Goal: Transaction & Acquisition: Purchase product/service

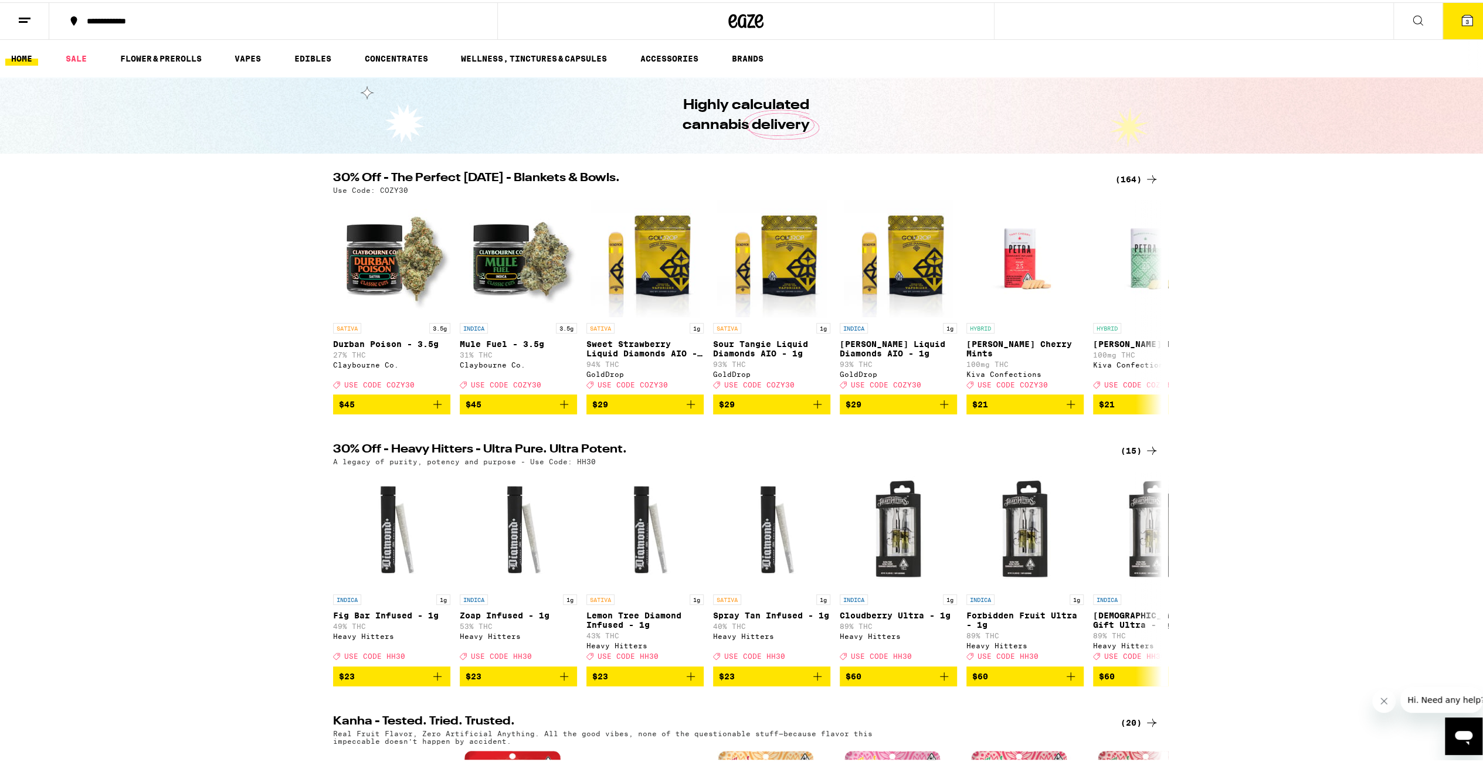
click at [1462, 16] on icon at bounding box center [1467, 18] width 11 height 11
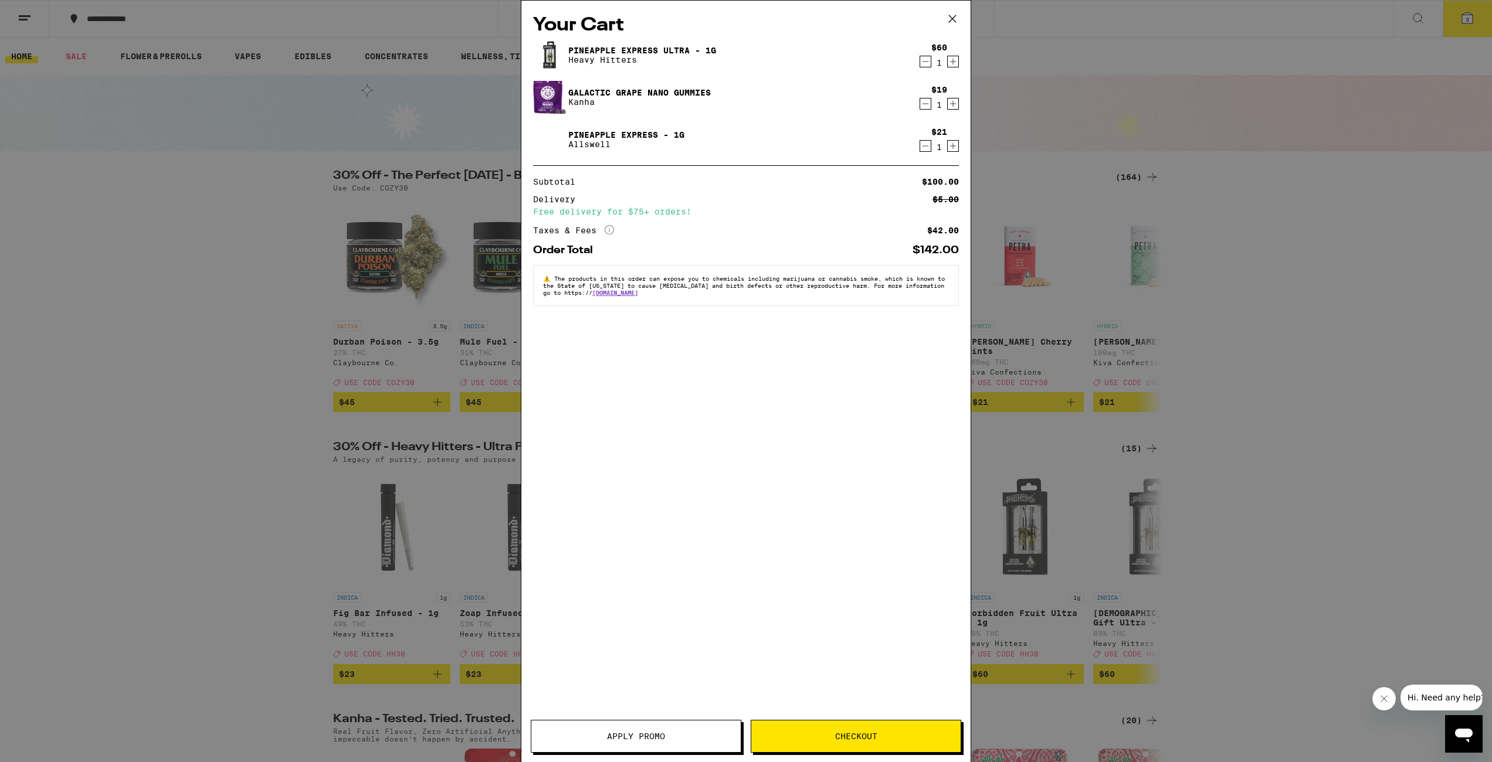
click at [927, 145] on icon "Decrement" at bounding box center [925, 146] width 11 height 14
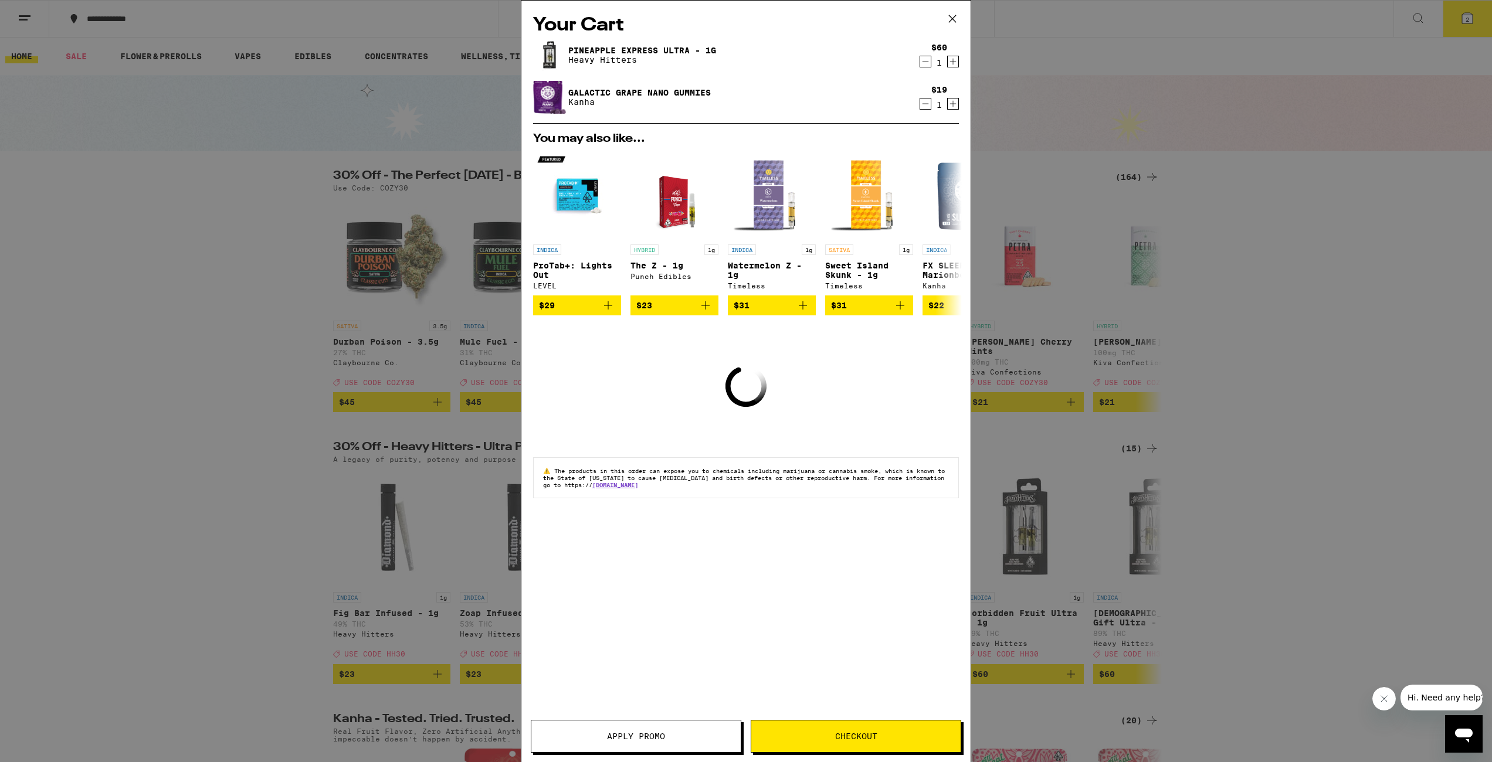
click at [925, 103] on icon "Decrement" at bounding box center [925, 104] width 11 height 14
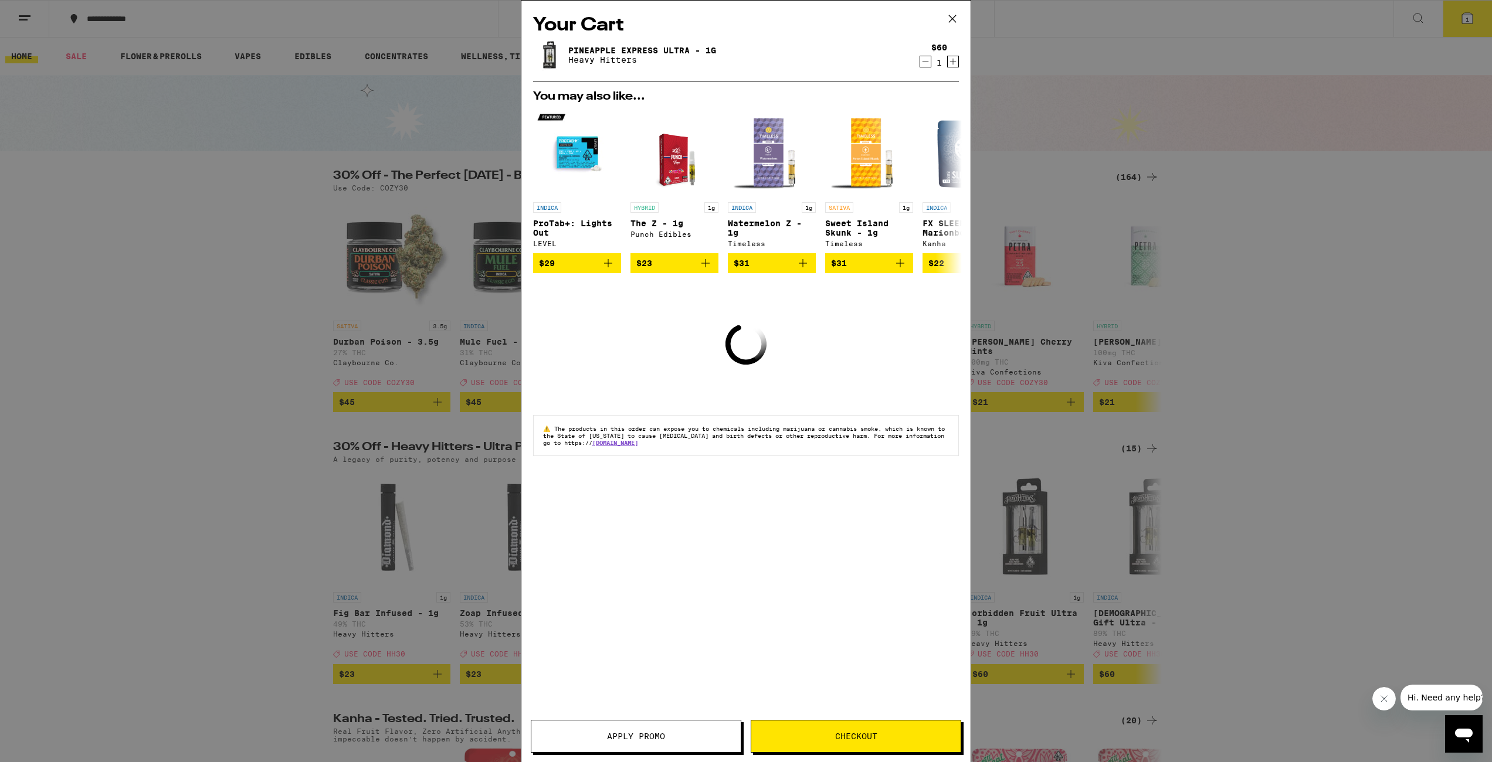
click at [925, 59] on icon "Decrement" at bounding box center [925, 62] width 11 height 14
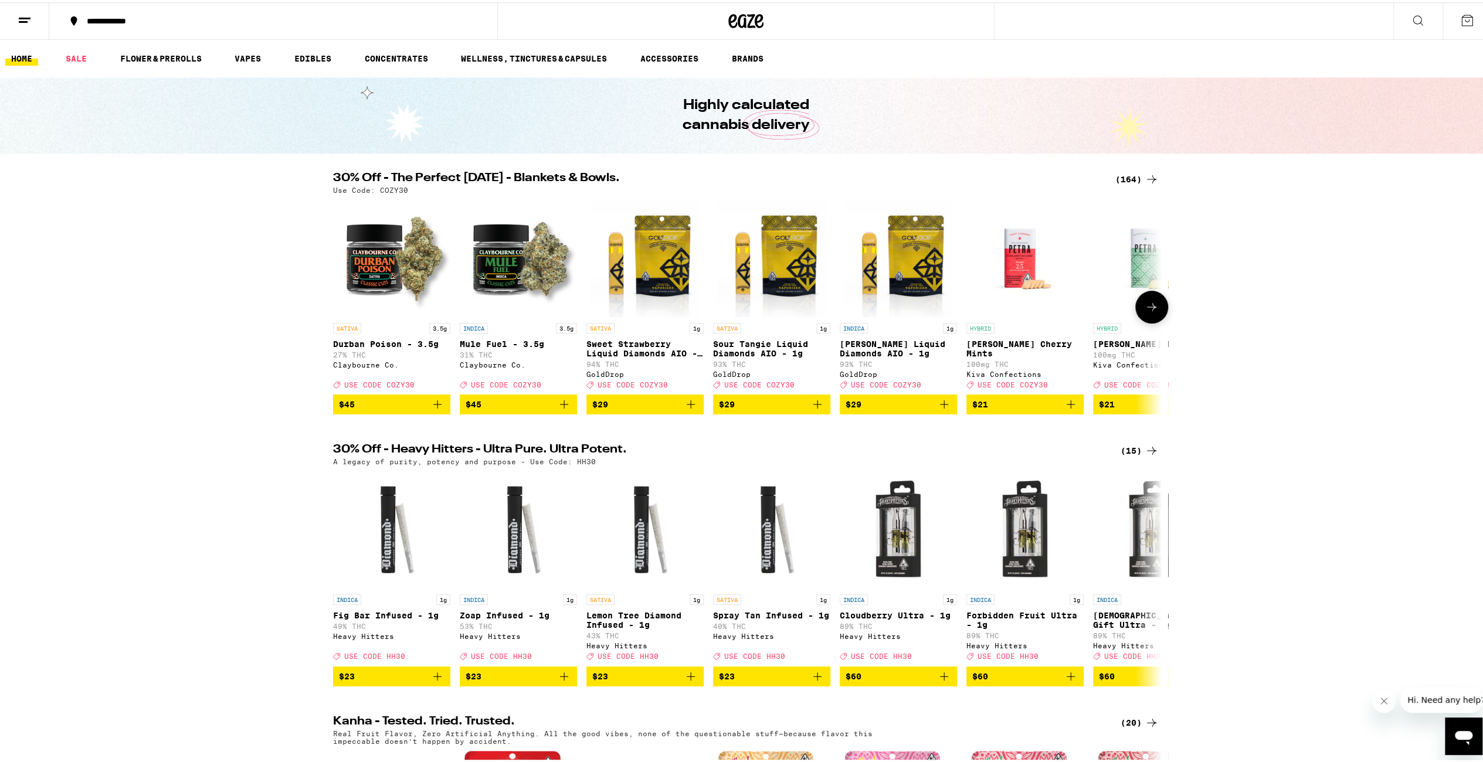
click at [1148, 309] on icon at bounding box center [1151, 305] width 9 height 8
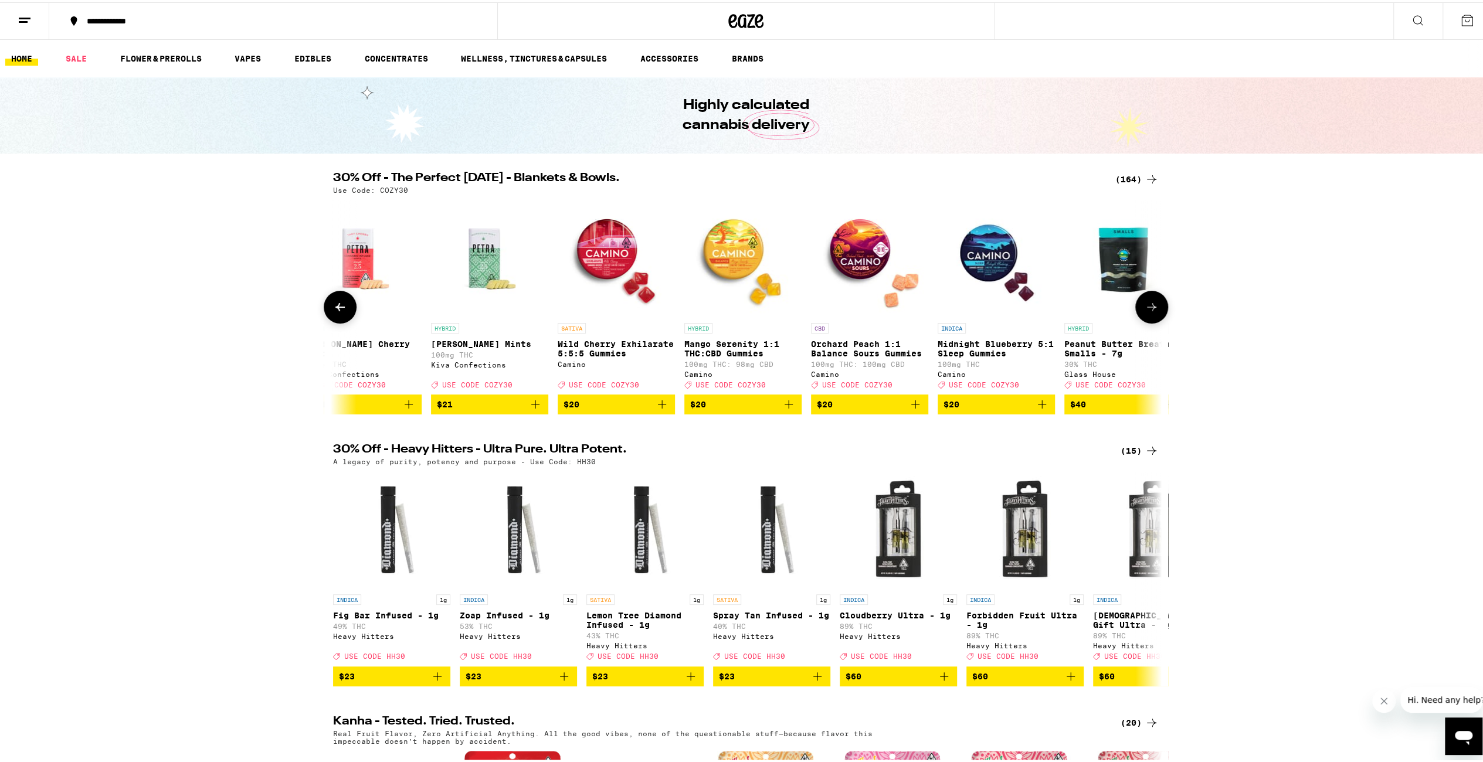
scroll to position [0, 698]
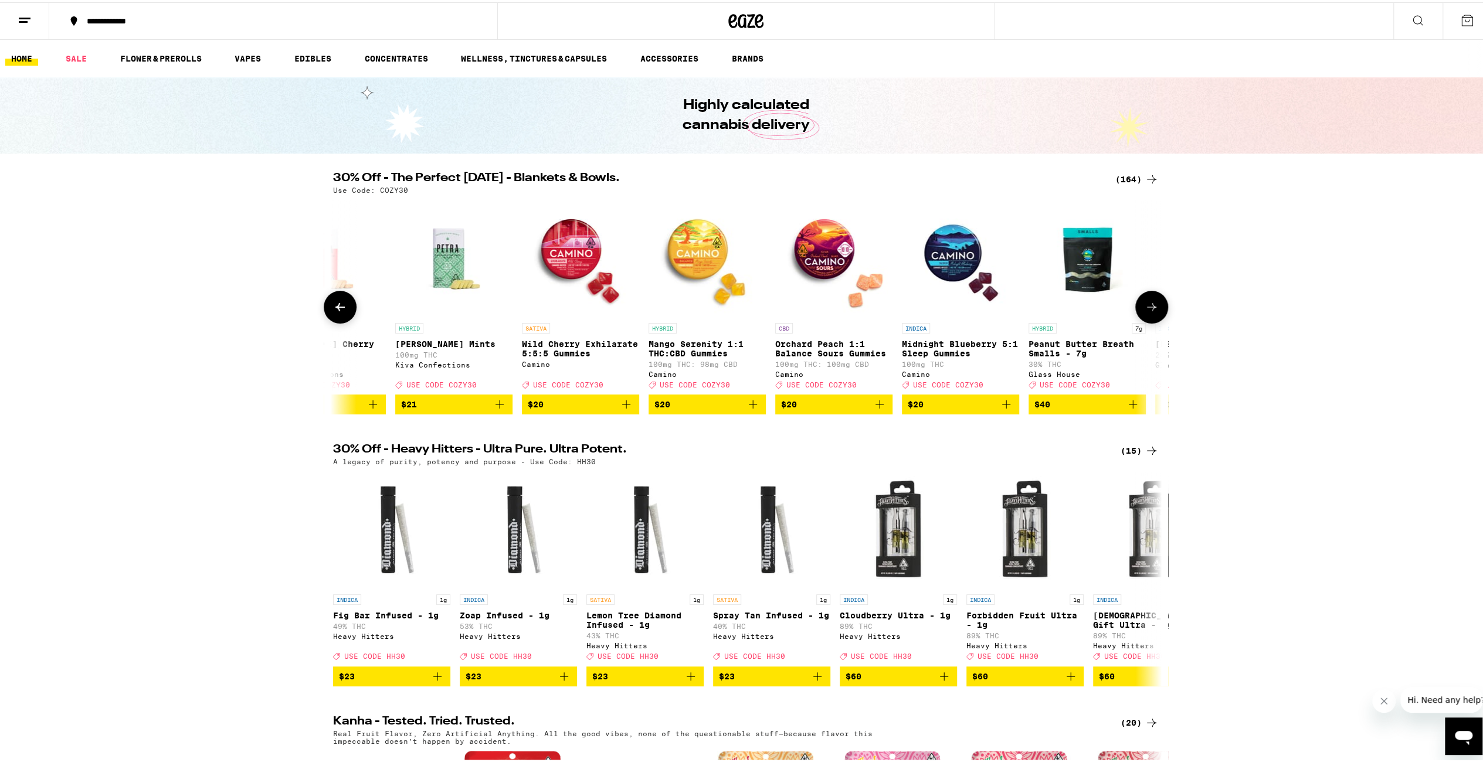
click at [1148, 311] on icon at bounding box center [1152, 305] width 14 height 14
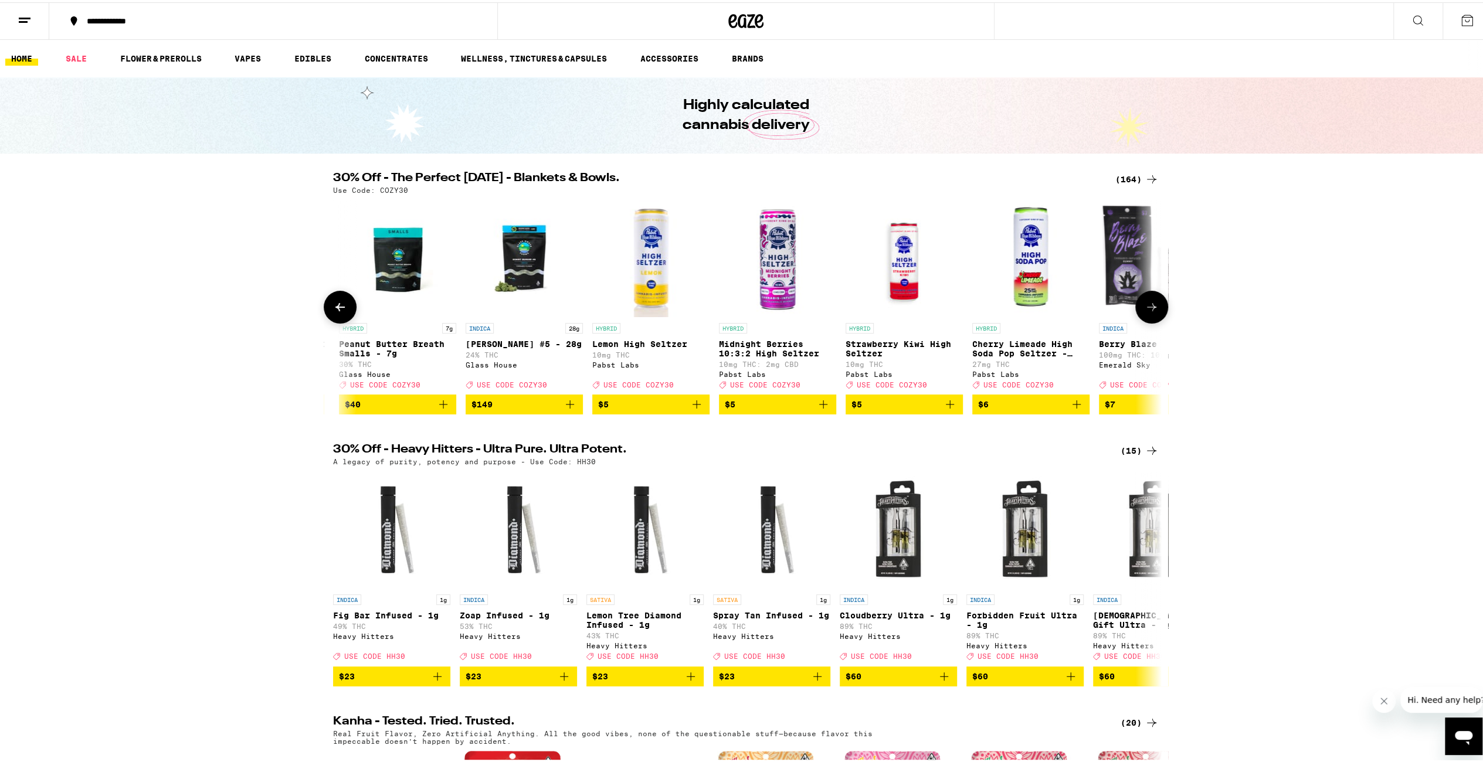
scroll to position [0, 1396]
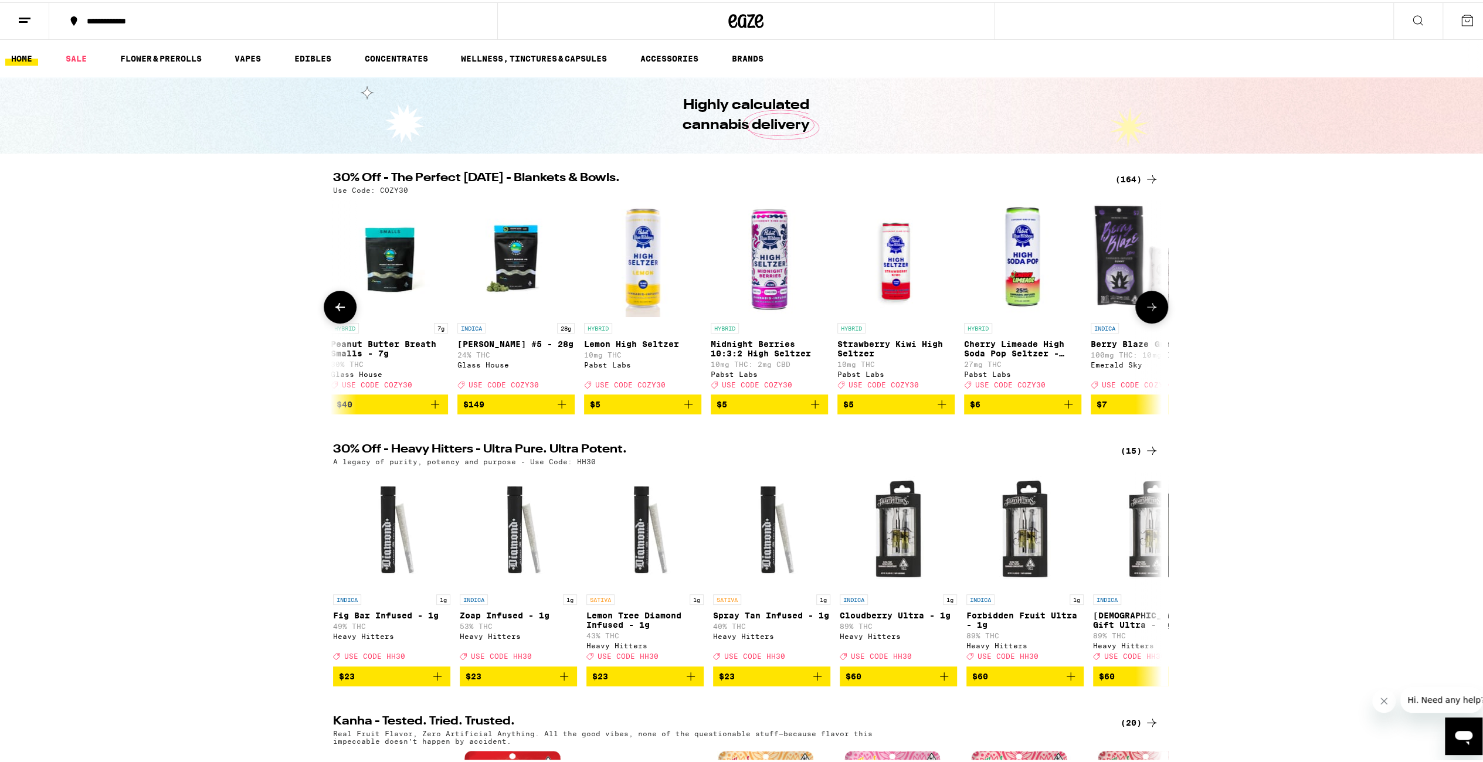
click at [1148, 311] on icon at bounding box center [1152, 305] width 14 height 14
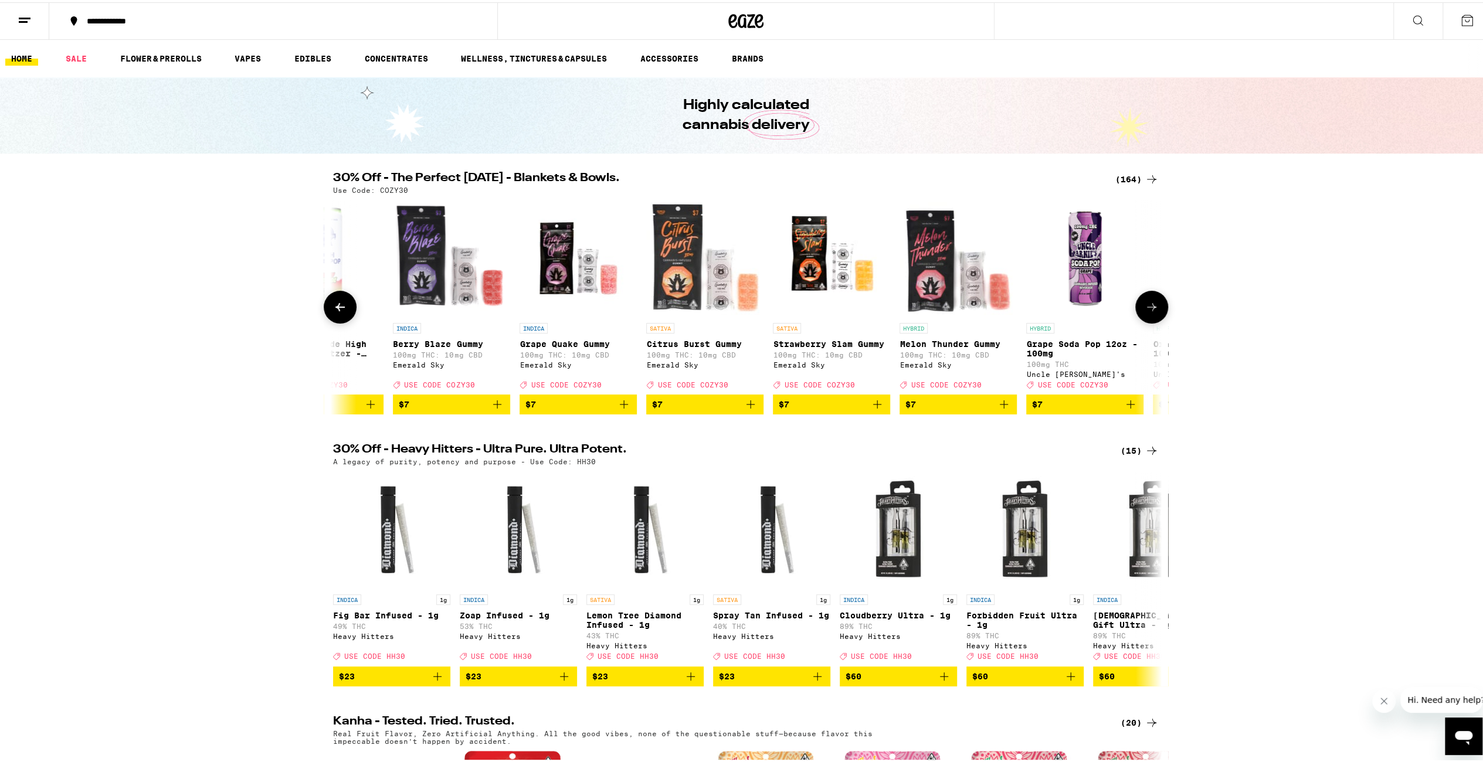
click at [1148, 311] on icon at bounding box center [1152, 305] width 14 height 14
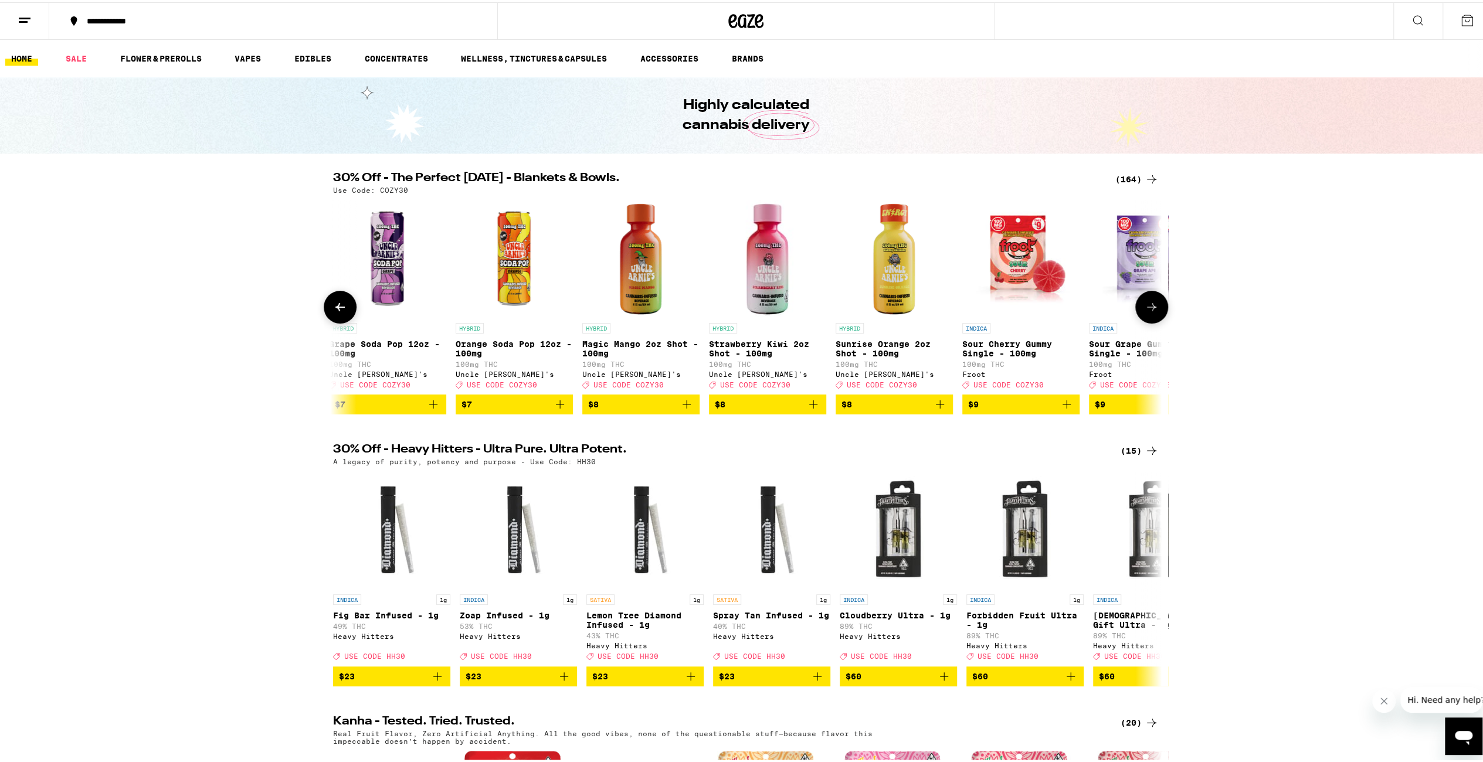
scroll to position [0, 2792]
click at [1145, 310] on icon at bounding box center [1152, 305] width 14 height 14
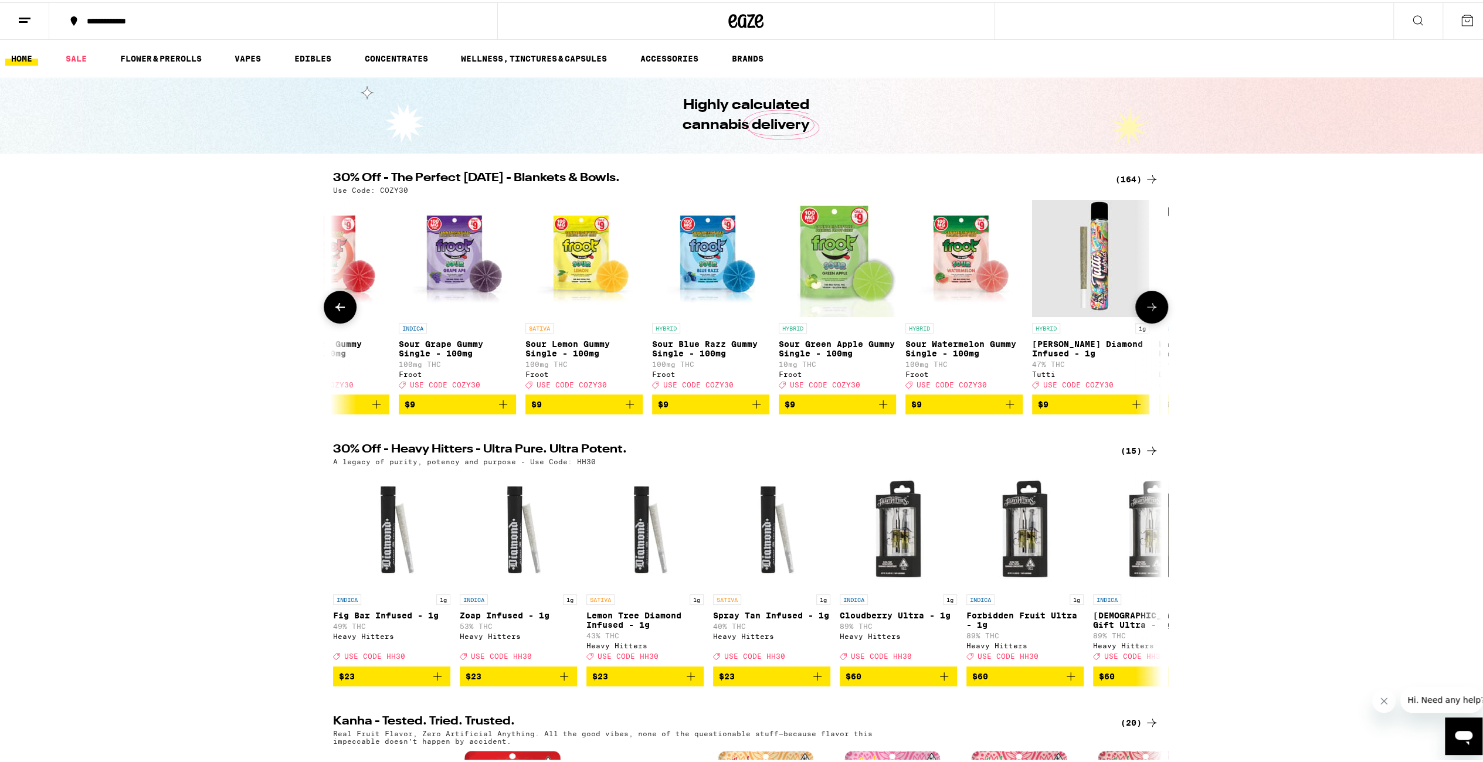
scroll to position [0, 3489]
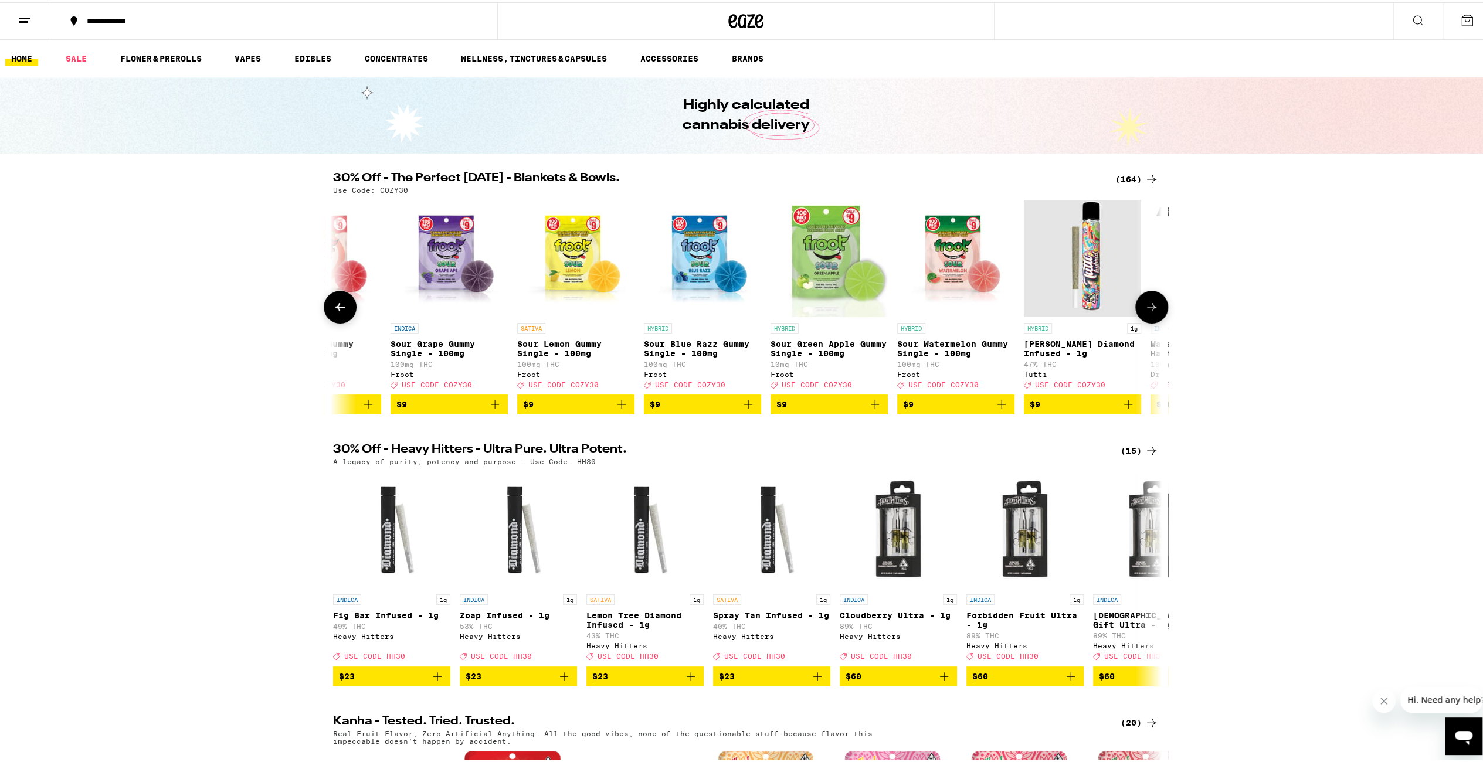
click at [1145, 310] on icon at bounding box center [1152, 305] width 14 height 14
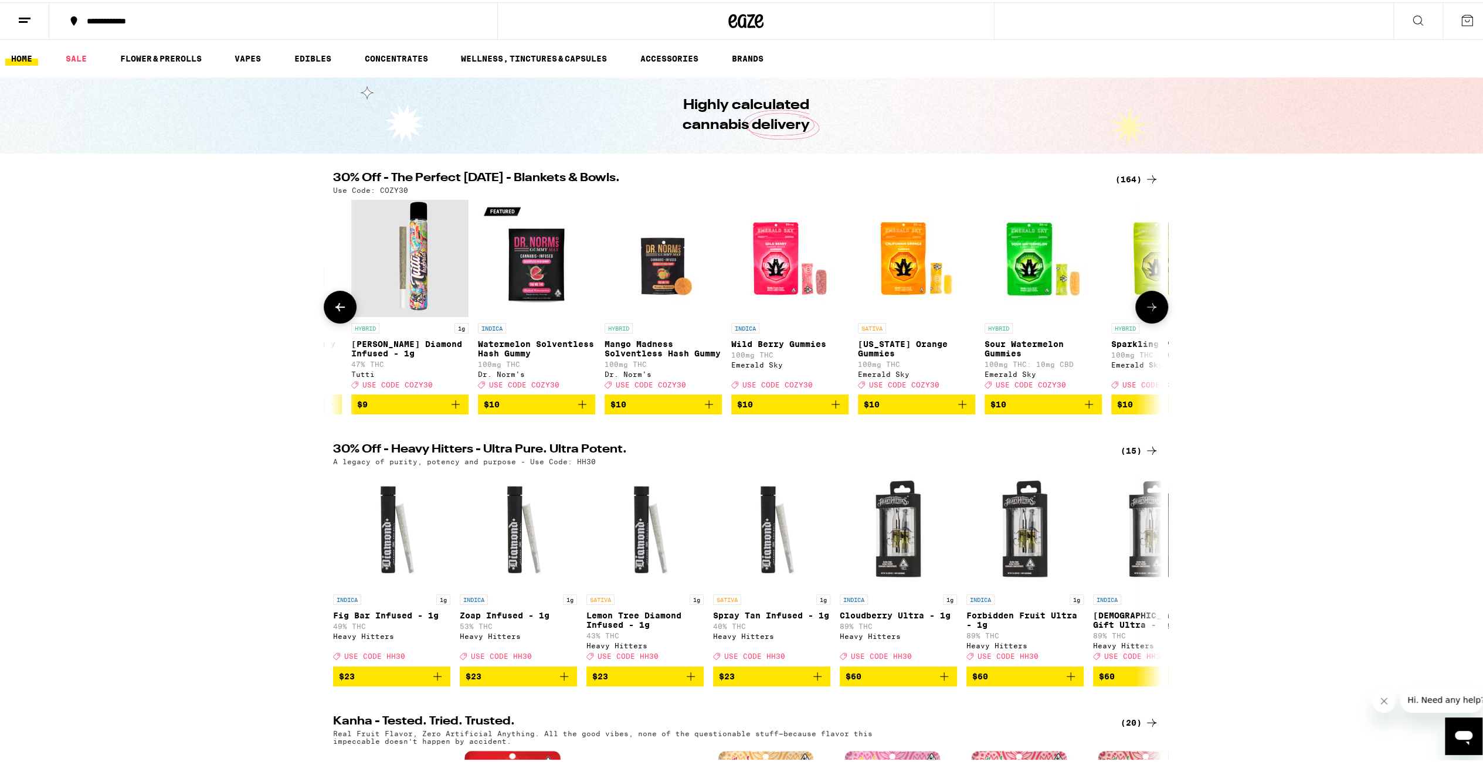
scroll to position [0, 4187]
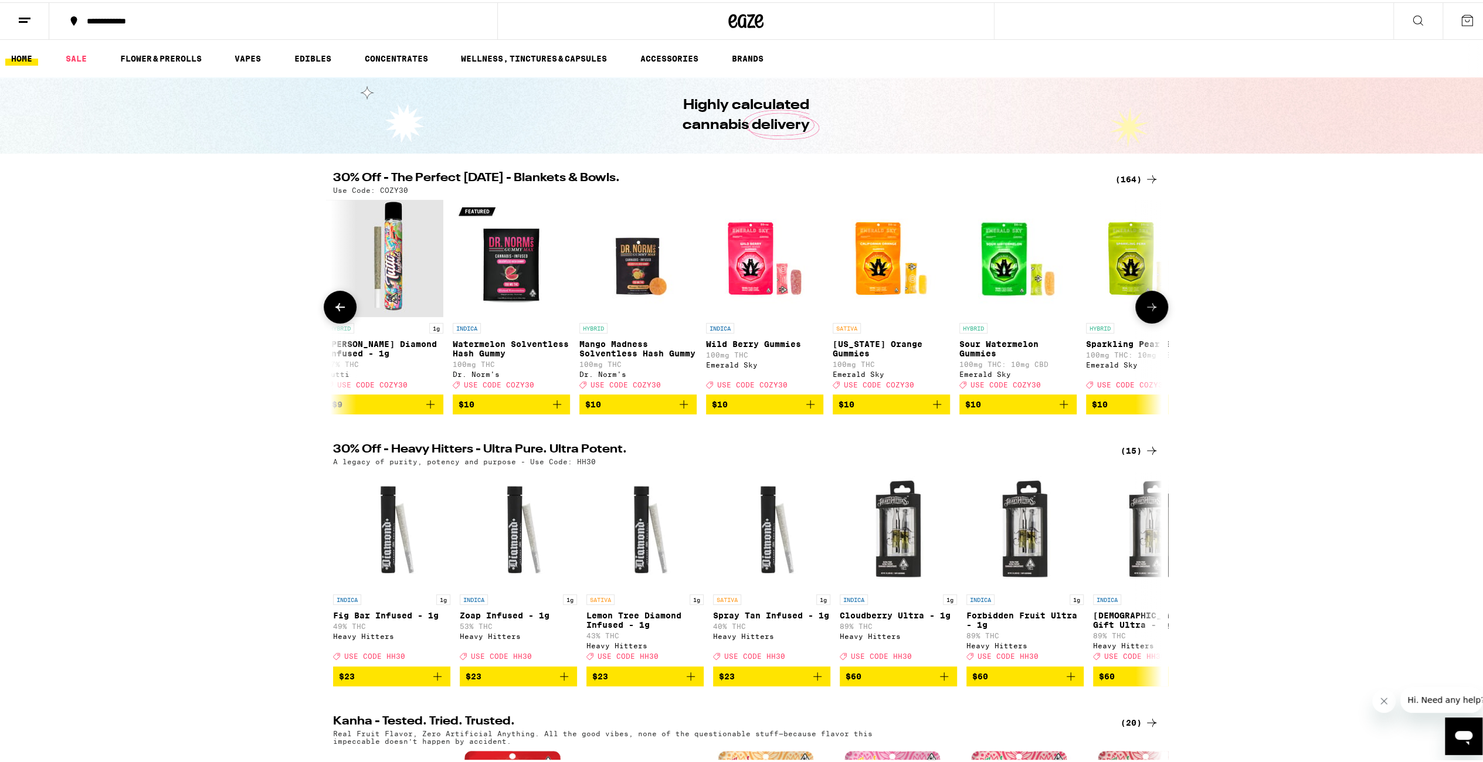
click at [1152, 312] on icon at bounding box center [1152, 305] width 14 height 14
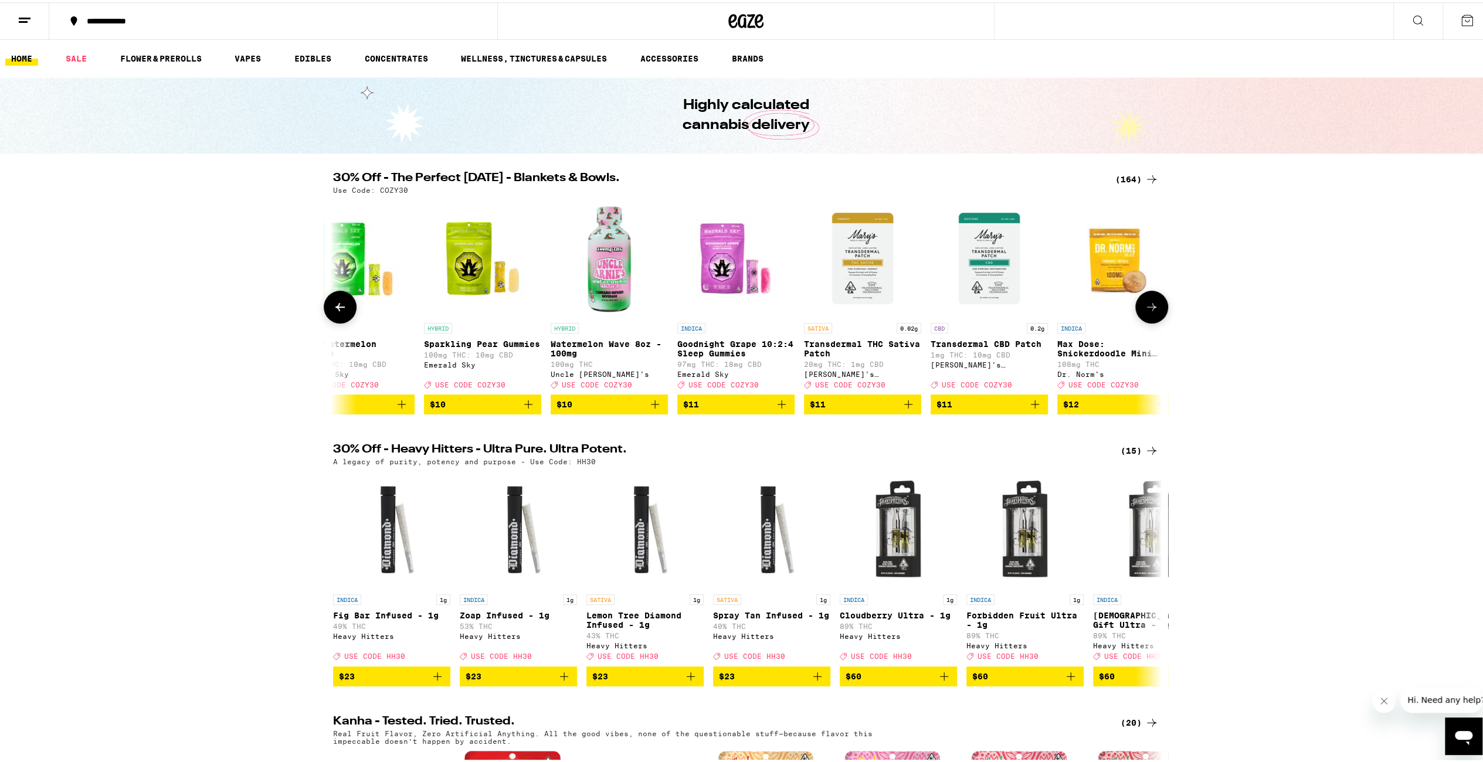
scroll to position [0, 4885]
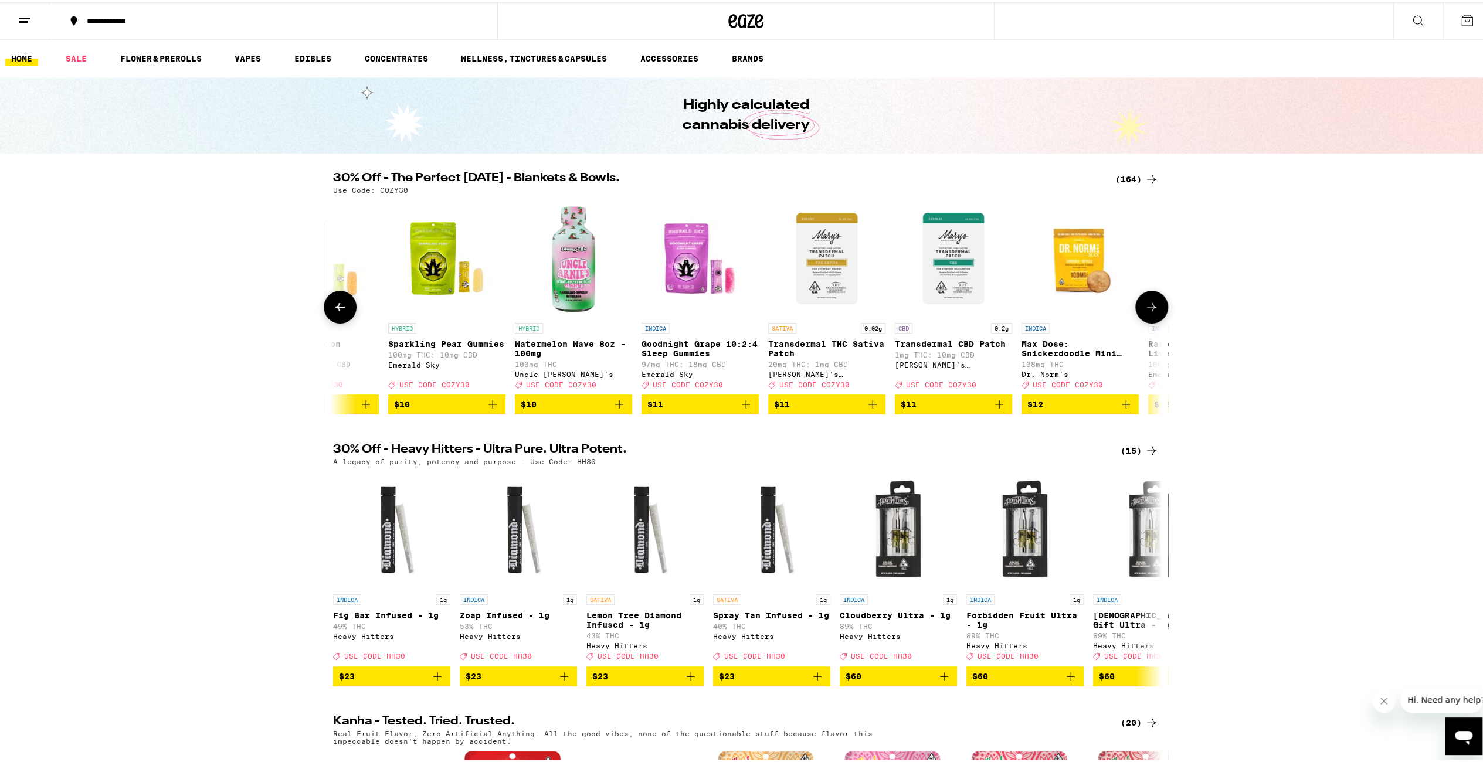
click at [1152, 312] on icon at bounding box center [1152, 305] width 14 height 14
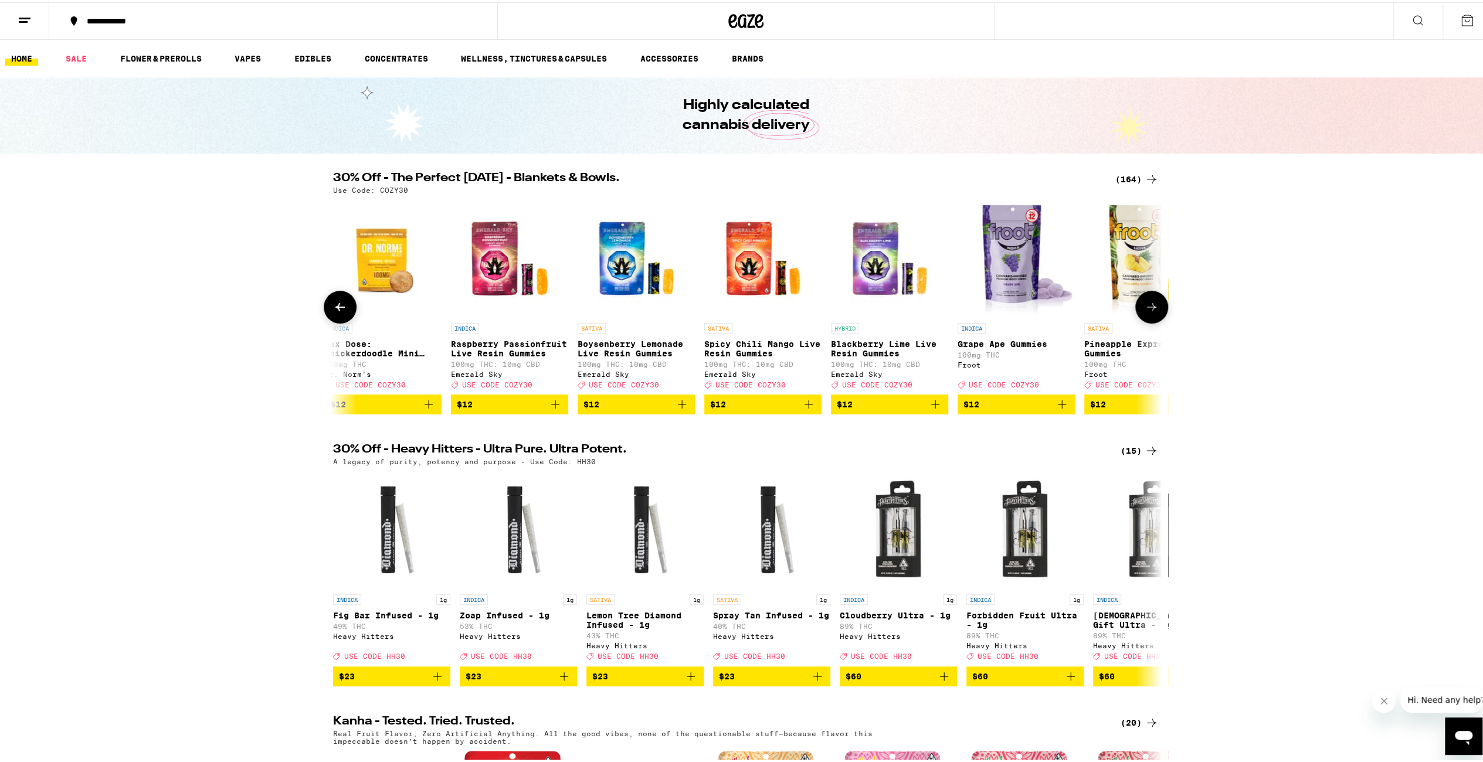
scroll to position [0, 5583]
click at [1152, 309] on icon at bounding box center [1152, 305] width 14 height 14
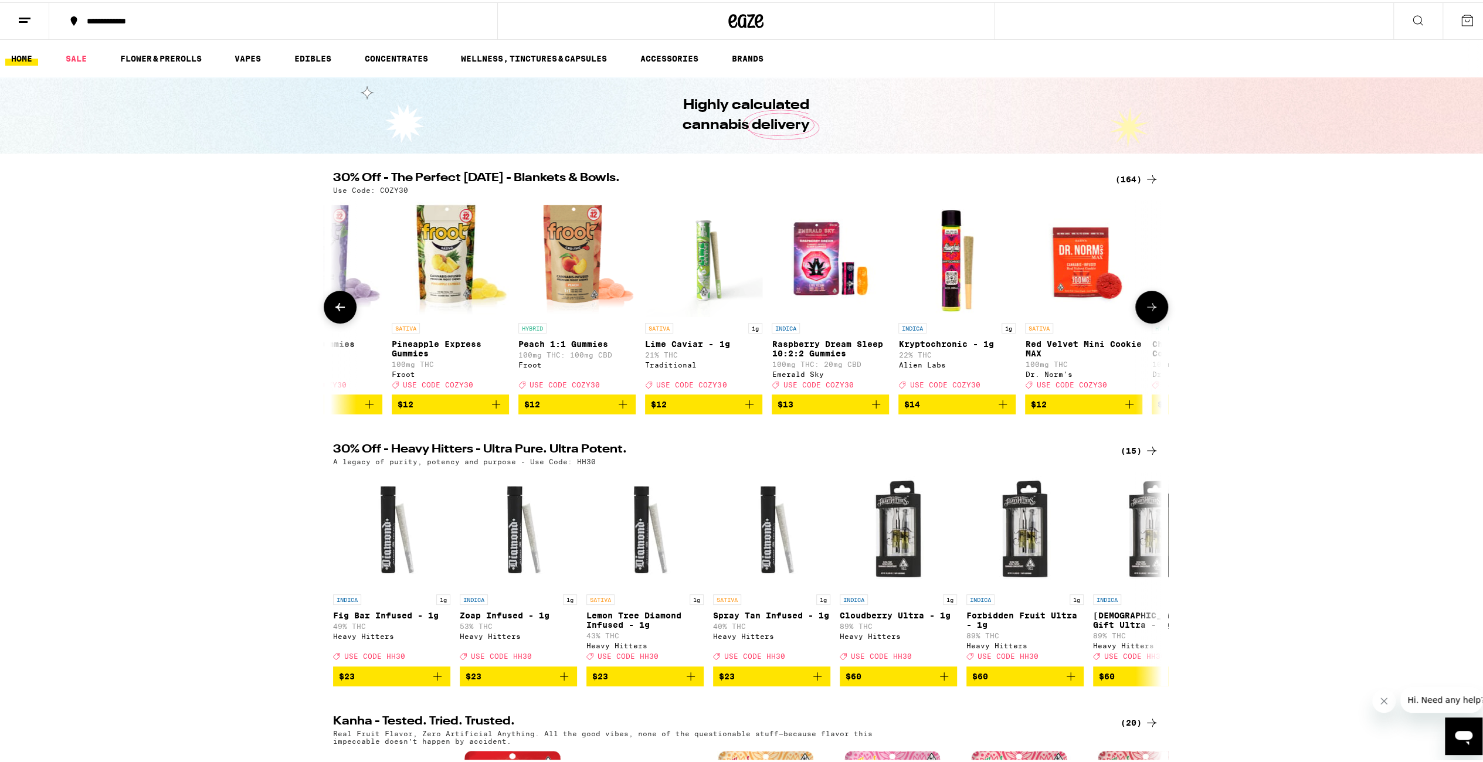
scroll to position [0, 6281]
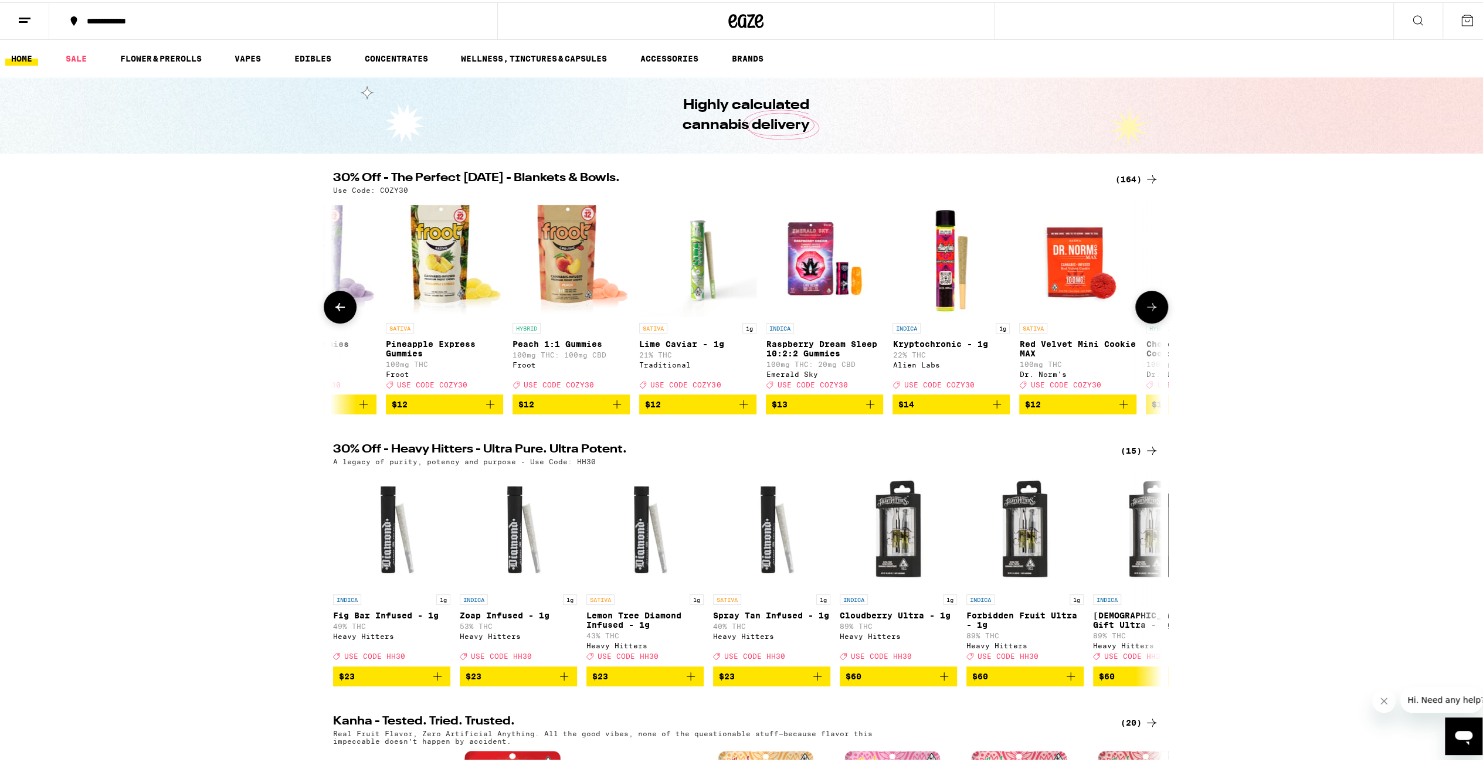
click at [1152, 309] on icon at bounding box center [1152, 305] width 14 height 14
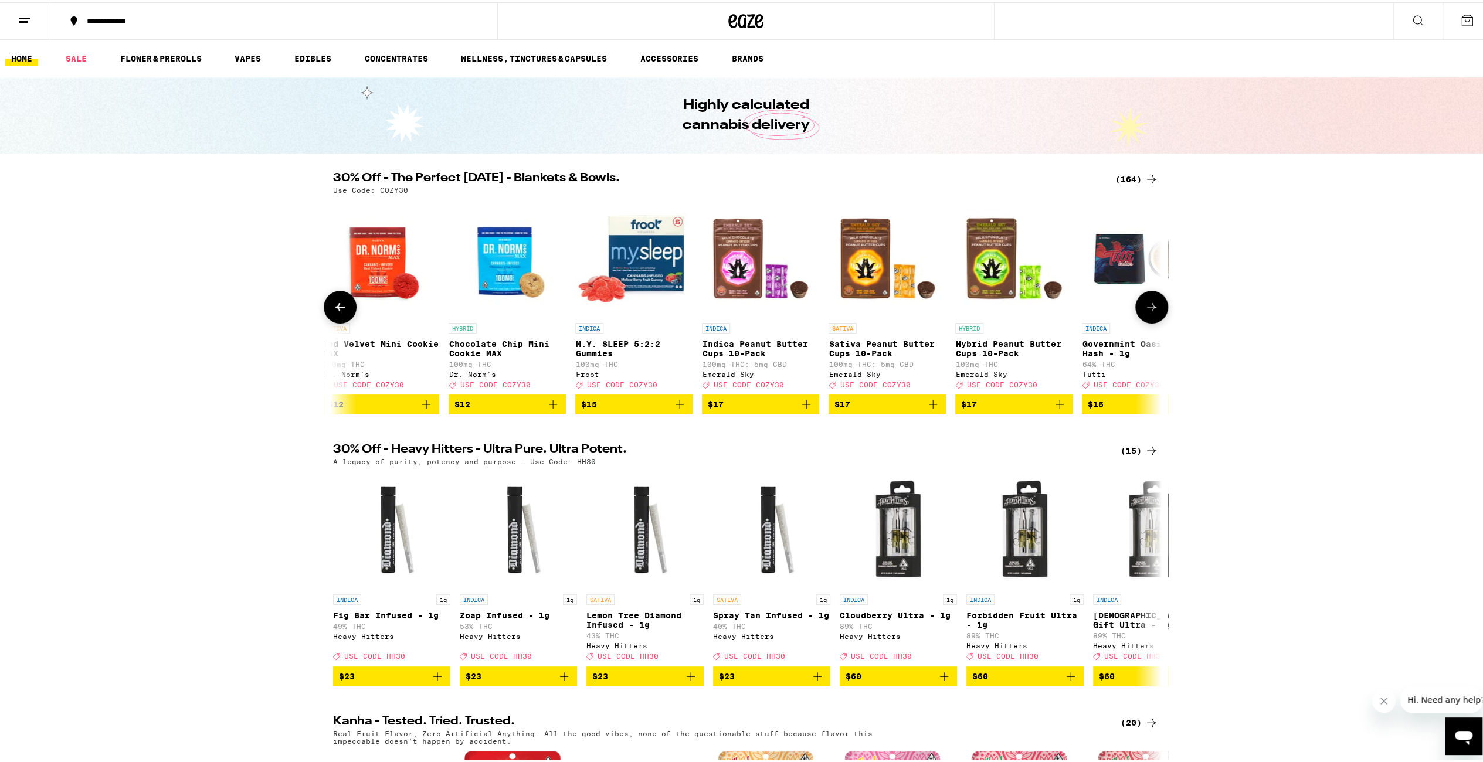
scroll to position [0, 6979]
click at [1152, 309] on icon at bounding box center [1152, 305] width 14 height 14
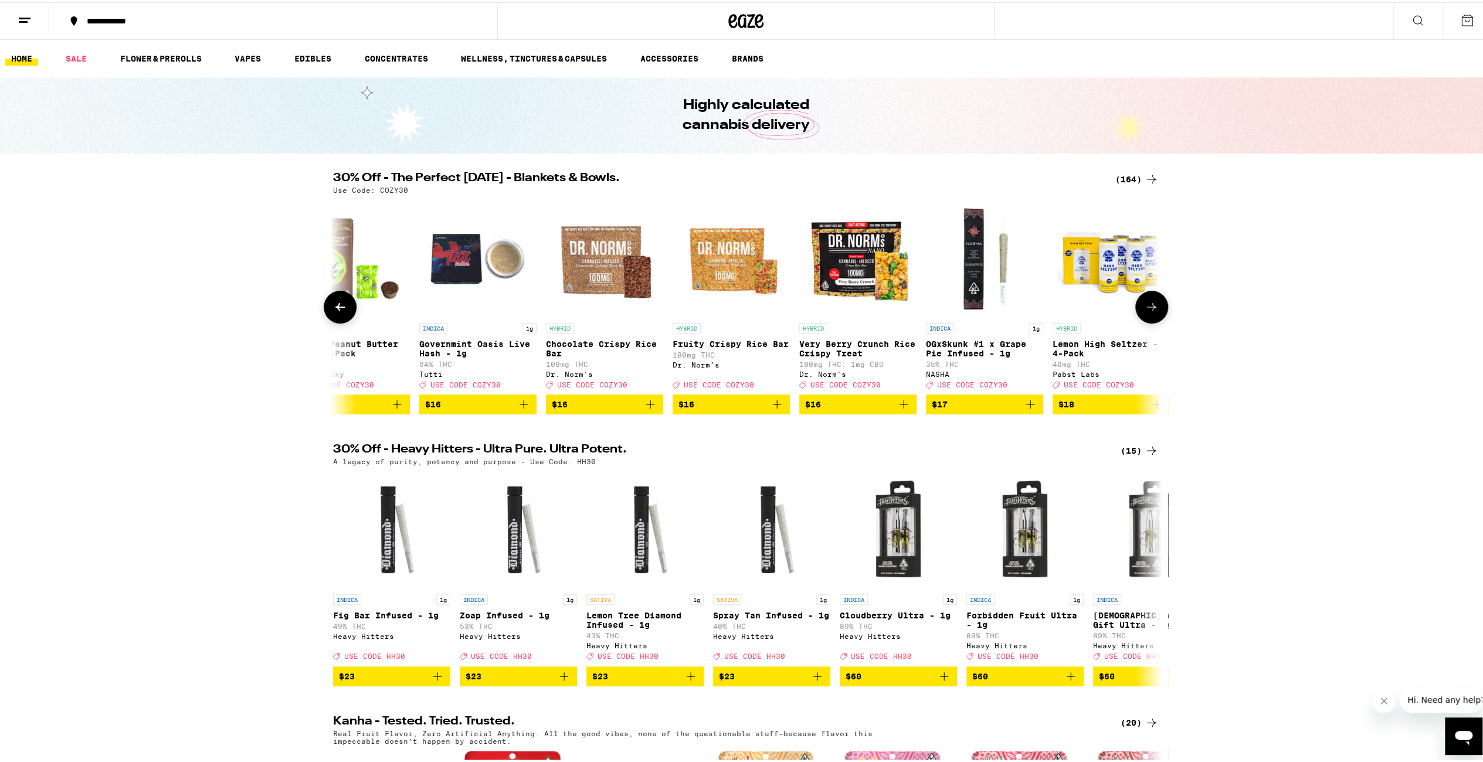
scroll to position [0, 7677]
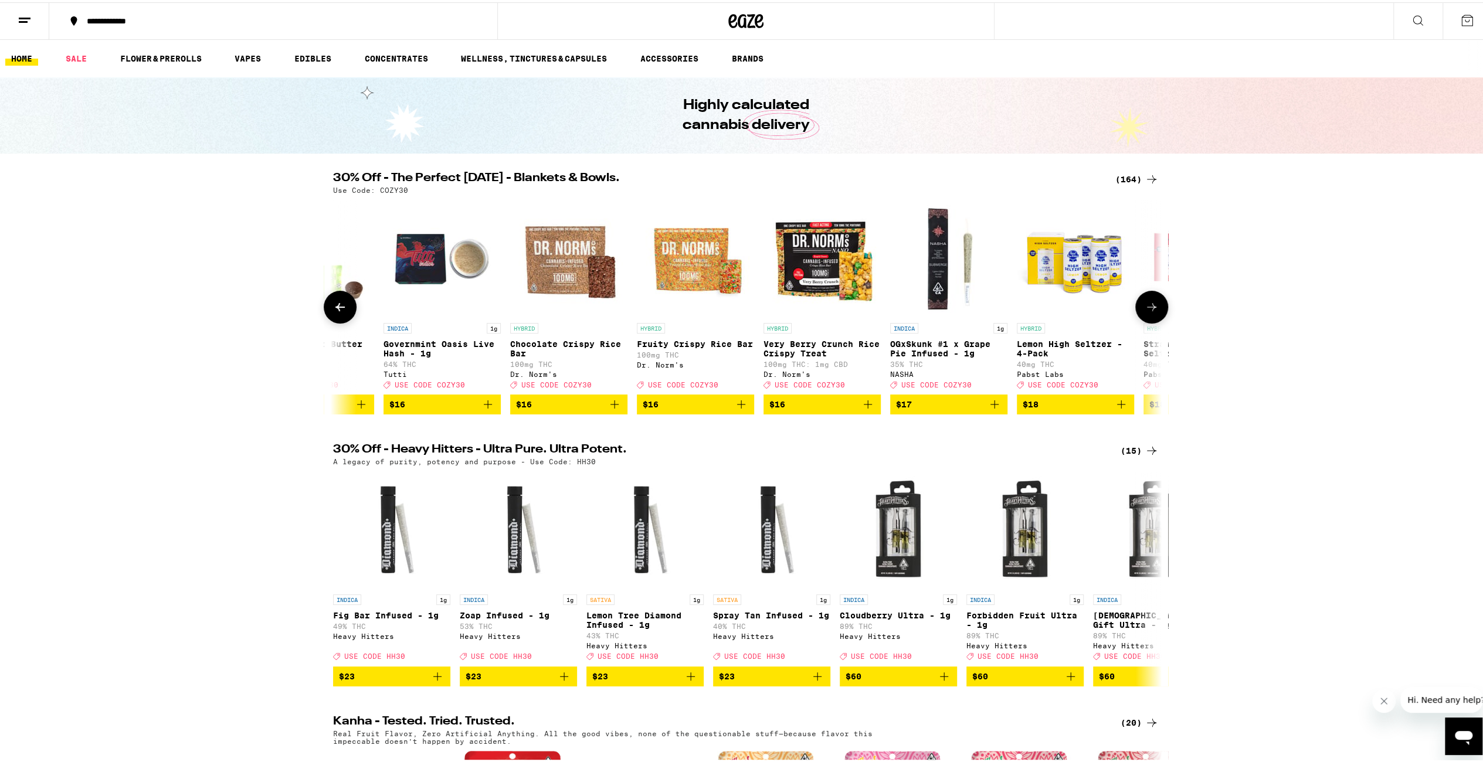
click at [1153, 309] on icon at bounding box center [1152, 305] width 14 height 14
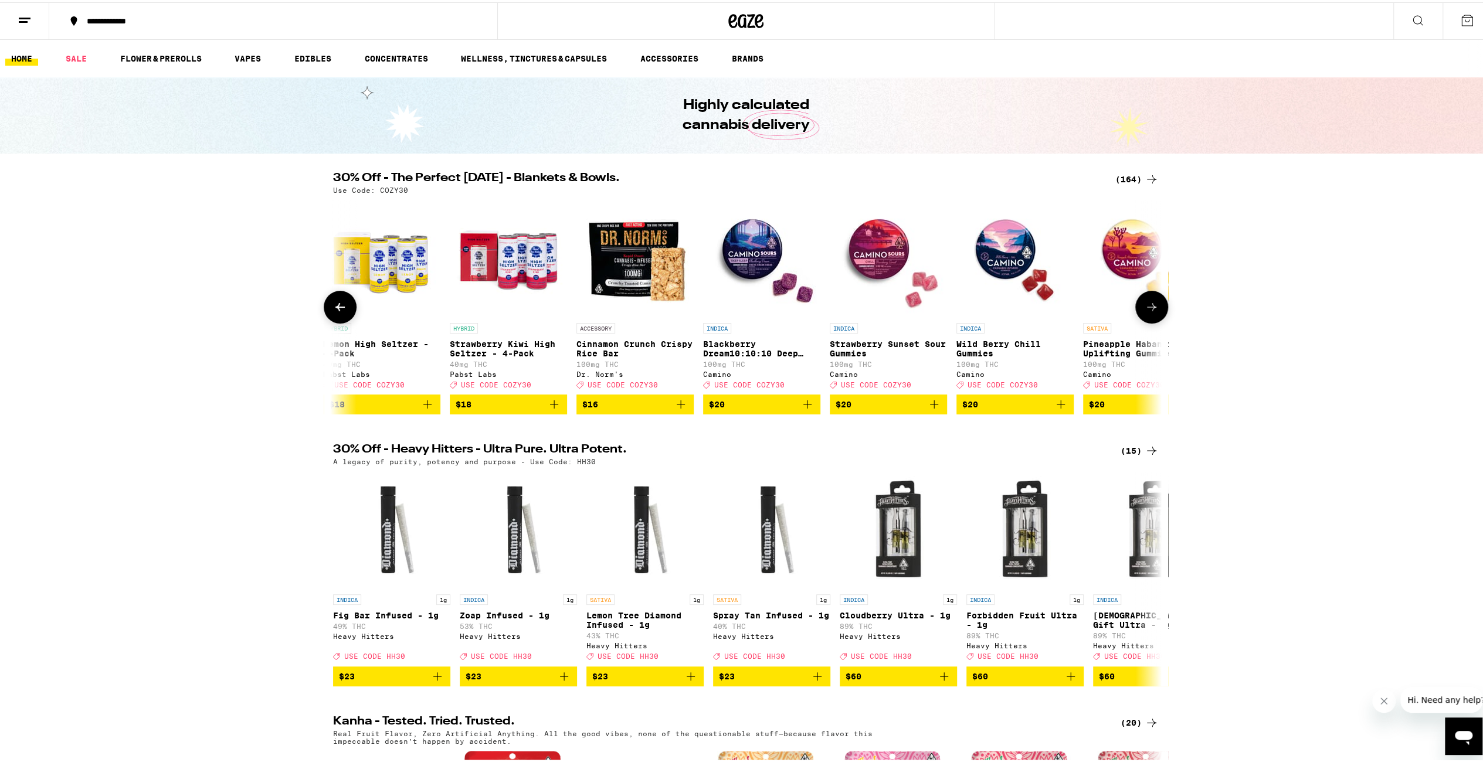
scroll to position [0, 8375]
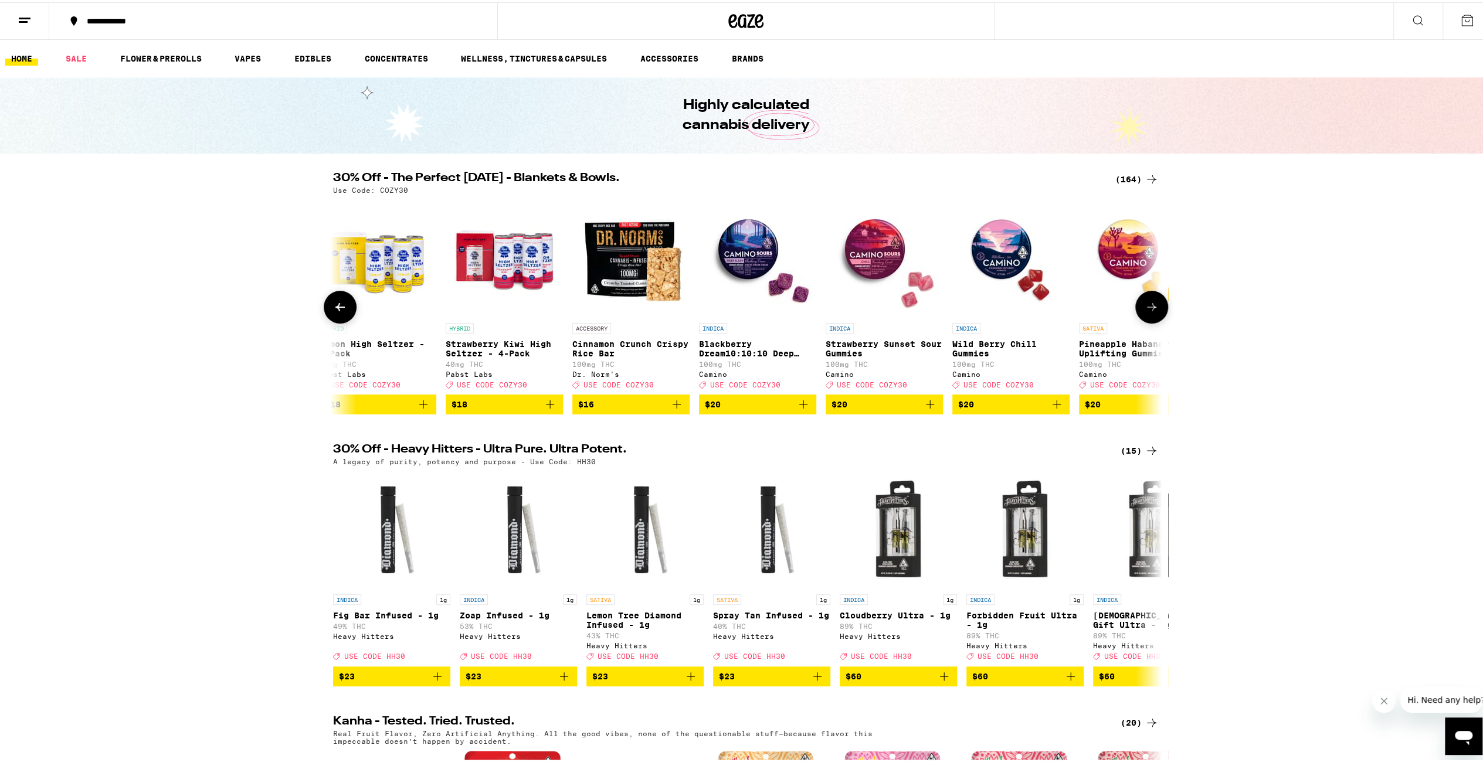
click at [1153, 309] on icon at bounding box center [1152, 305] width 14 height 14
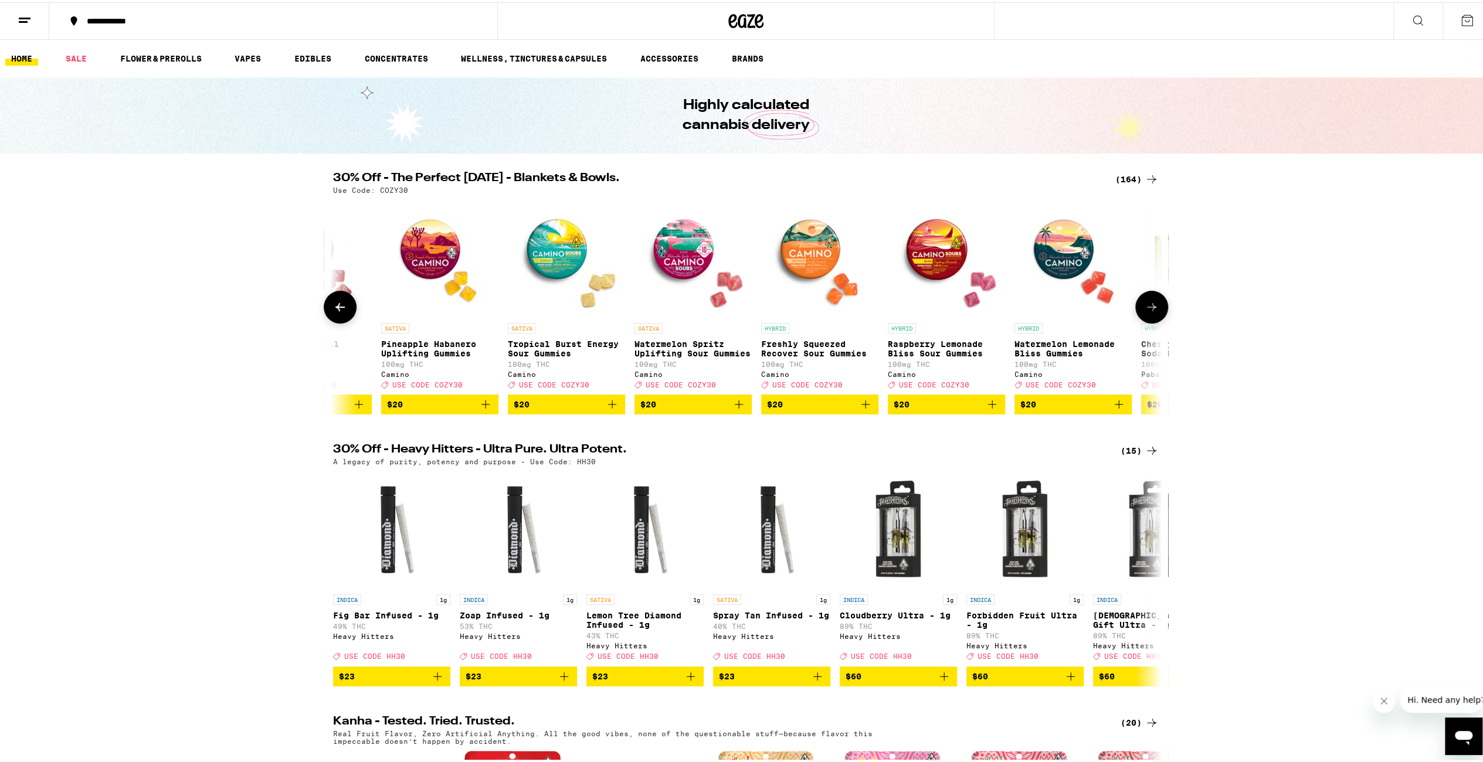
click at [1153, 309] on icon at bounding box center [1152, 305] width 14 height 14
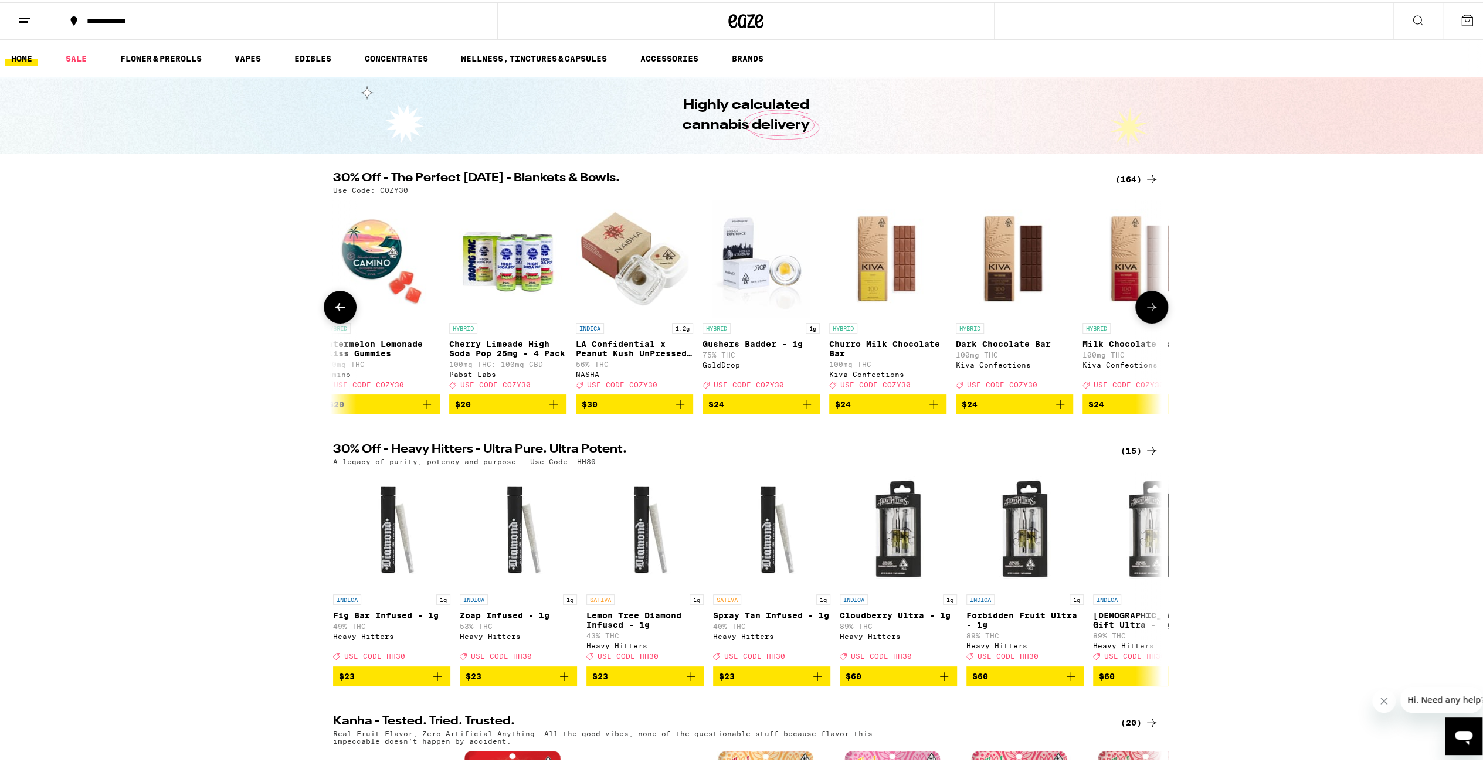
scroll to position [0, 9771]
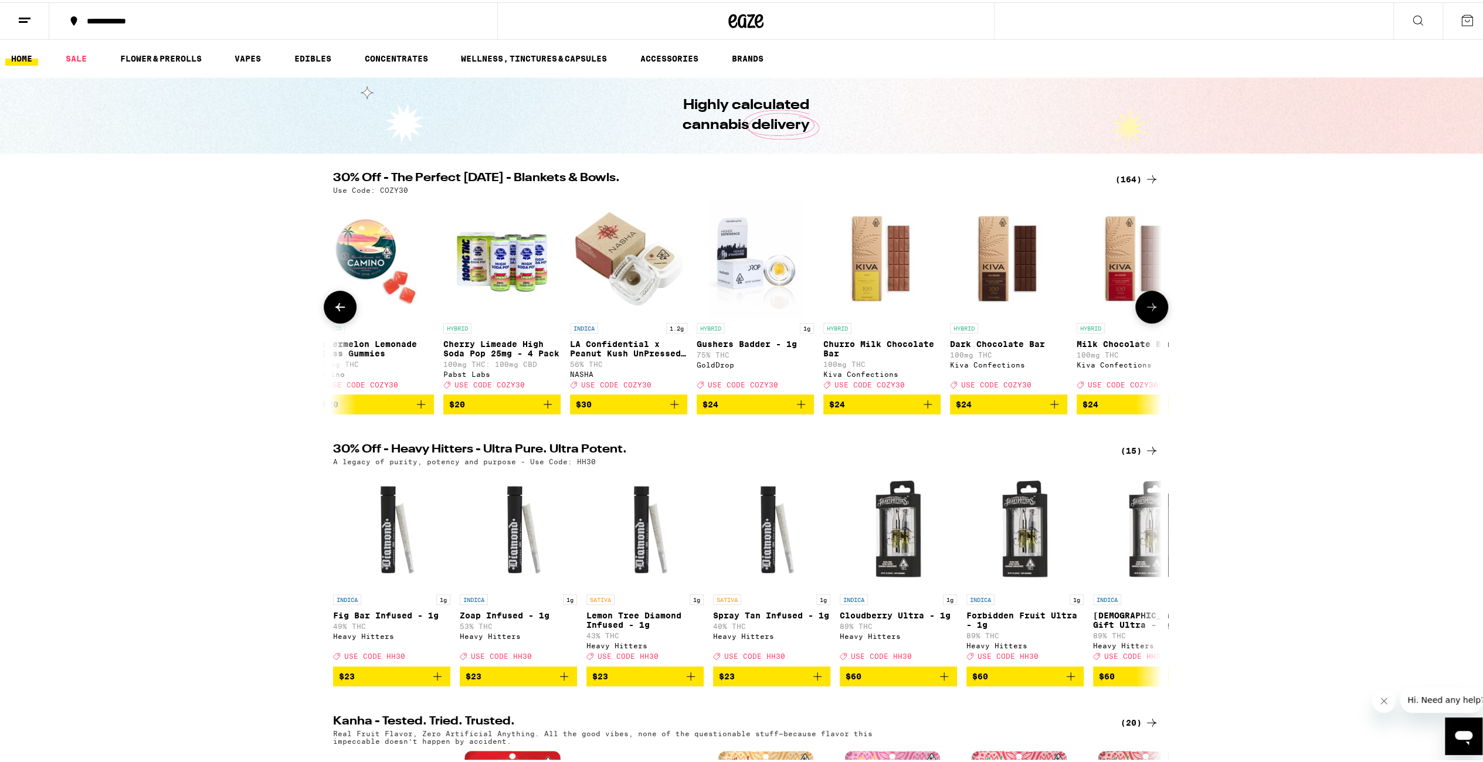
click at [1153, 309] on icon at bounding box center [1152, 305] width 14 height 14
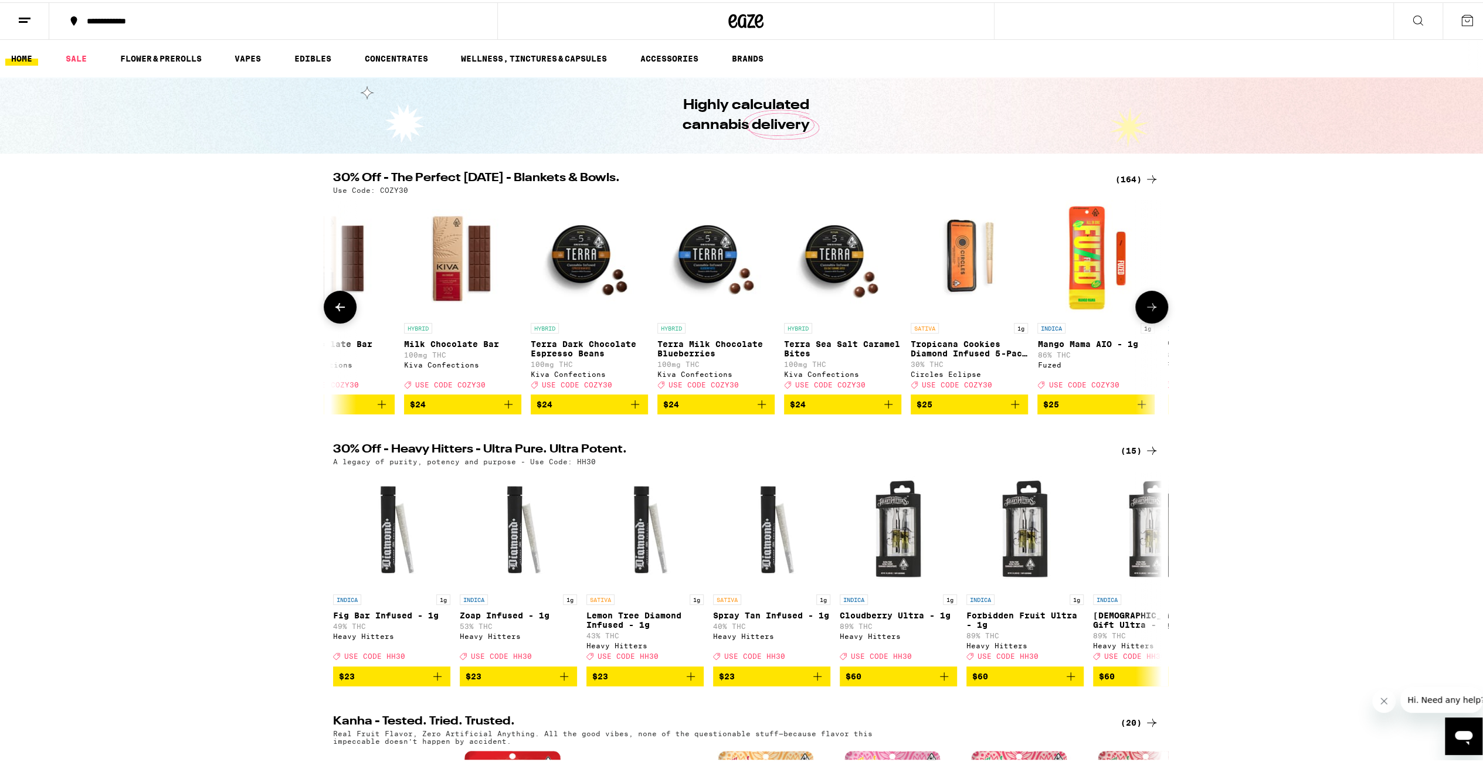
scroll to position [0, 10468]
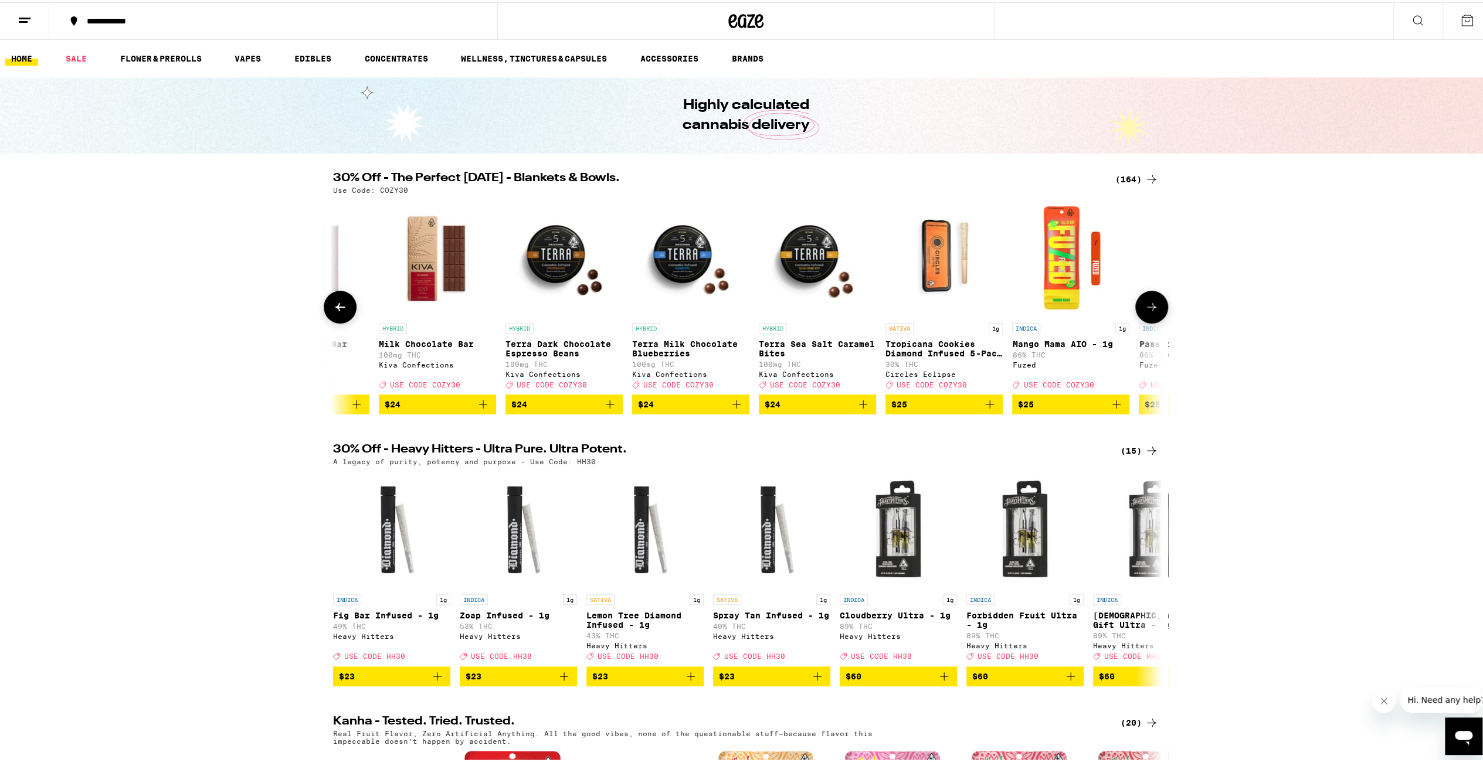
click at [348, 316] on button at bounding box center [340, 305] width 33 height 33
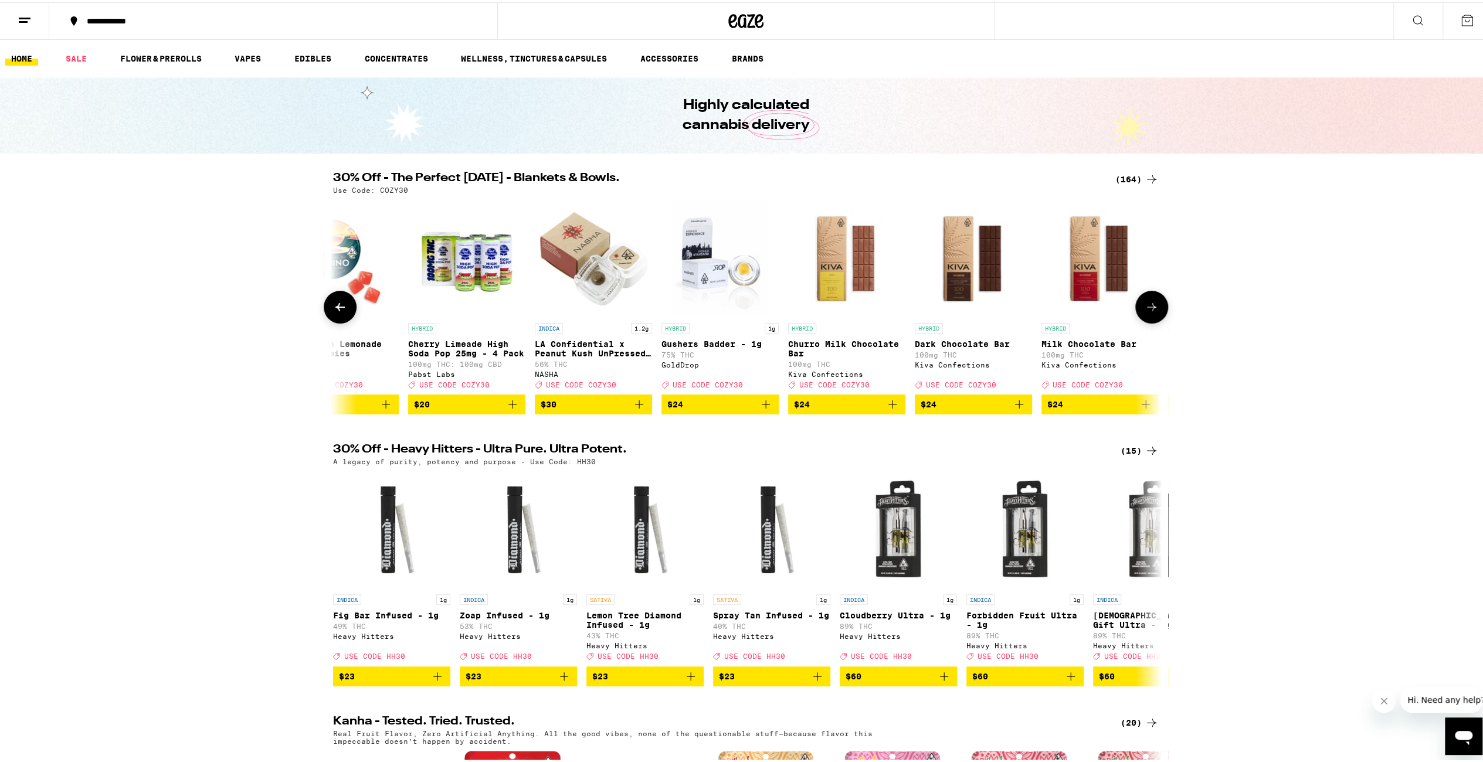
scroll to position [0, 9771]
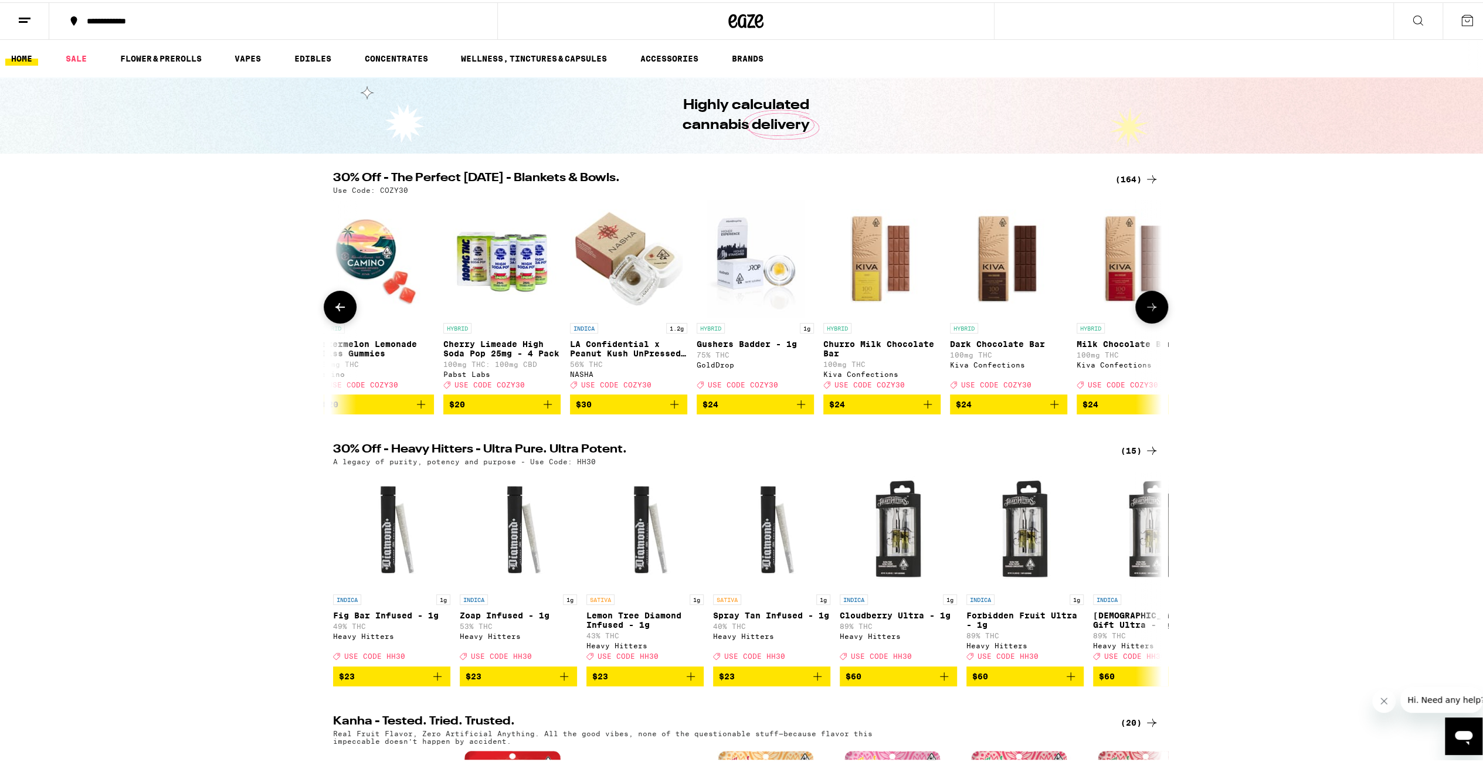
click at [1145, 312] on icon at bounding box center [1152, 305] width 14 height 14
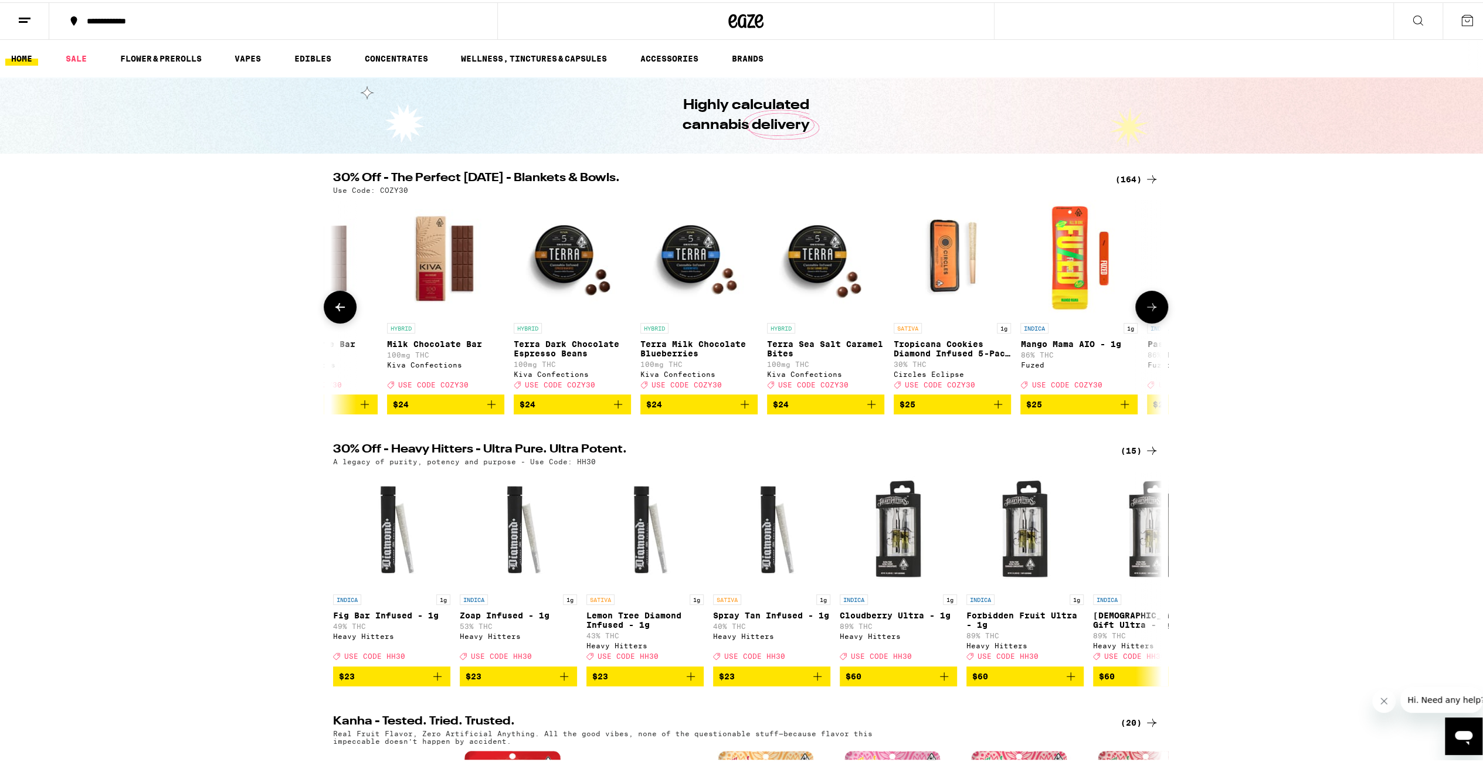
scroll to position [0, 10468]
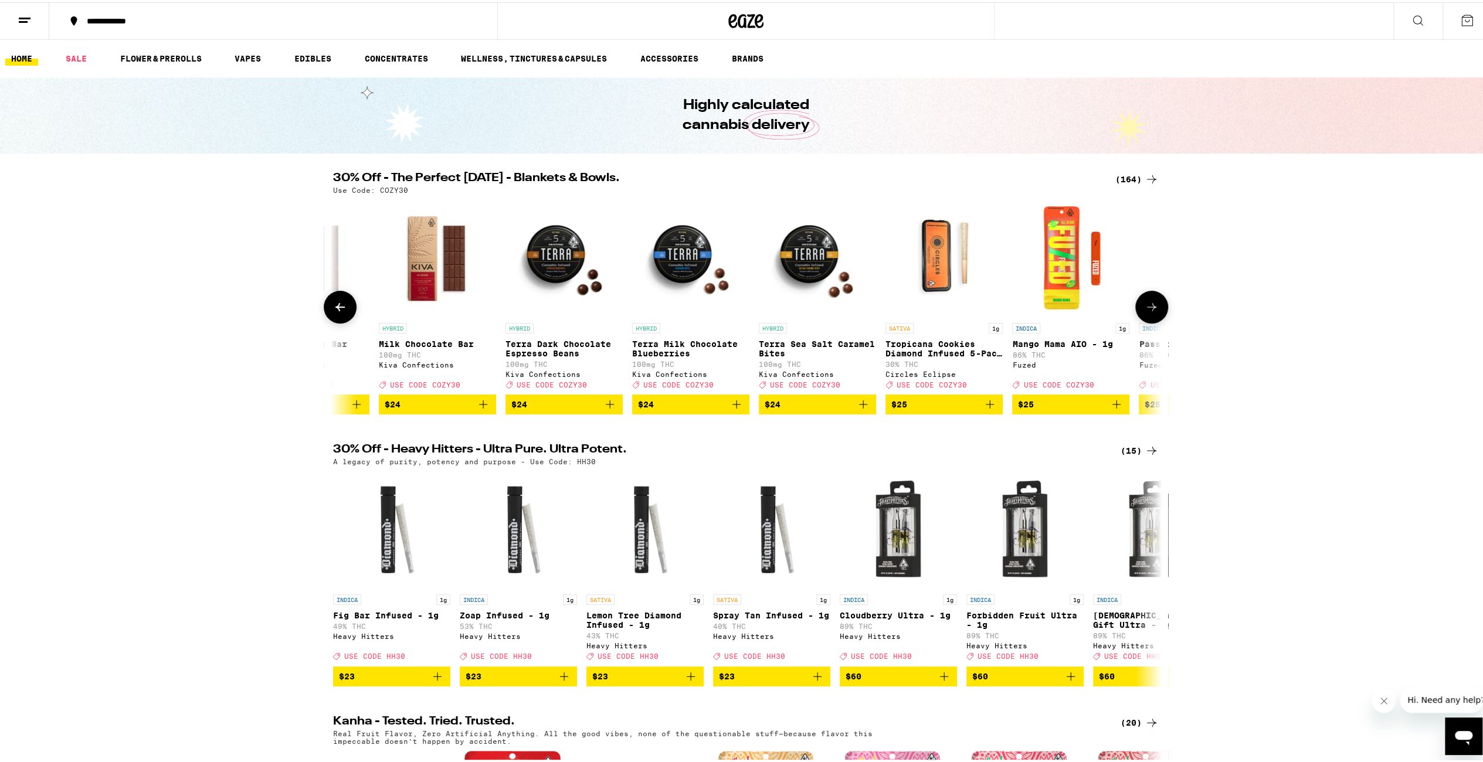
click at [1145, 306] on icon at bounding box center [1152, 305] width 14 height 14
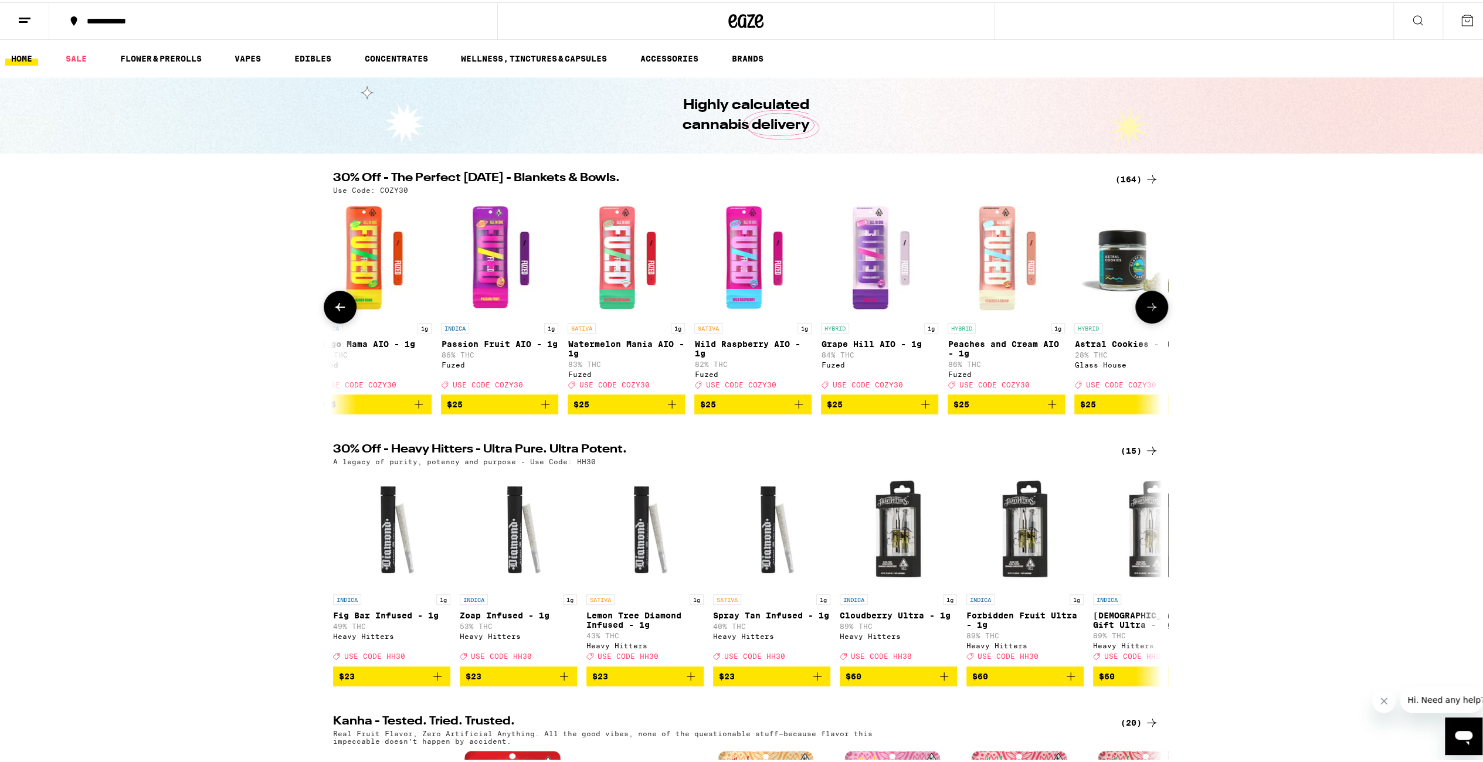
click at [1146, 306] on icon at bounding box center [1152, 305] width 14 height 14
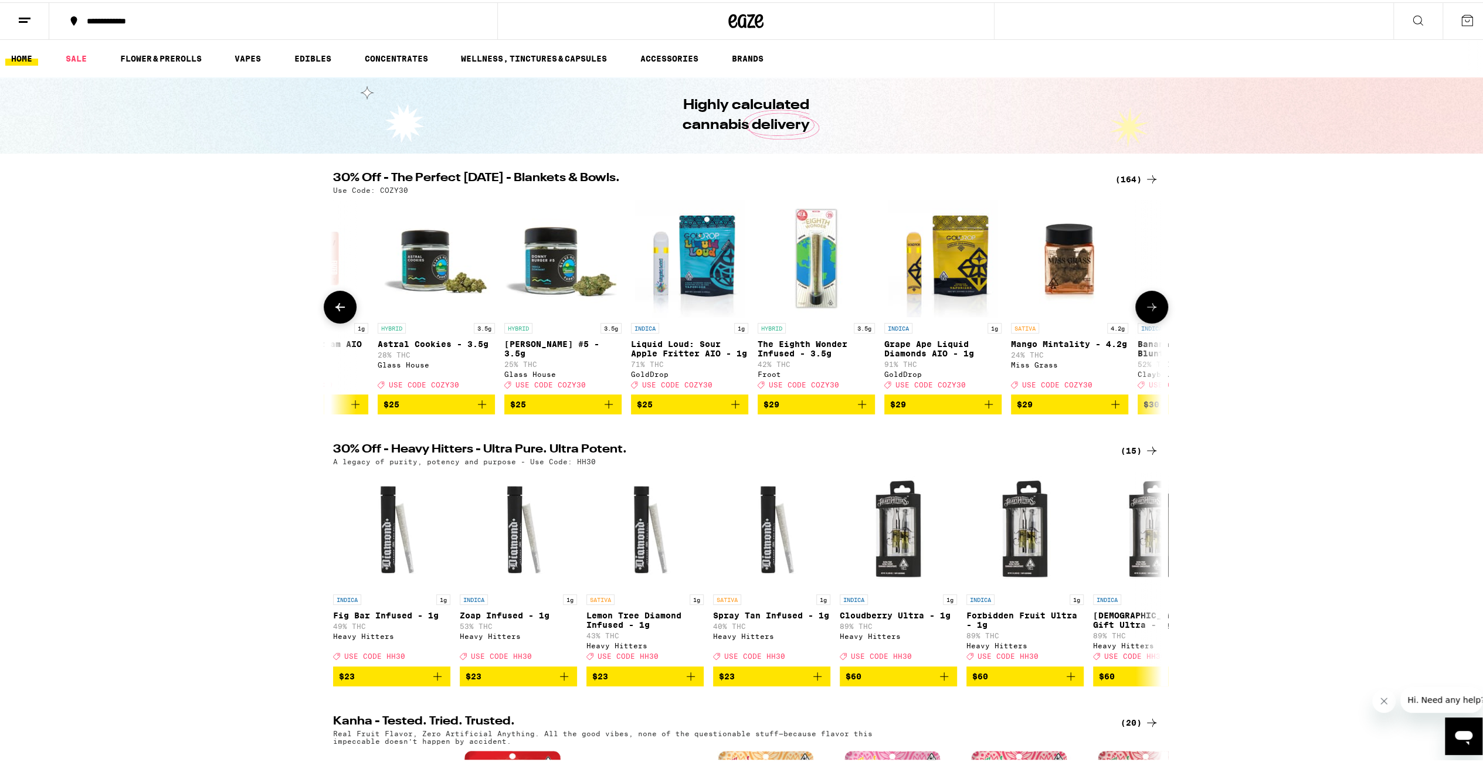
scroll to position [0, 11864]
click at [1146, 306] on icon at bounding box center [1152, 305] width 14 height 14
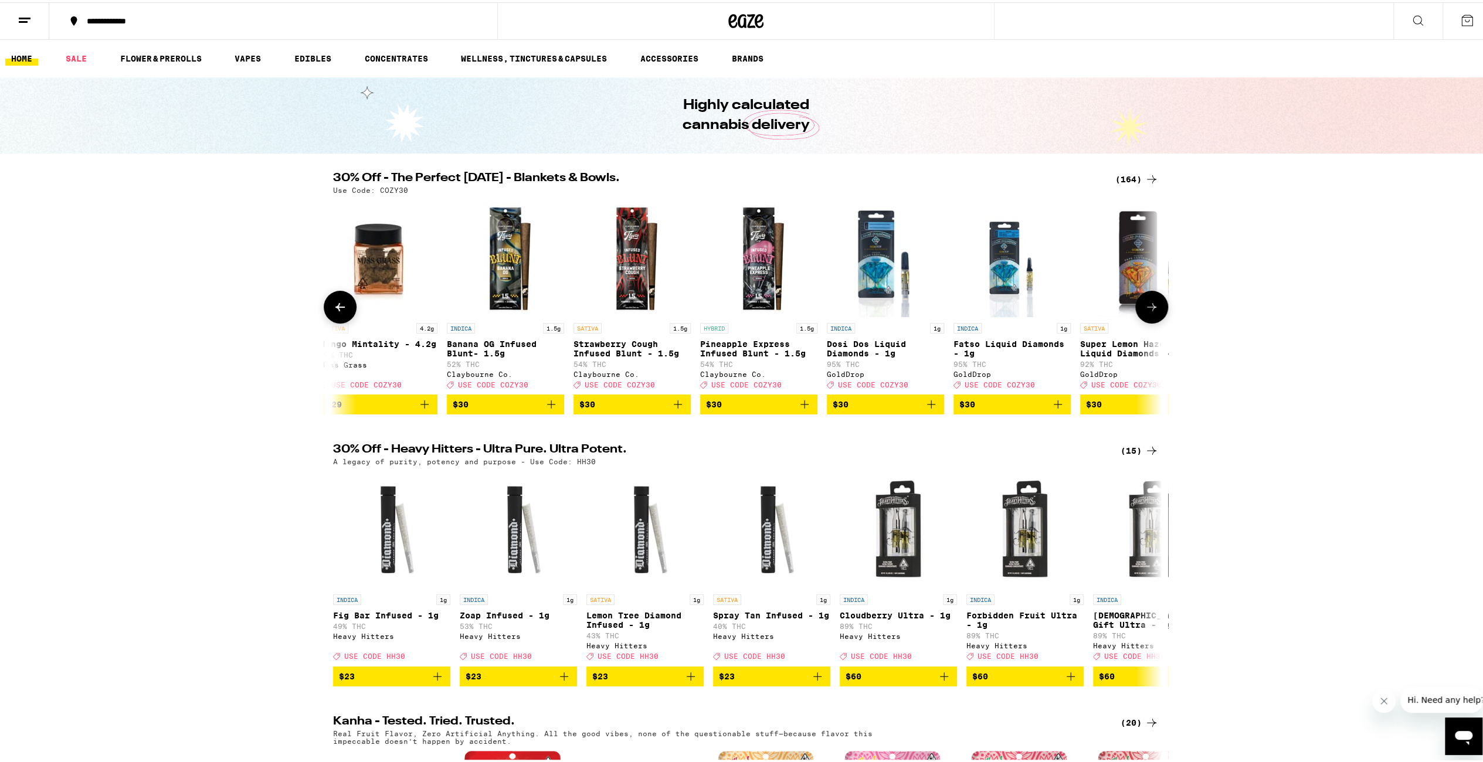
scroll to position [0, 12562]
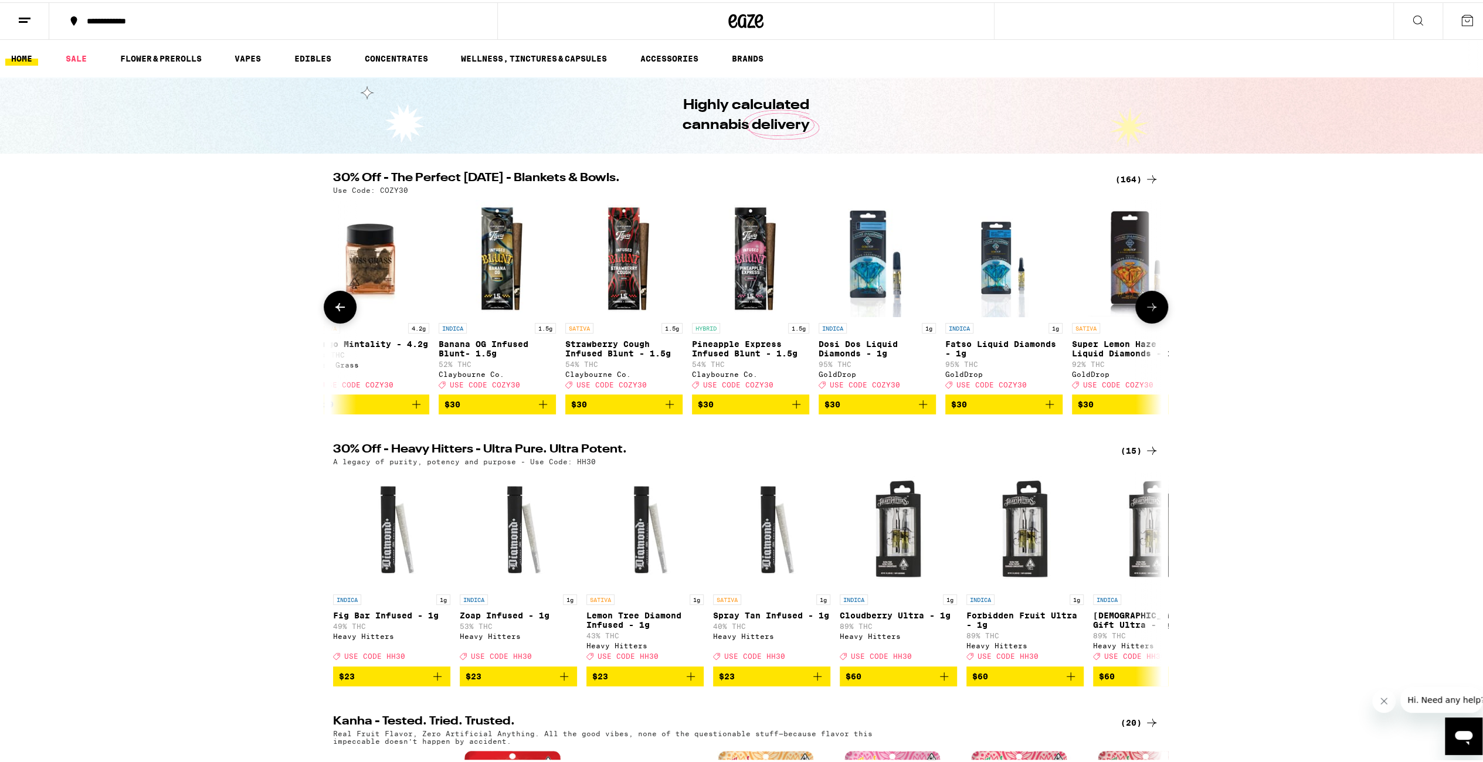
click at [1146, 306] on icon at bounding box center [1152, 305] width 14 height 14
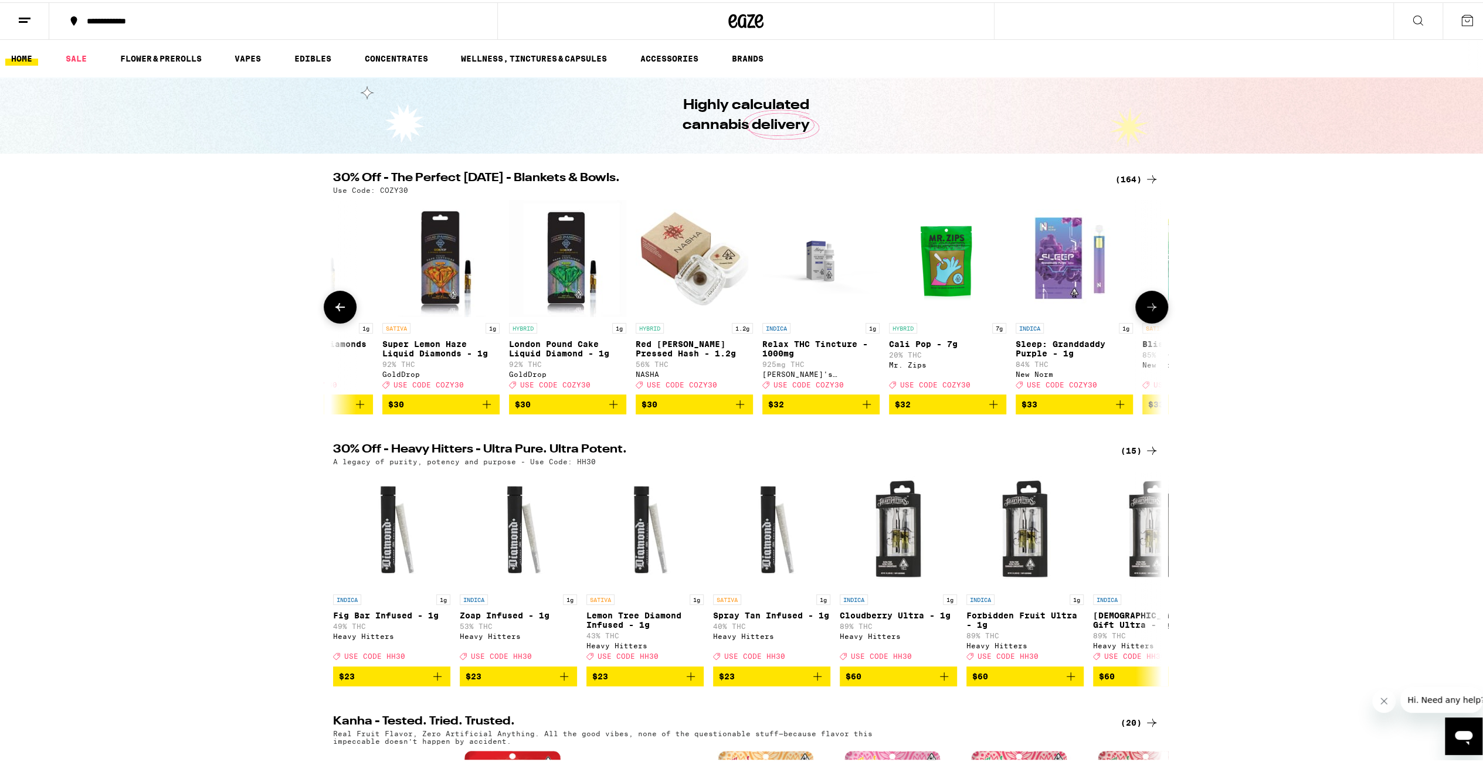
scroll to position [0, 13260]
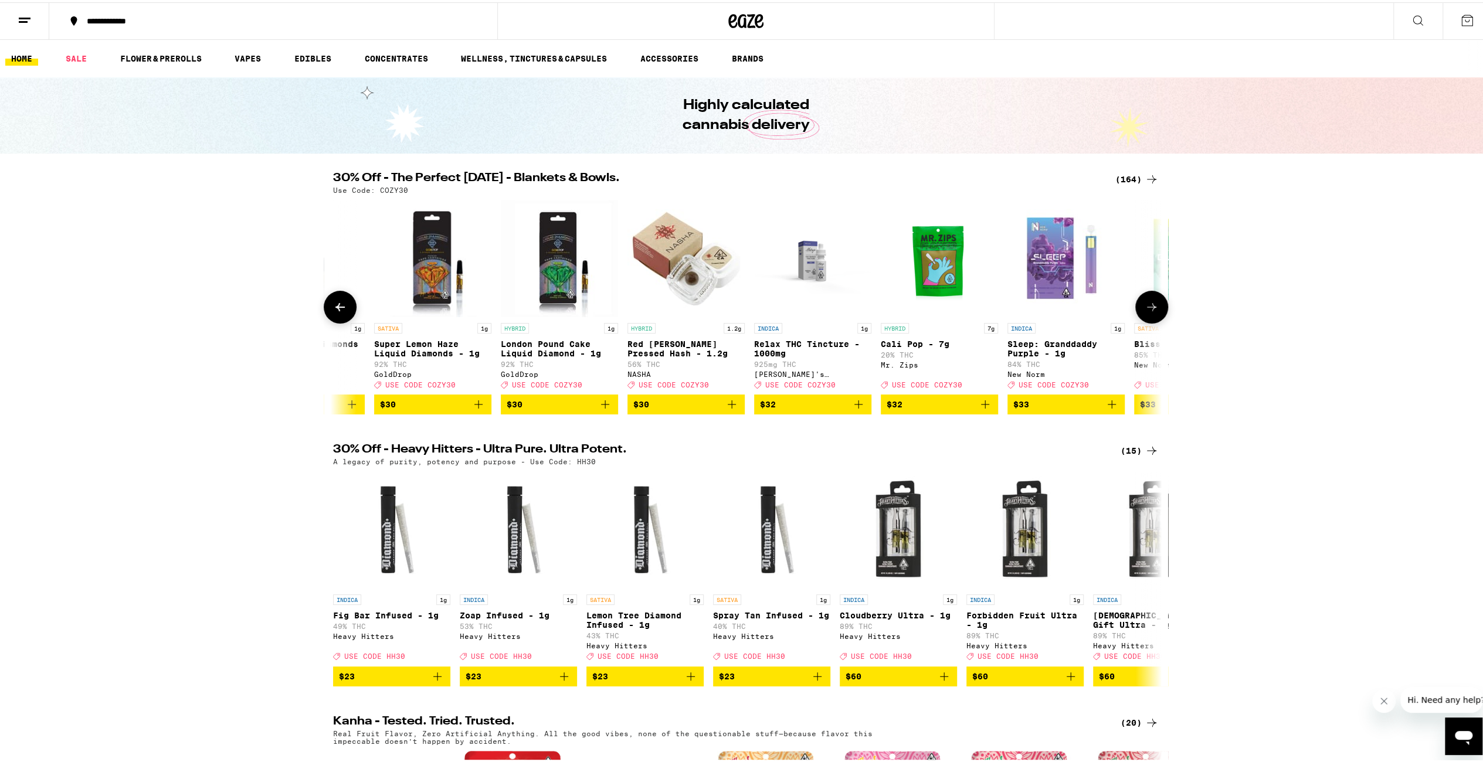
click at [1146, 306] on icon at bounding box center [1152, 305] width 14 height 14
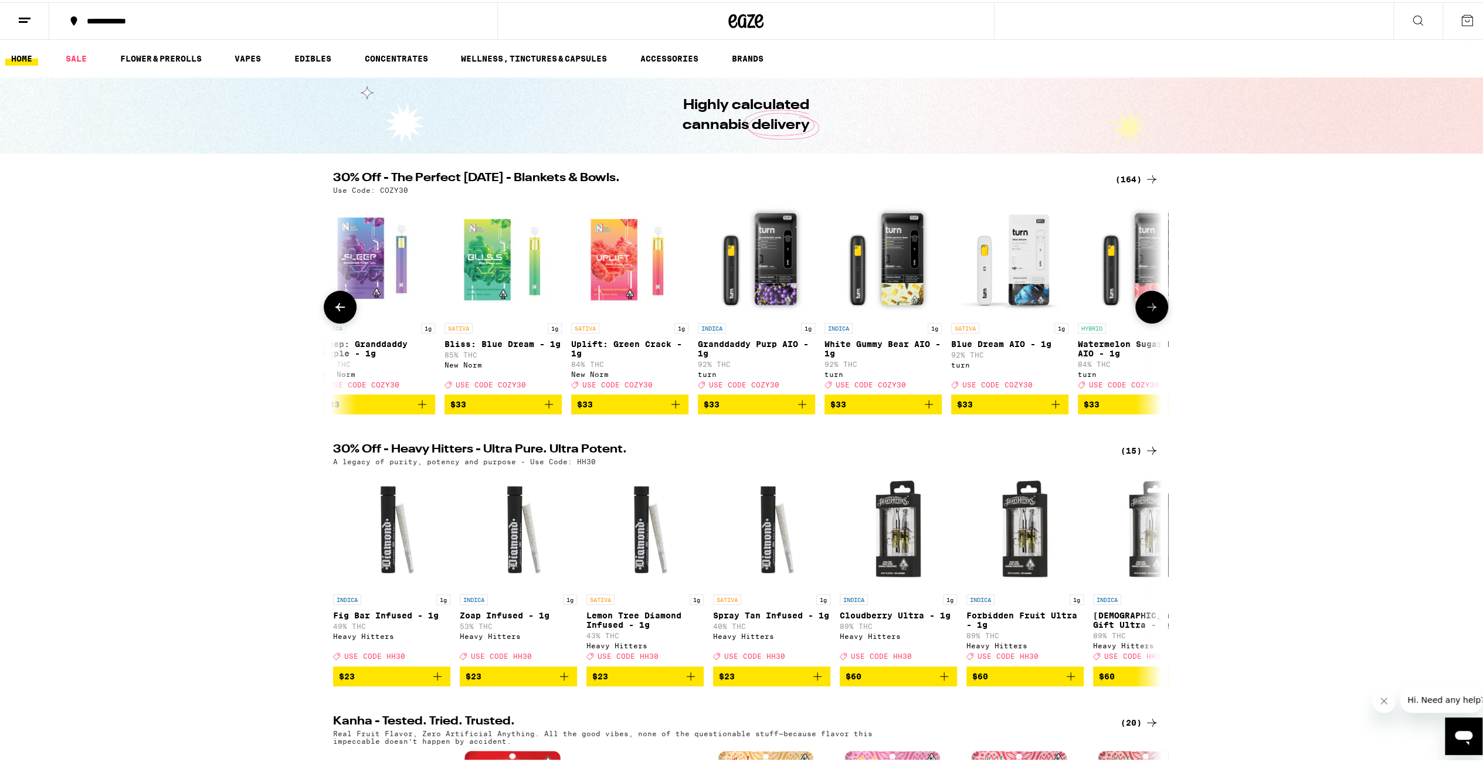
scroll to position [0, 13958]
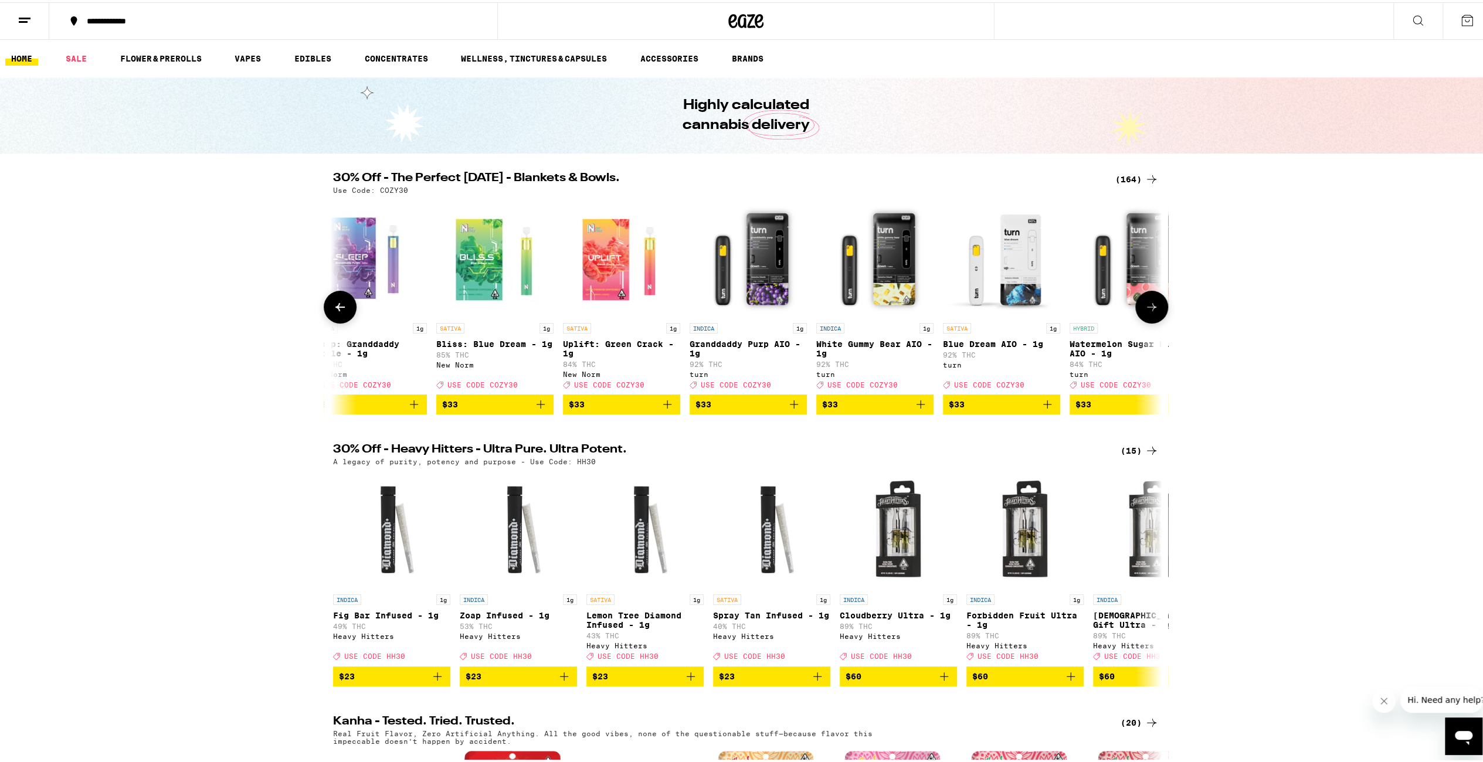
click at [1146, 306] on icon at bounding box center [1152, 305] width 14 height 14
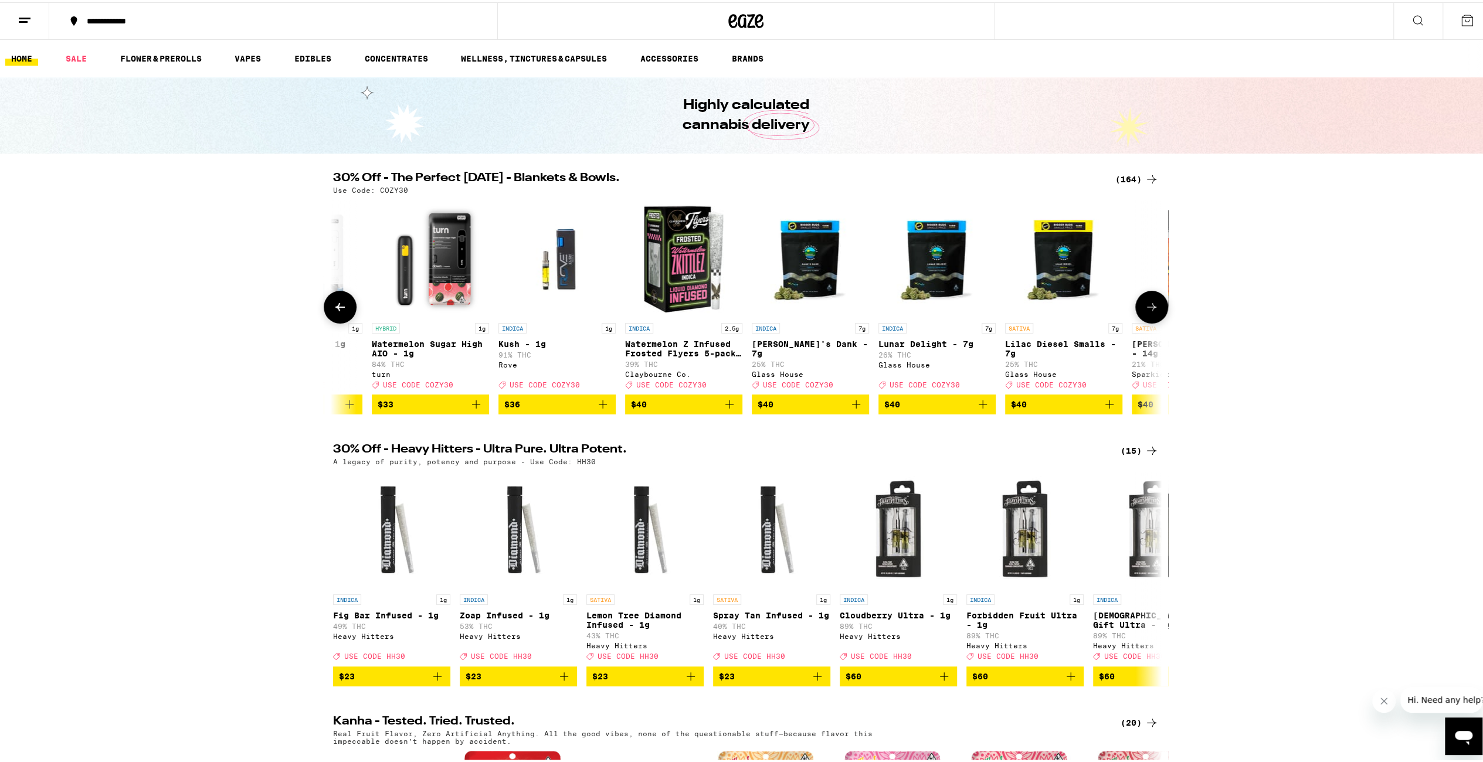
click at [1147, 306] on icon at bounding box center [1152, 305] width 14 height 14
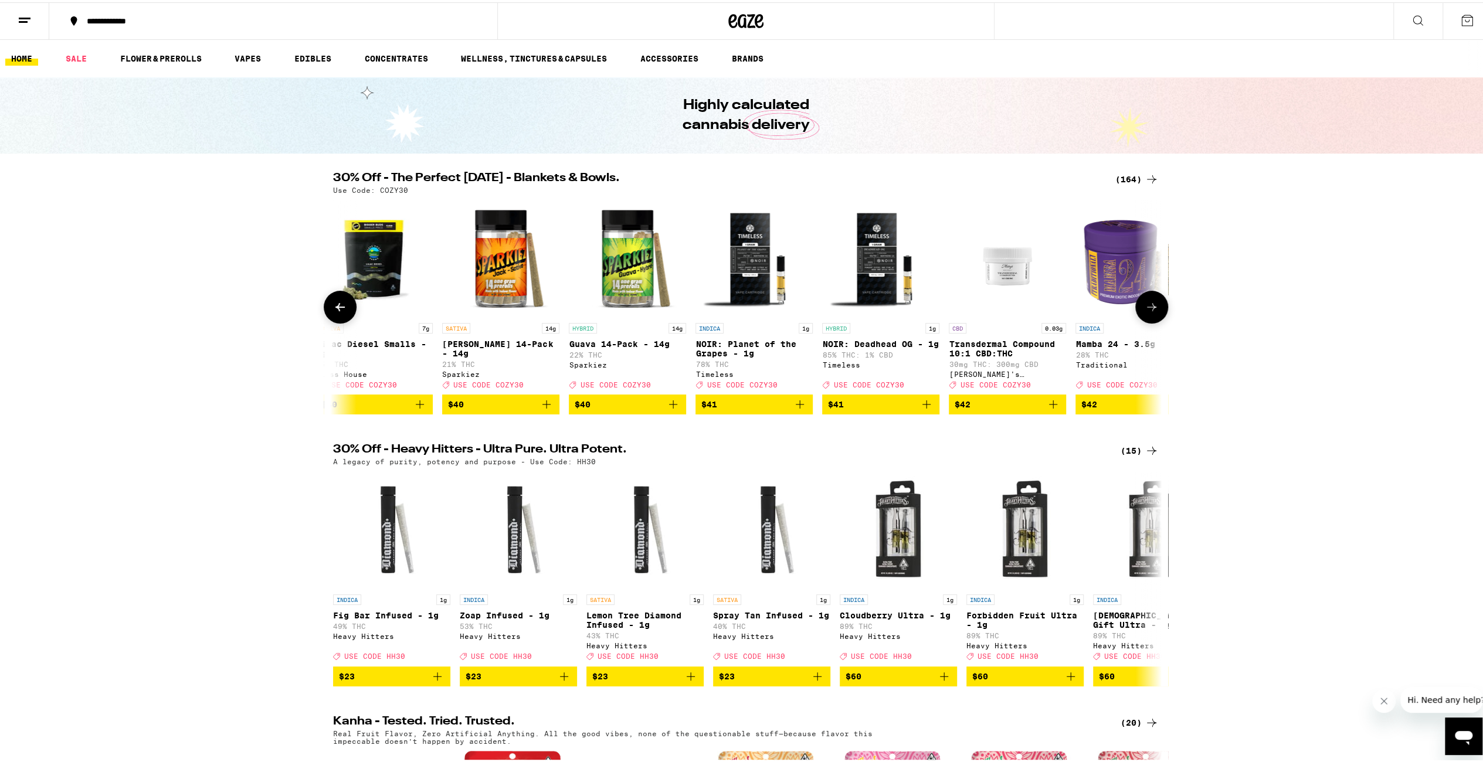
scroll to position [0, 15354]
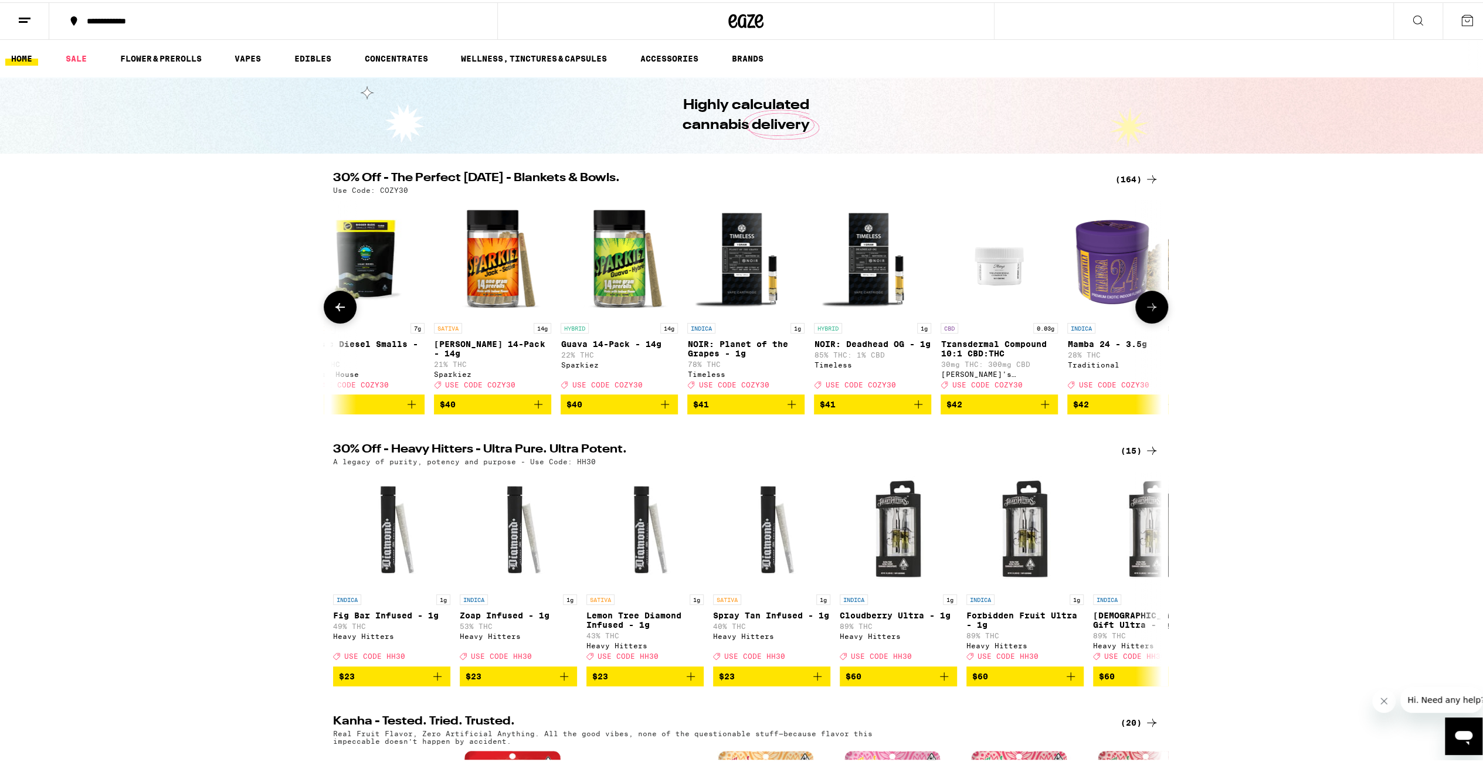
click at [1145, 312] on icon at bounding box center [1152, 305] width 14 height 14
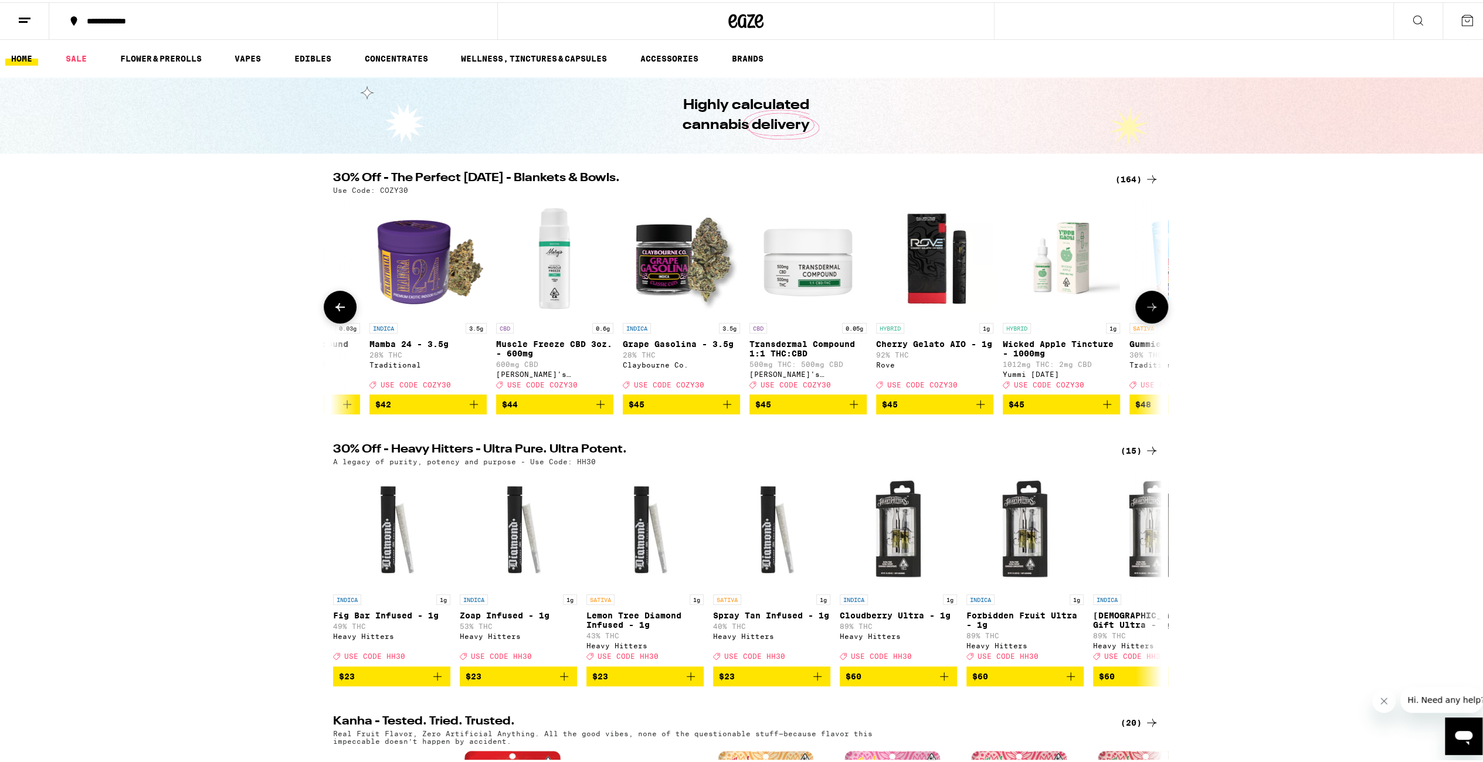
click at [1148, 312] on icon at bounding box center [1152, 305] width 14 height 14
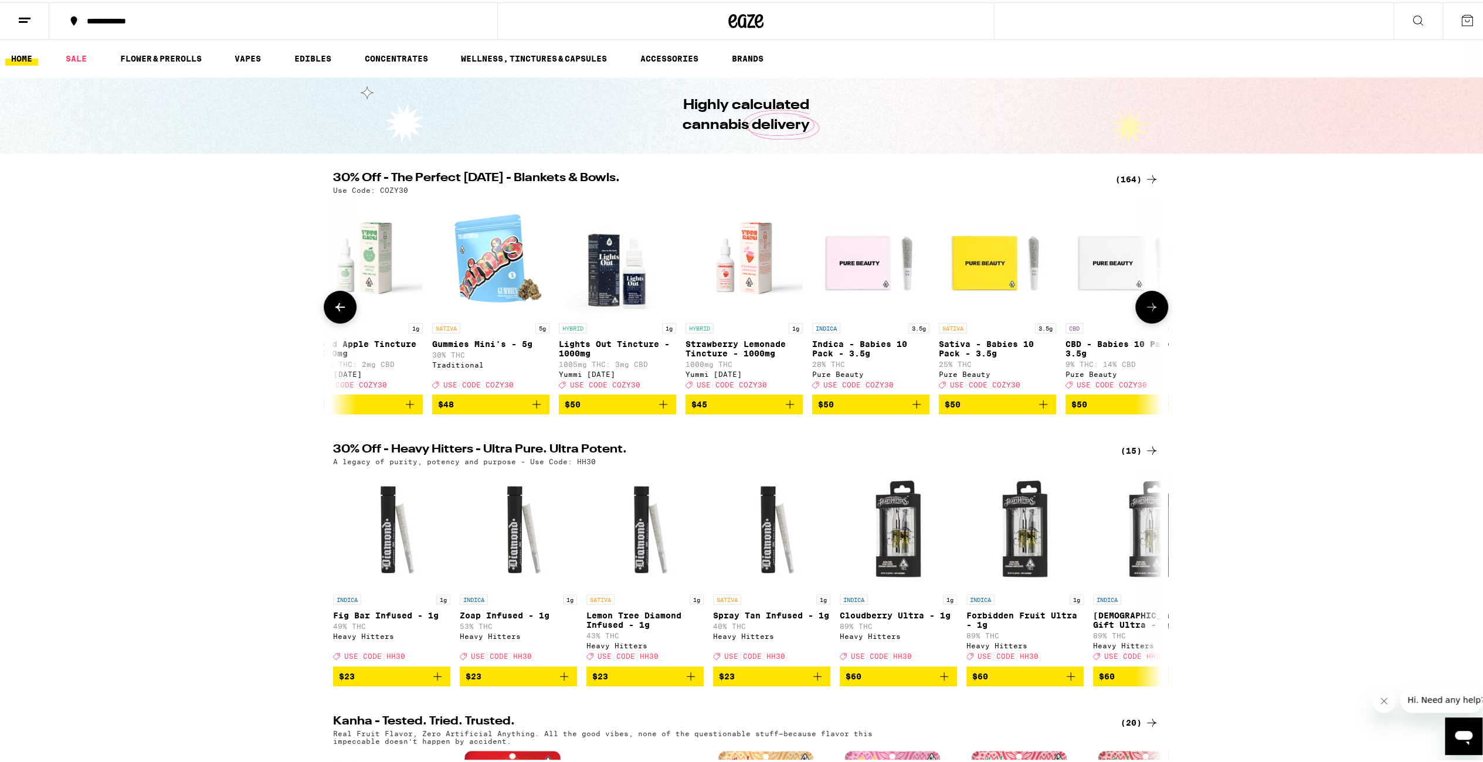
scroll to position [0, 16749]
click at [1148, 312] on icon at bounding box center [1152, 305] width 14 height 14
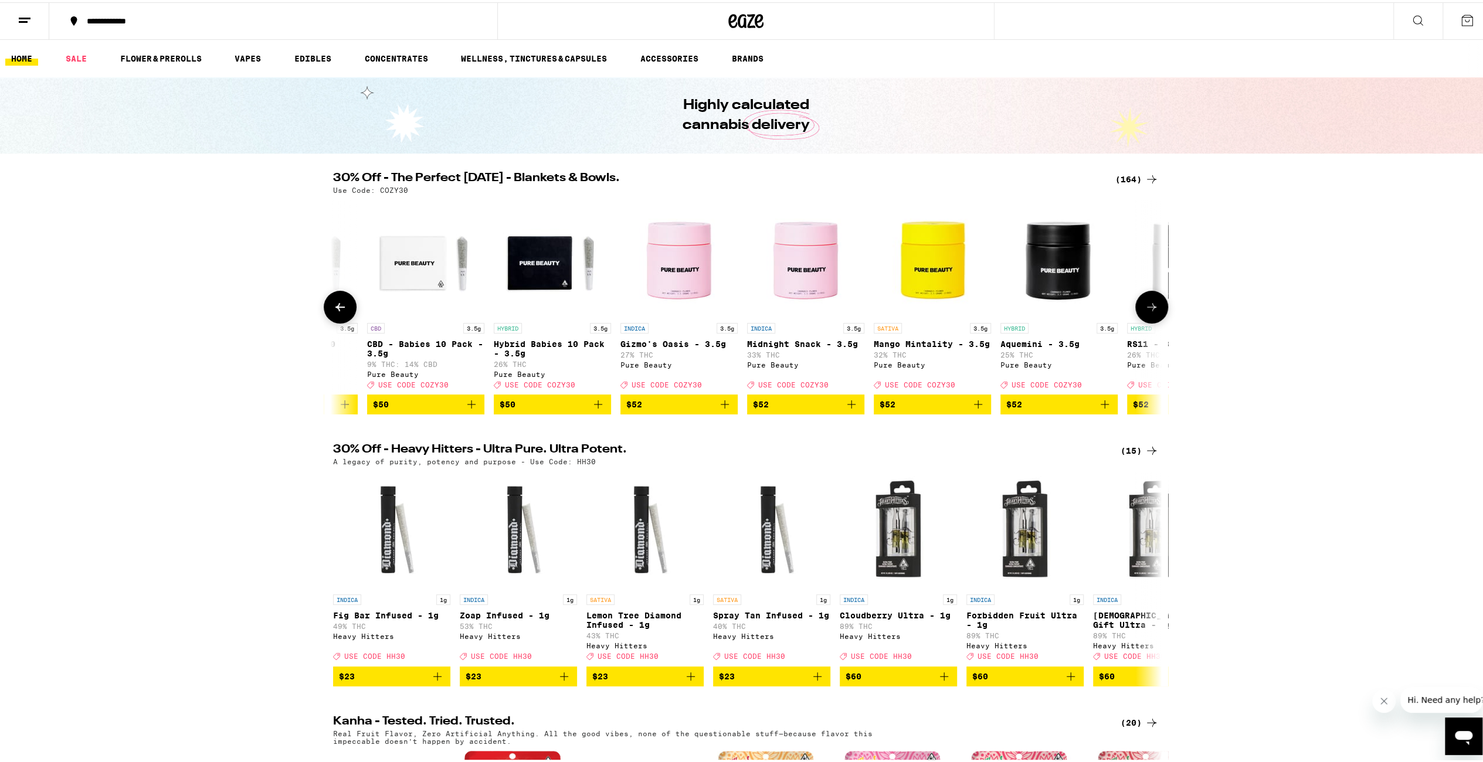
click at [1151, 312] on icon at bounding box center [1152, 305] width 14 height 14
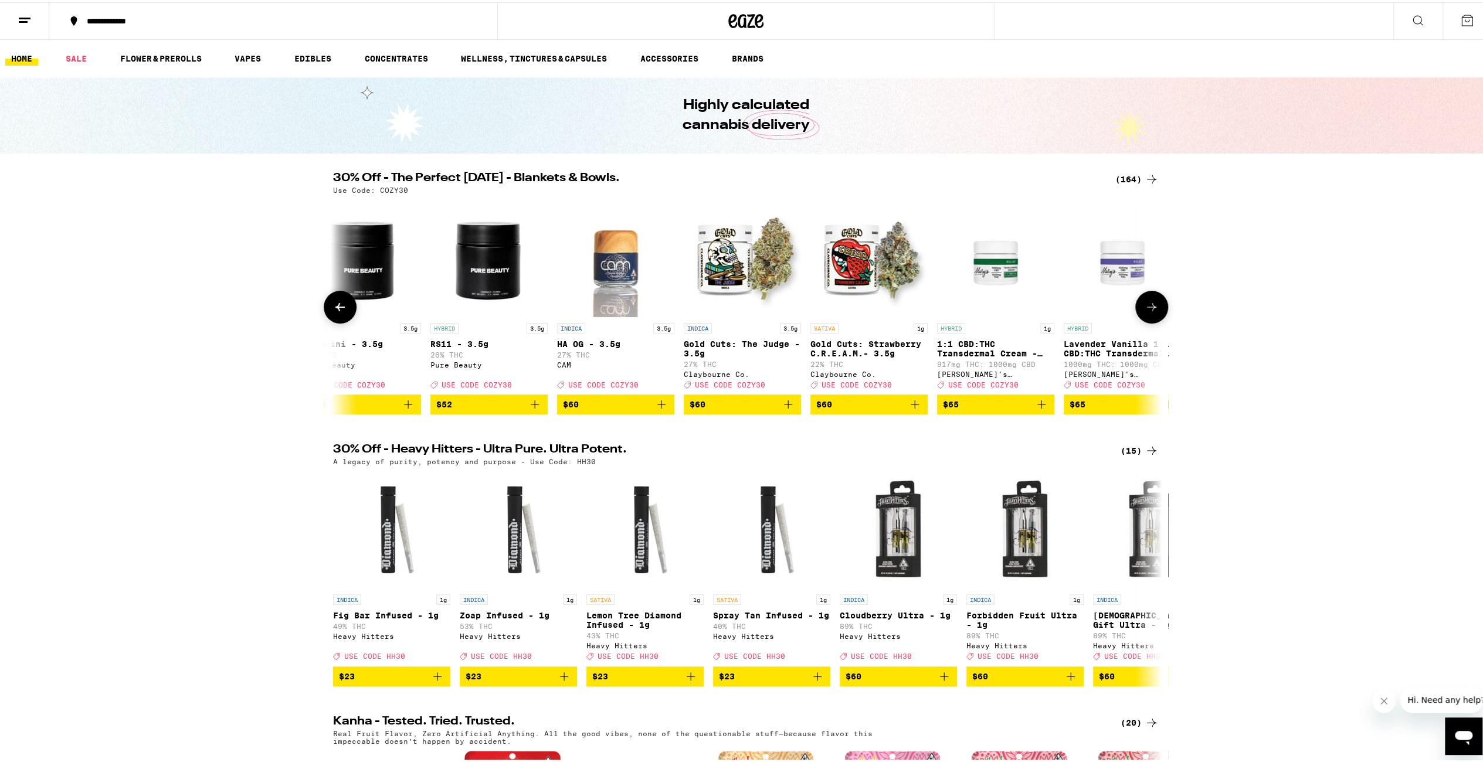
click at [1152, 312] on icon at bounding box center [1152, 305] width 14 height 14
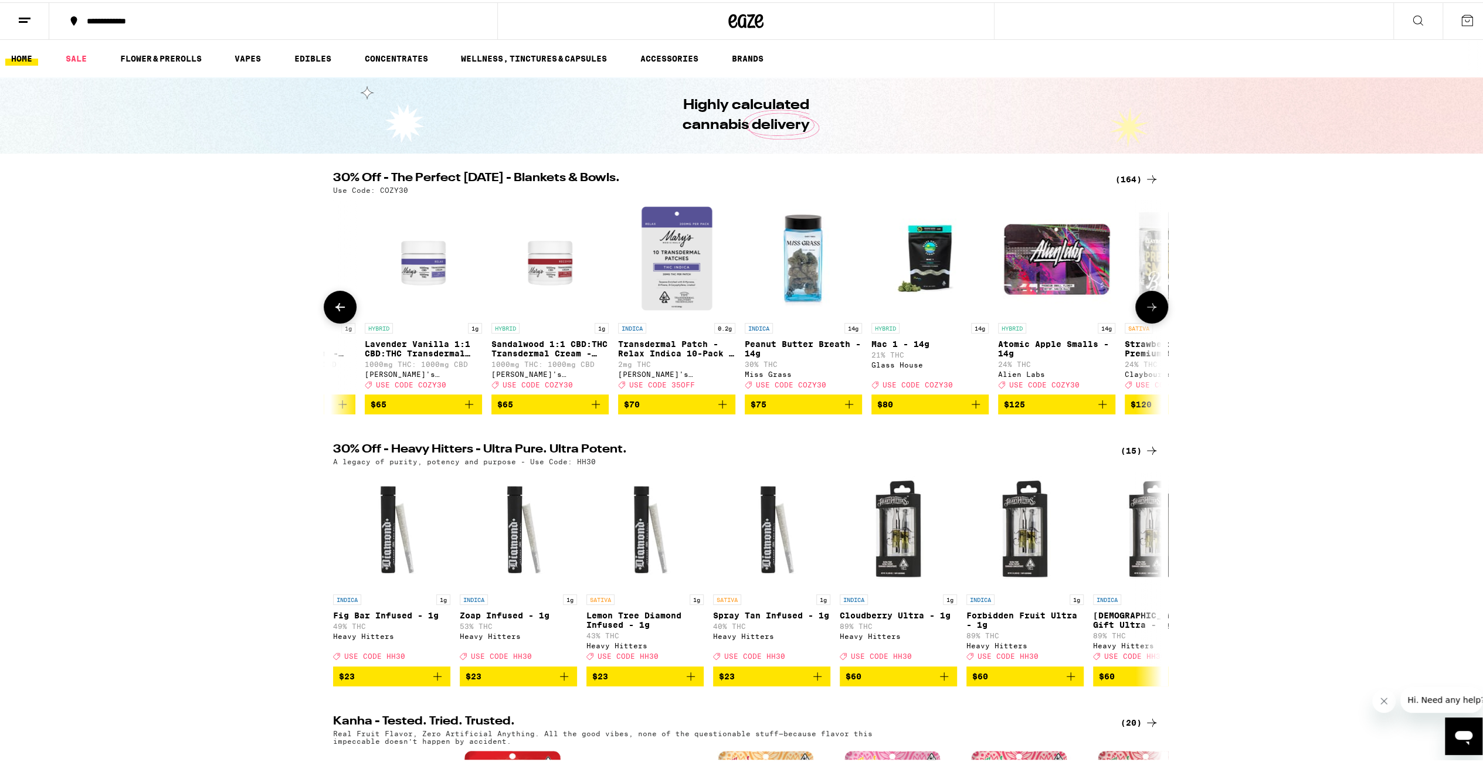
click at [1152, 312] on icon at bounding box center [1152, 305] width 14 height 14
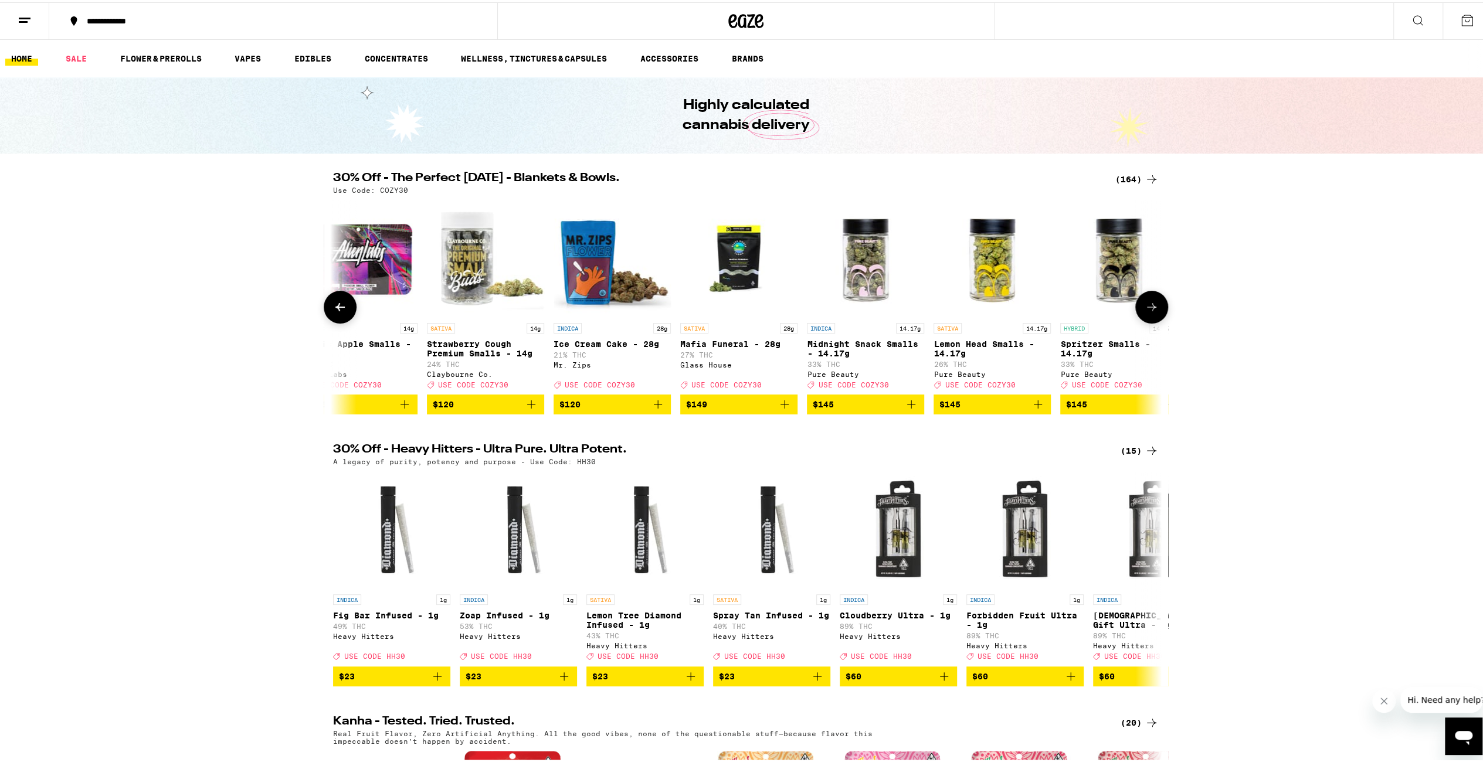
click at [1152, 312] on icon at bounding box center [1152, 305] width 14 height 14
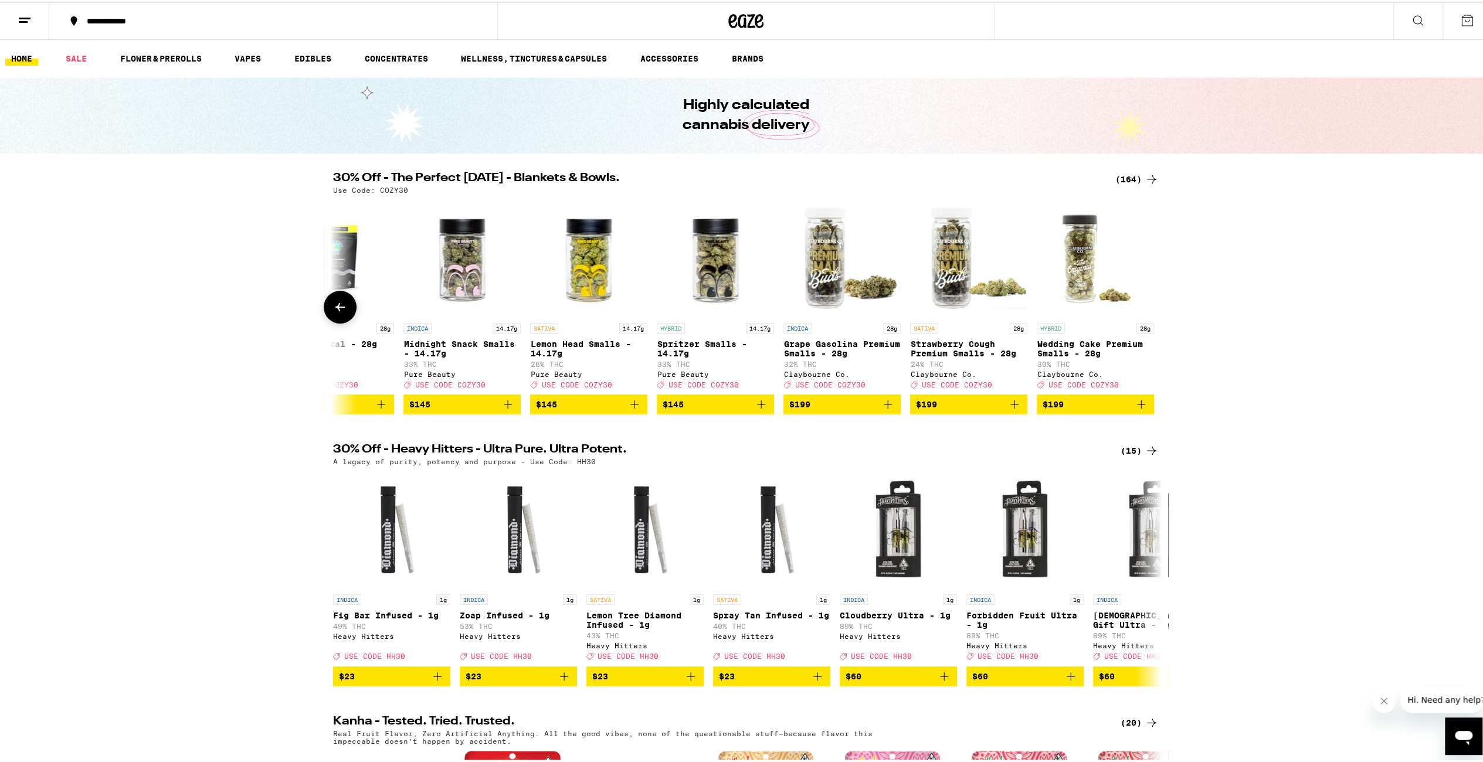
scroll to position [0, 19949]
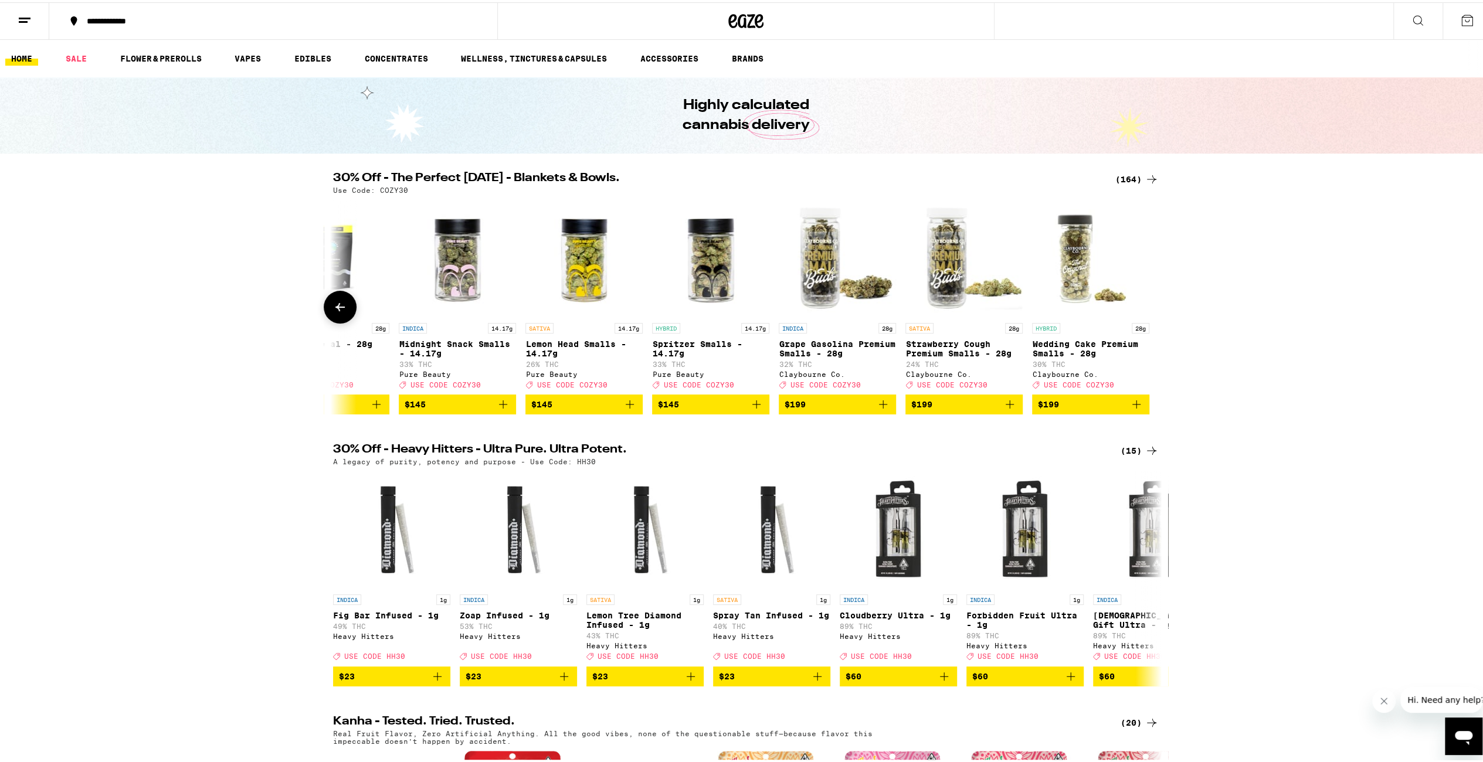
click at [1152, 316] on div at bounding box center [1151, 305] width 33 height 33
click at [1428, 17] on button at bounding box center [1417, 19] width 49 height 37
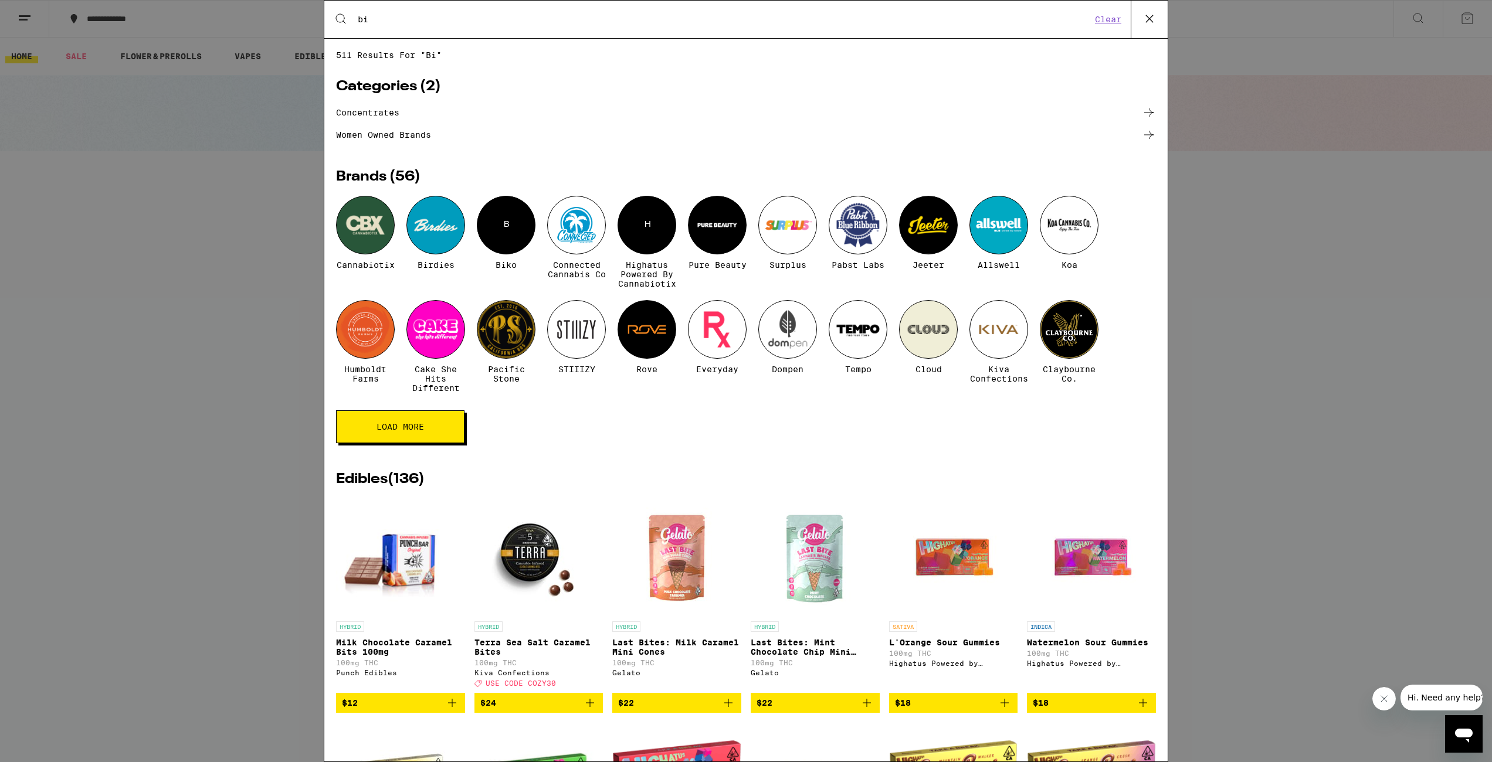
type input "b"
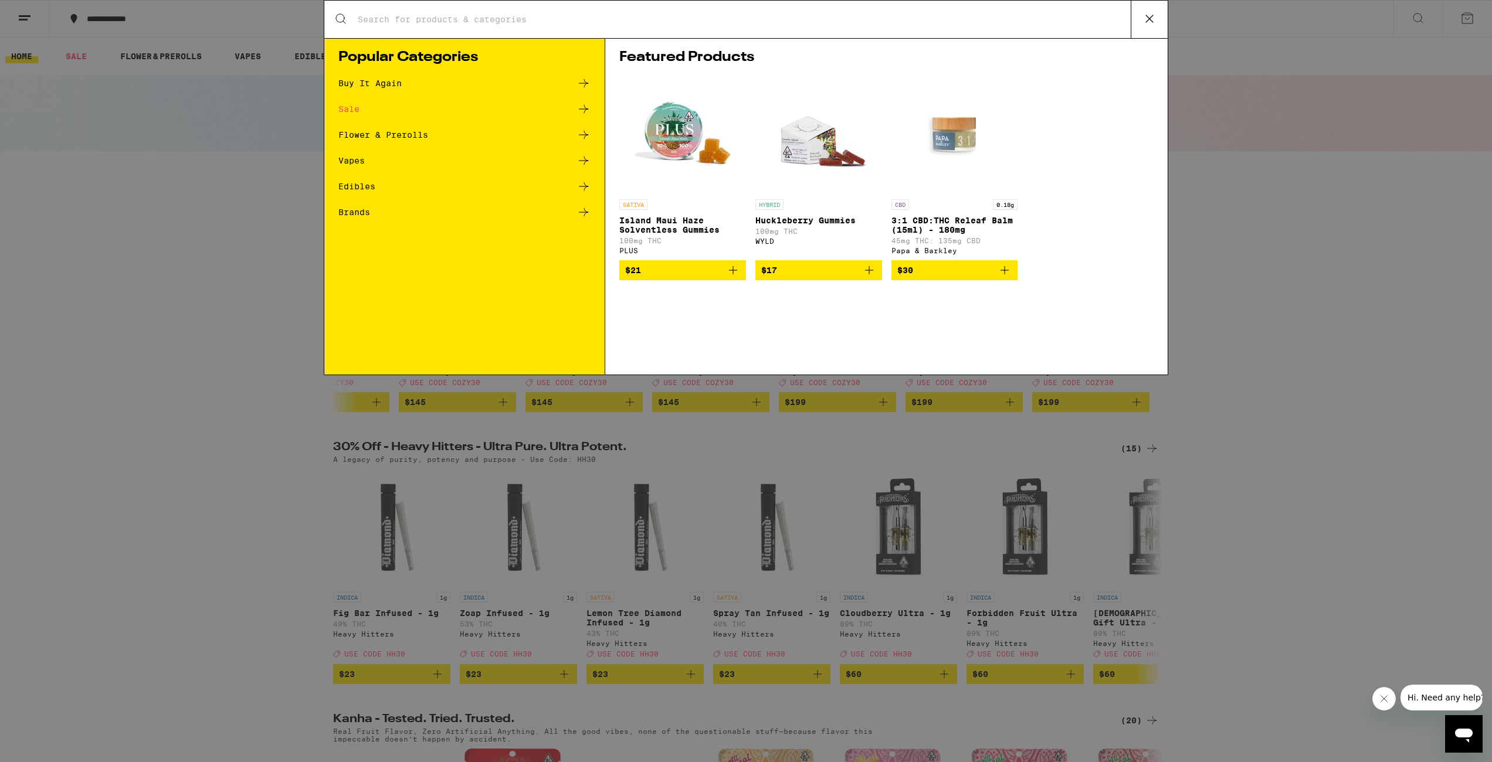
click at [1246, 439] on div "Search for Products Popular Categories Buy It Again Sale Flower & Prerolls Vape…" at bounding box center [746, 381] width 1492 height 762
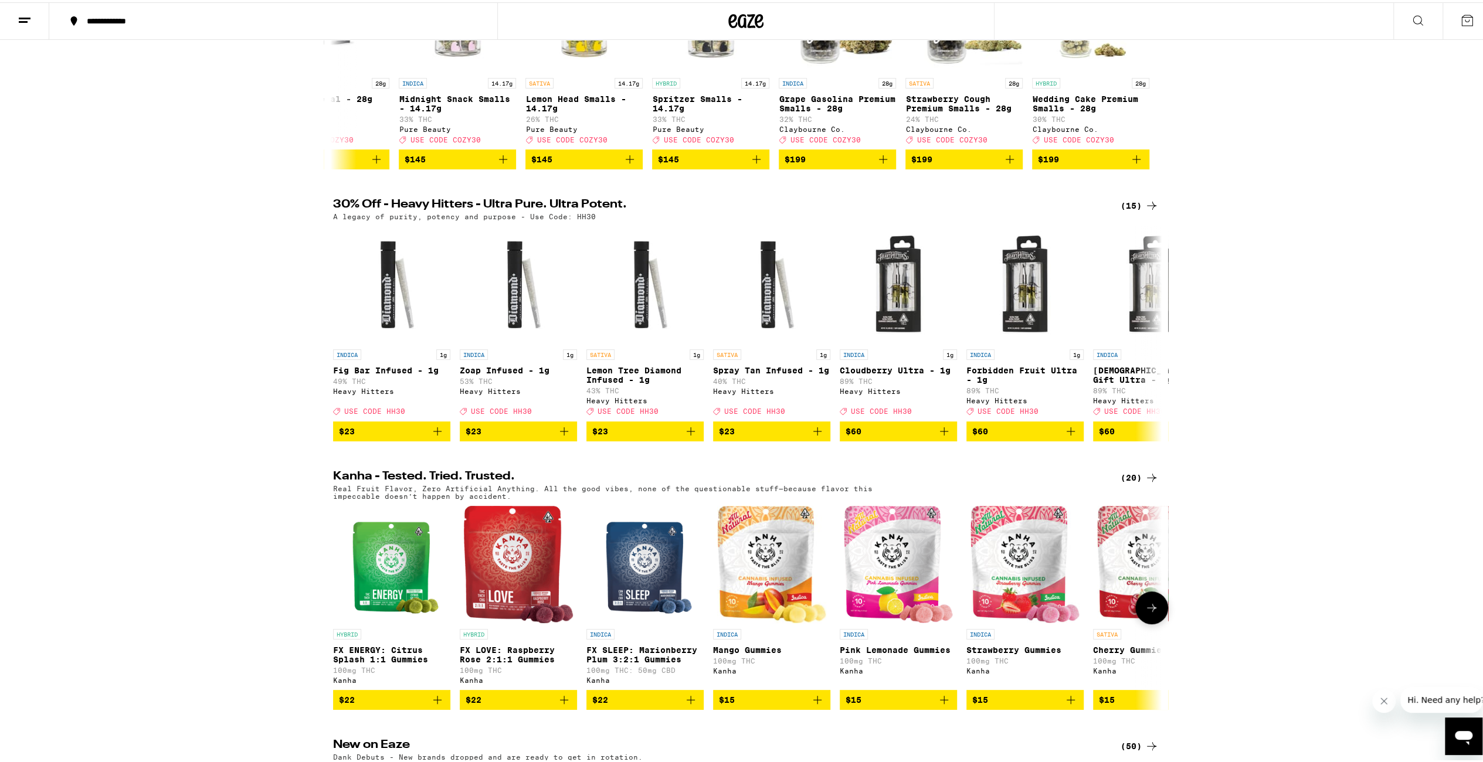
scroll to position [352, 0]
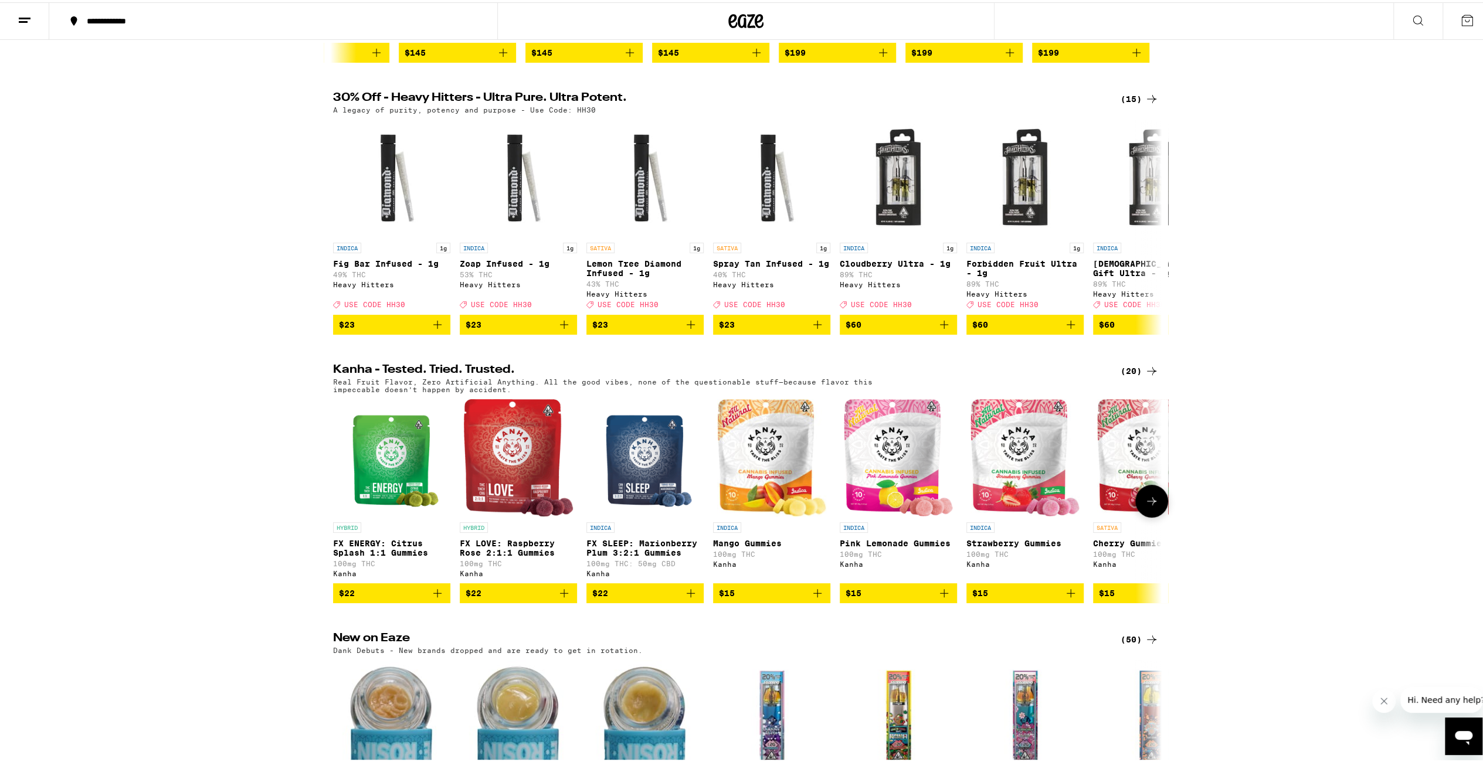
click at [687, 595] on icon "Add to bag" at bounding box center [691, 591] width 8 height 8
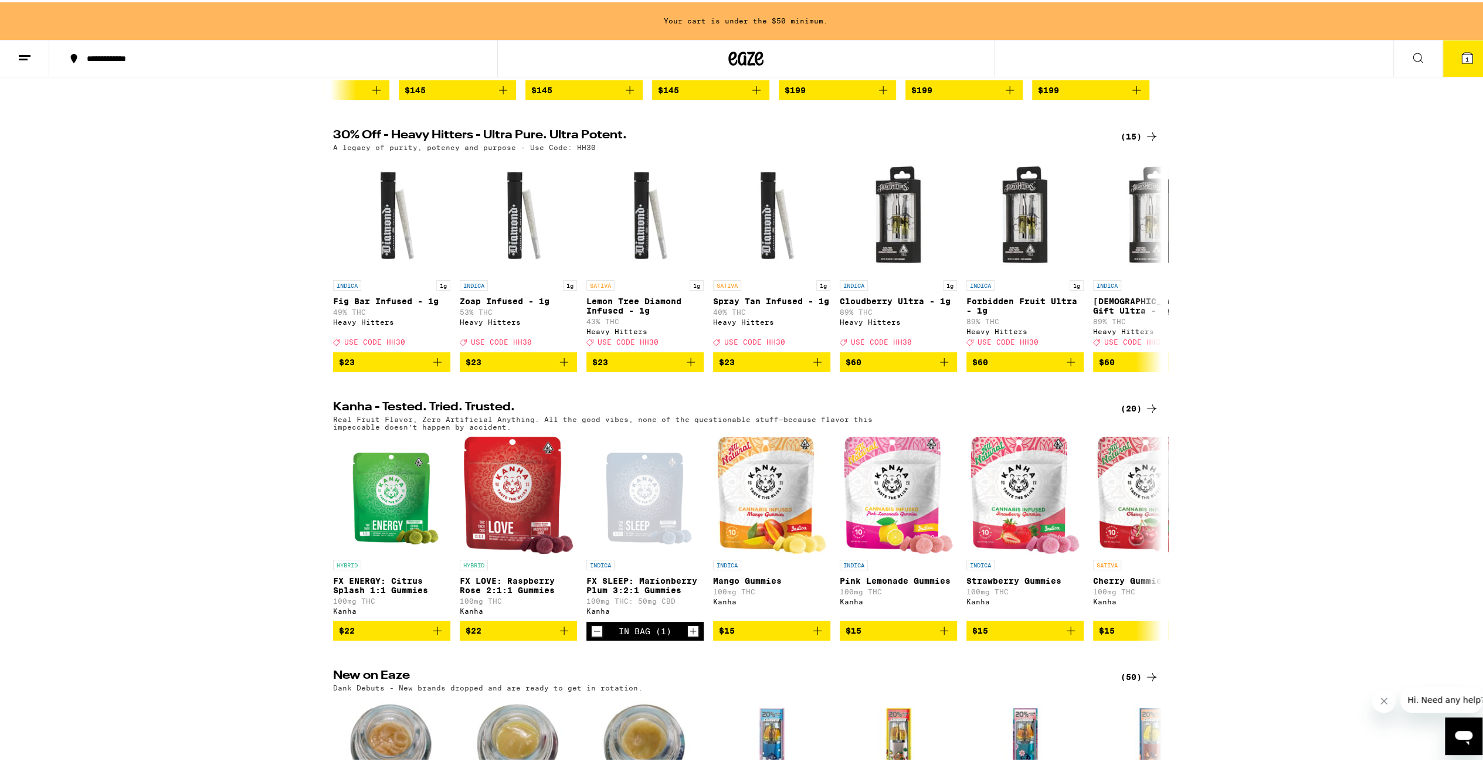
scroll to position [389, 0]
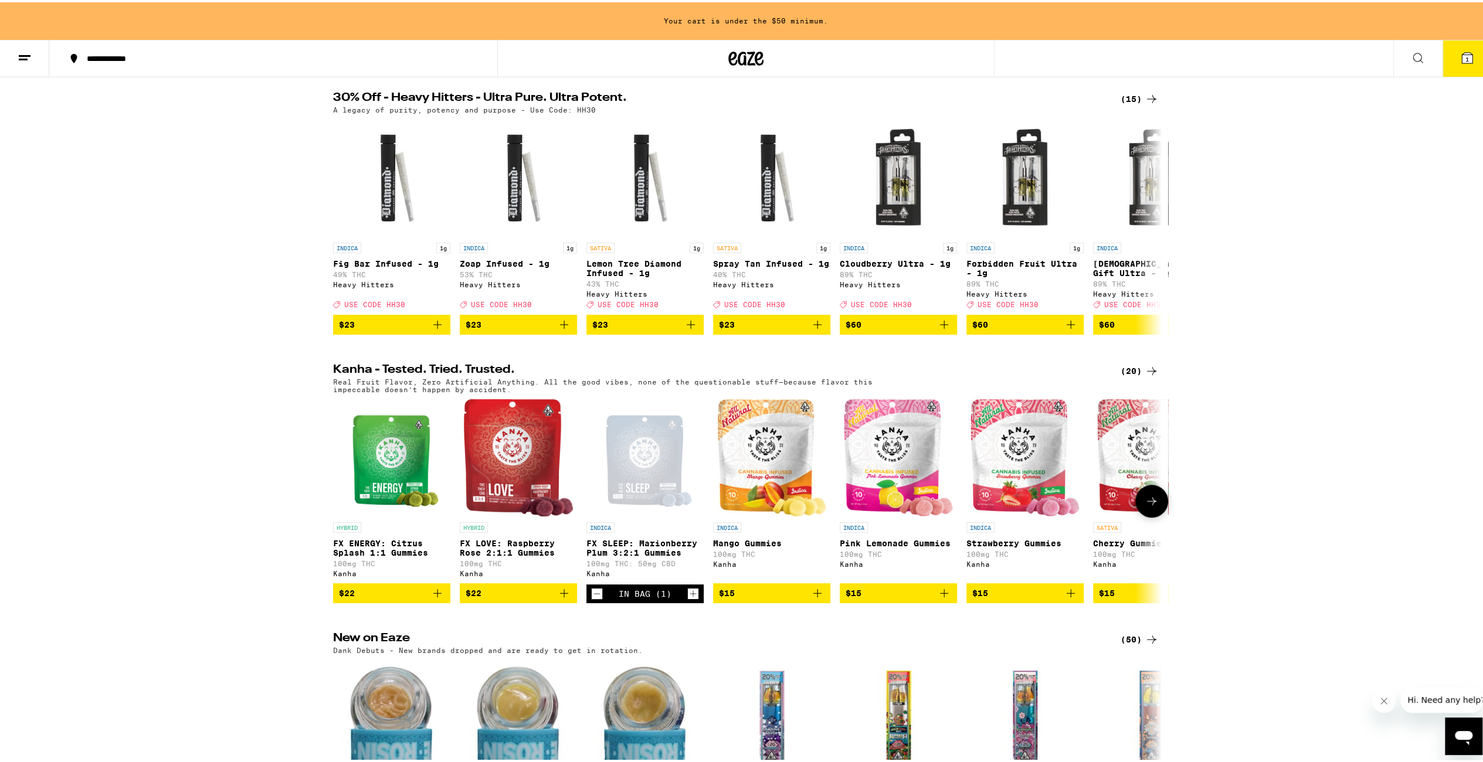
click at [1151, 503] on icon at bounding box center [1151, 499] width 9 height 8
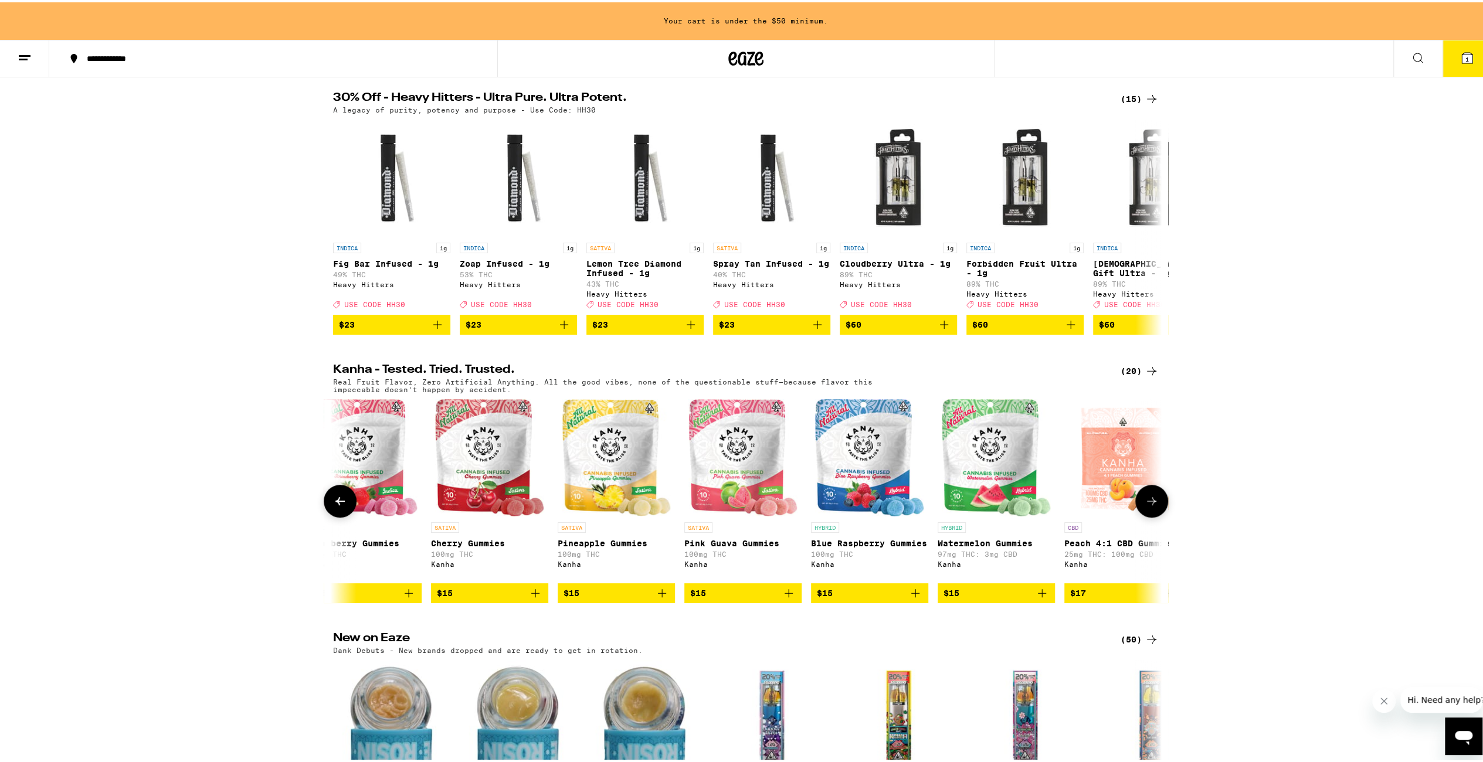
scroll to position [0, 698]
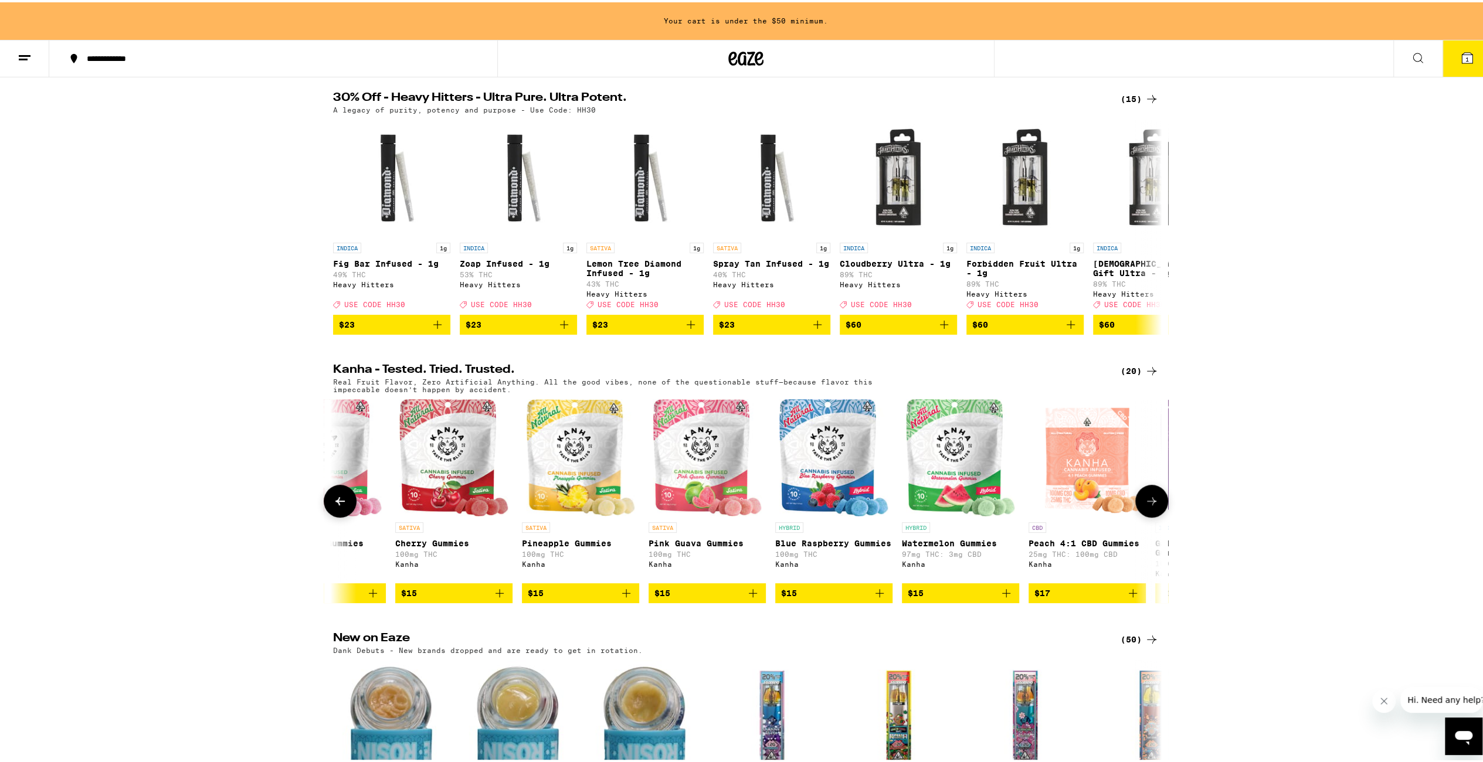
click at [1154, 506] on icon at bounding box center [1152, 499] width 14 height 14
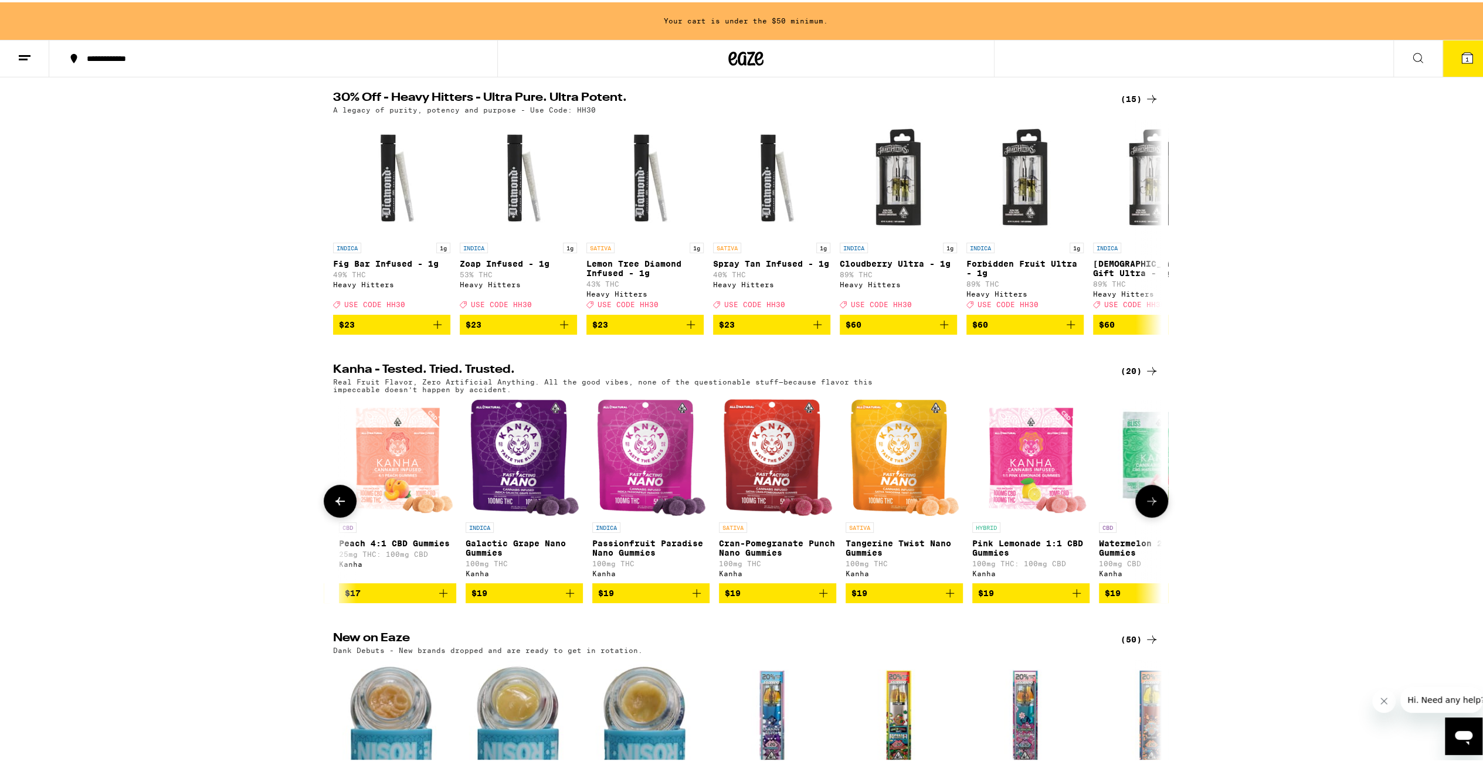
scroll to position [0, 1396]
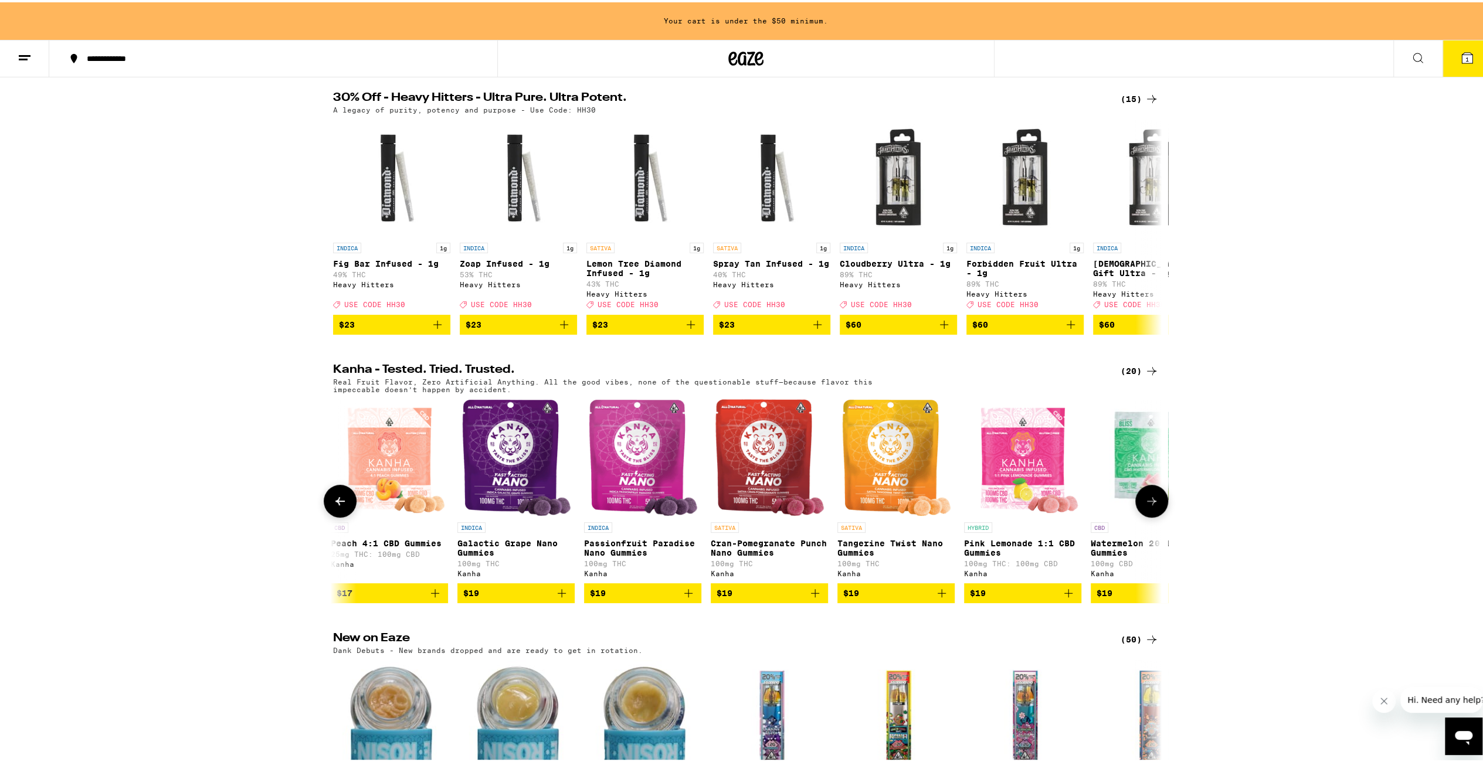
click at [1154, 506] on icon at bounding box center [1152, 499] width 14 height 14
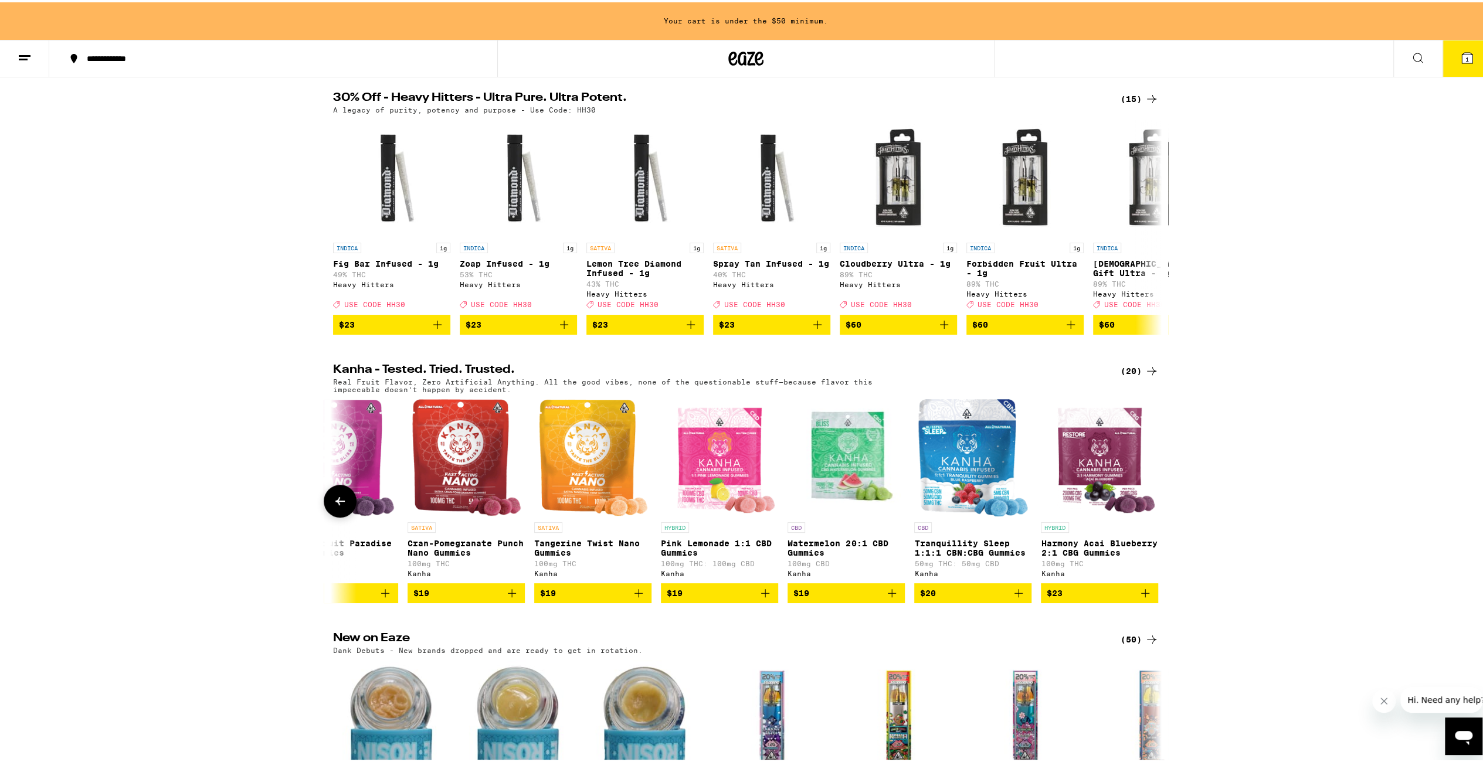
scroll to position [0, 1708]
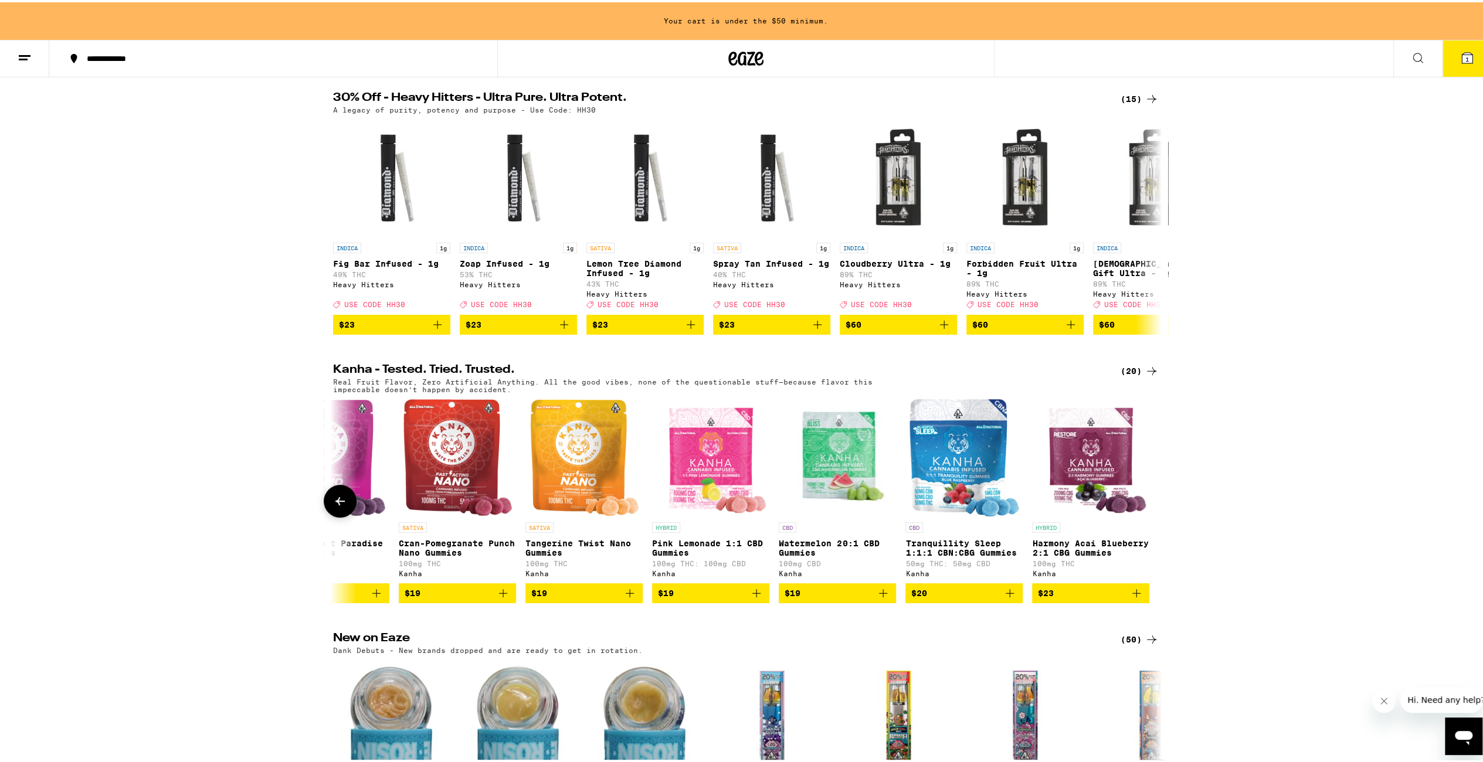
click at [345, 516] on button at bounding box center [340, 499] width 33 height 33
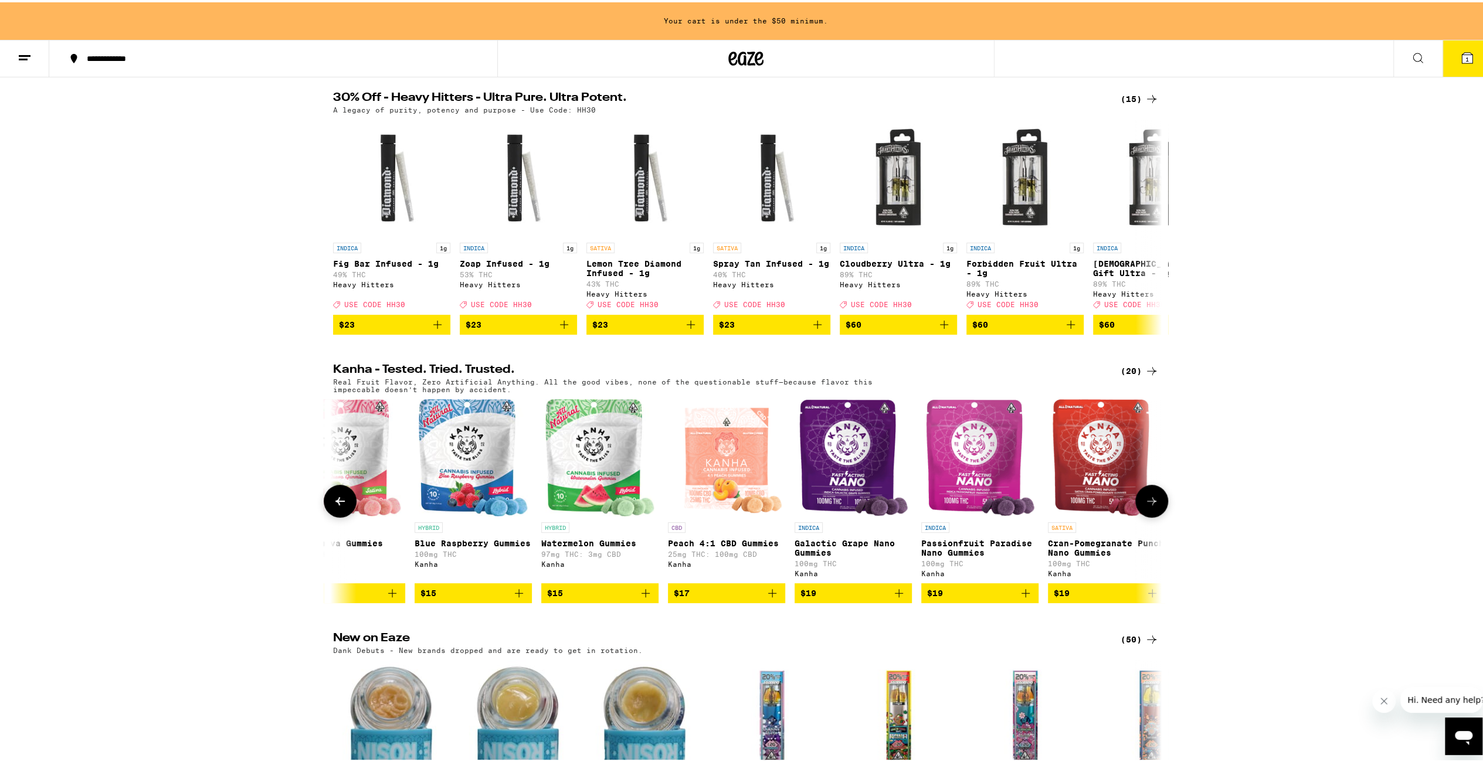
click at [345, 516] on button at bounding box center [340, 499] width 33 height 33
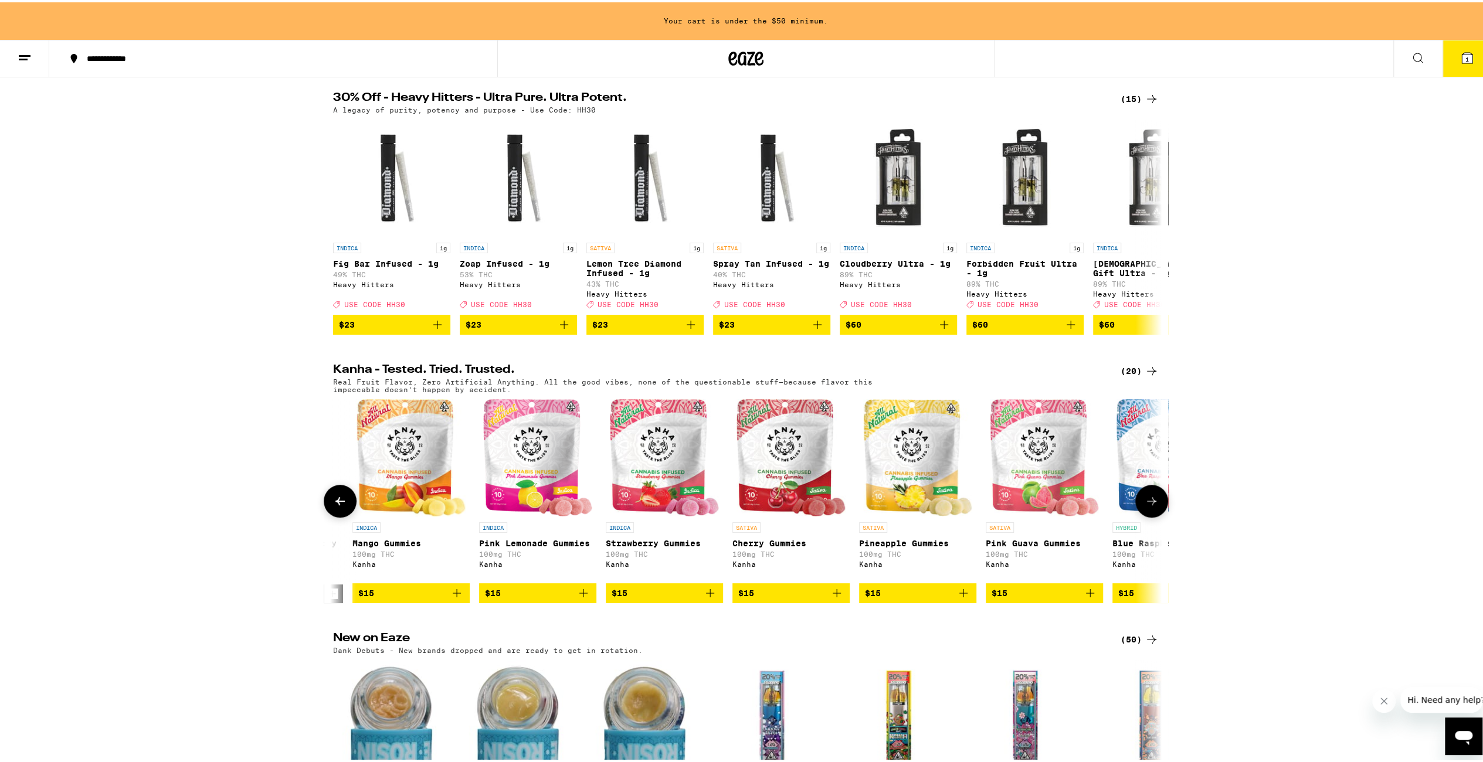
click at [345, 516] on button at bounding box center [340, 499] width 33 height 33
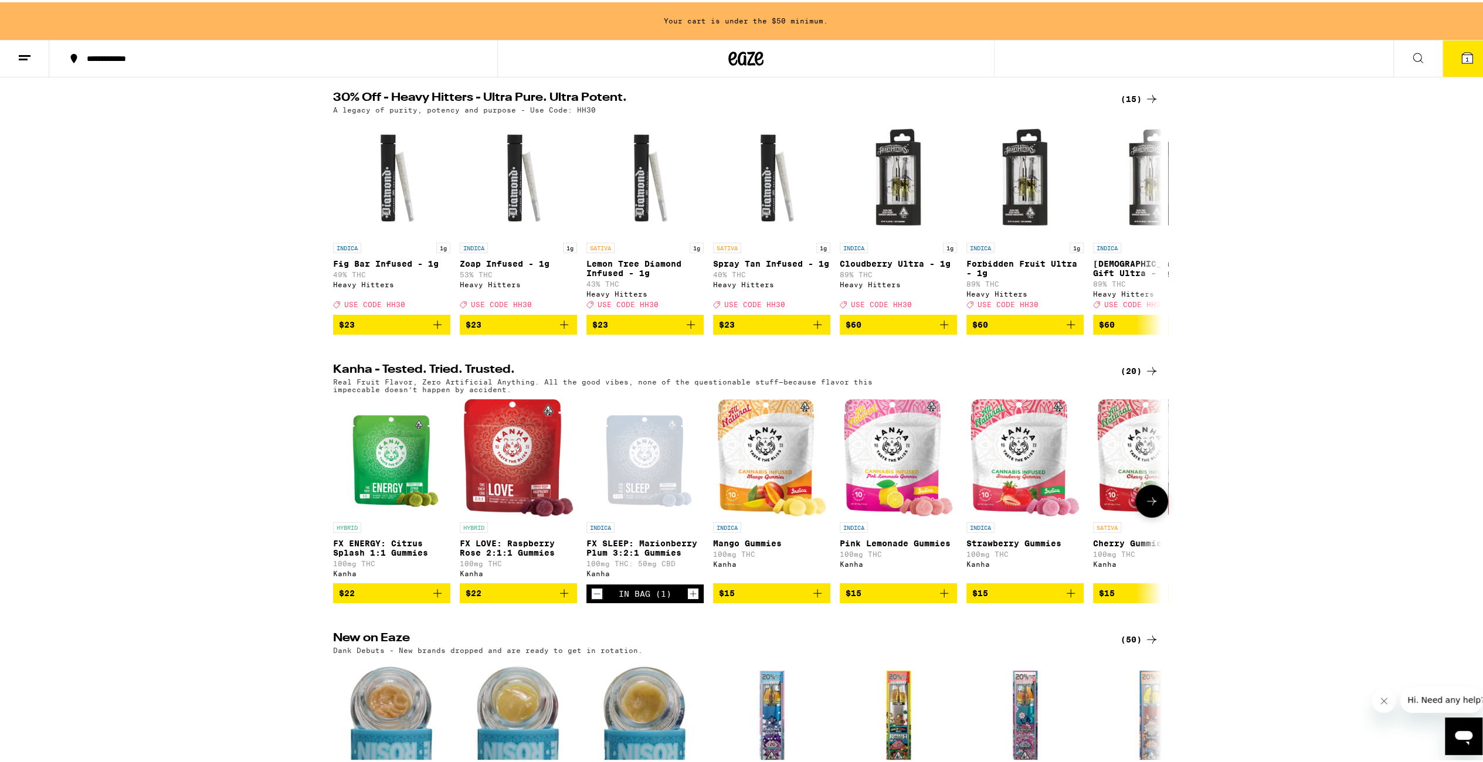
scroll to position [624, 0]
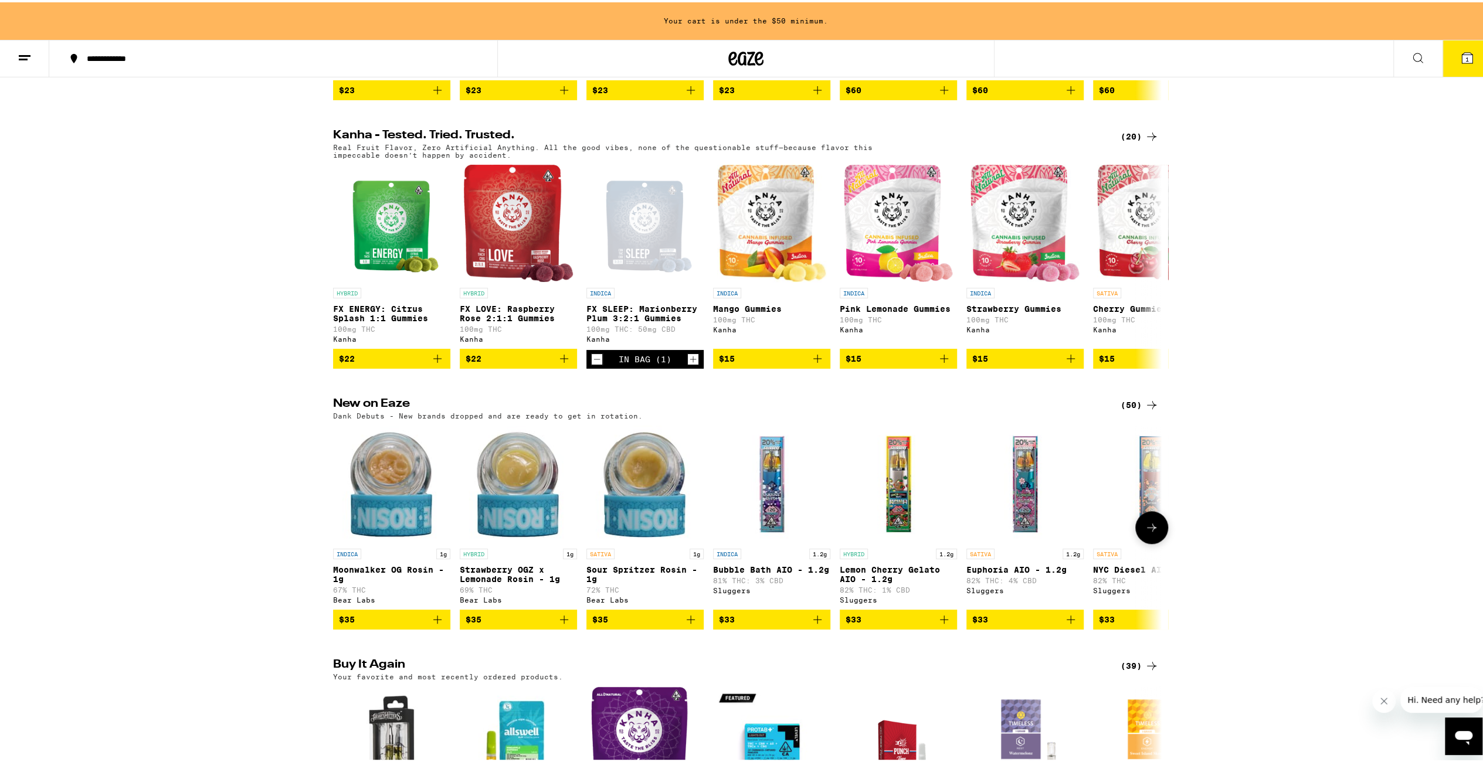
click at [1154, 533] on icon at bounding box center [1152, 525] width 14 height 14
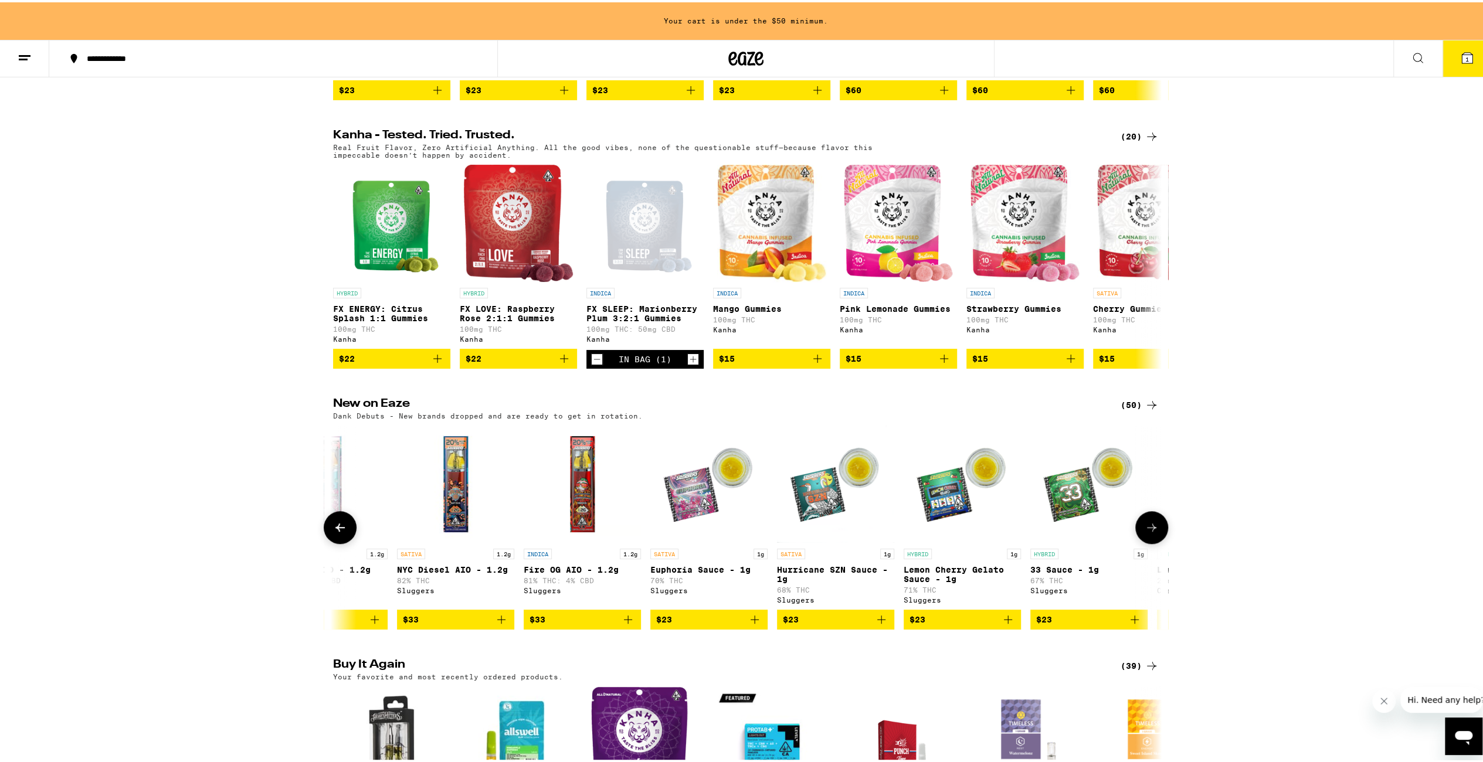
scroll to position [0, 698]
click at [1145, 533] on icon at bounding box center [1152, 525] width 14 height 14
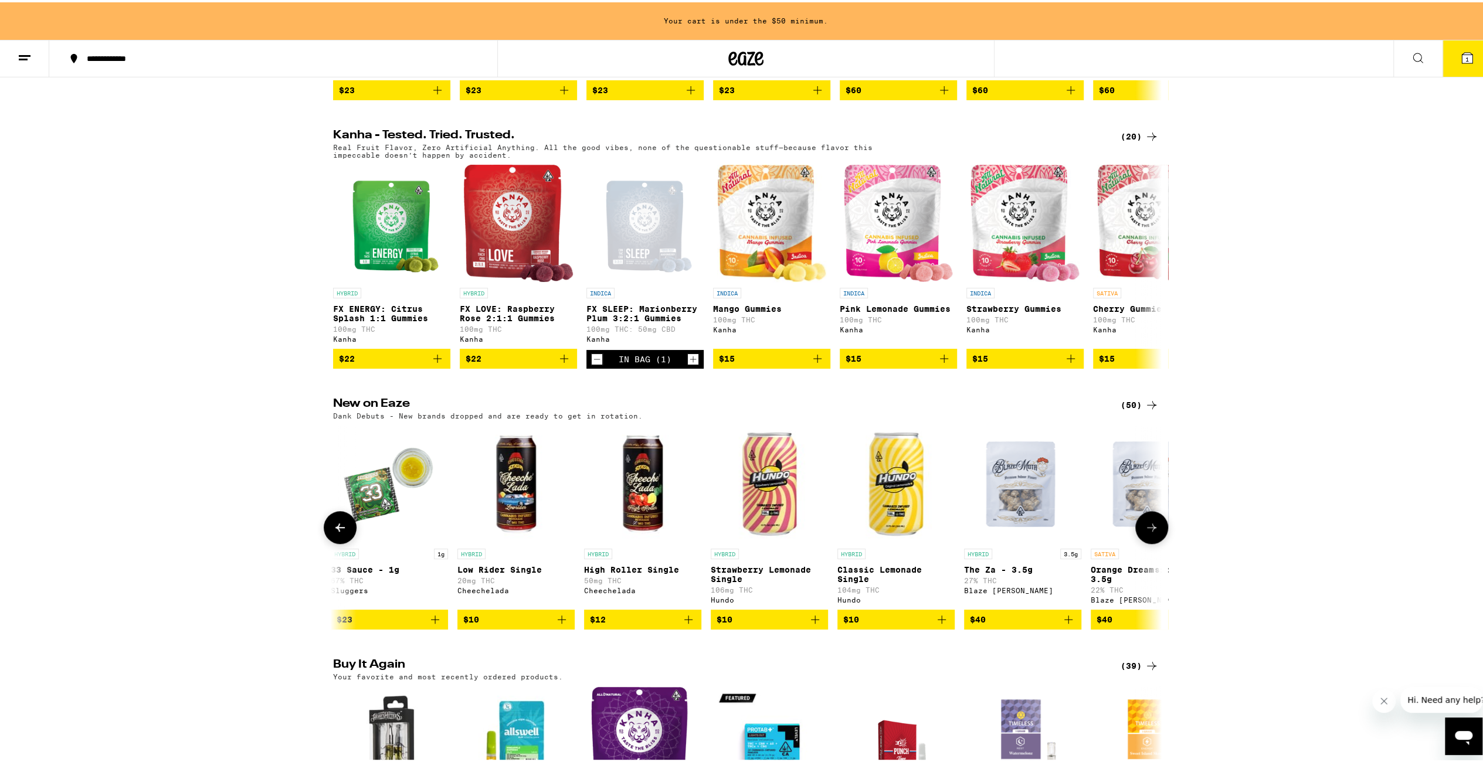
click at [1152, 533] on icon at bounding box center [1152, 525] width 14 height 14
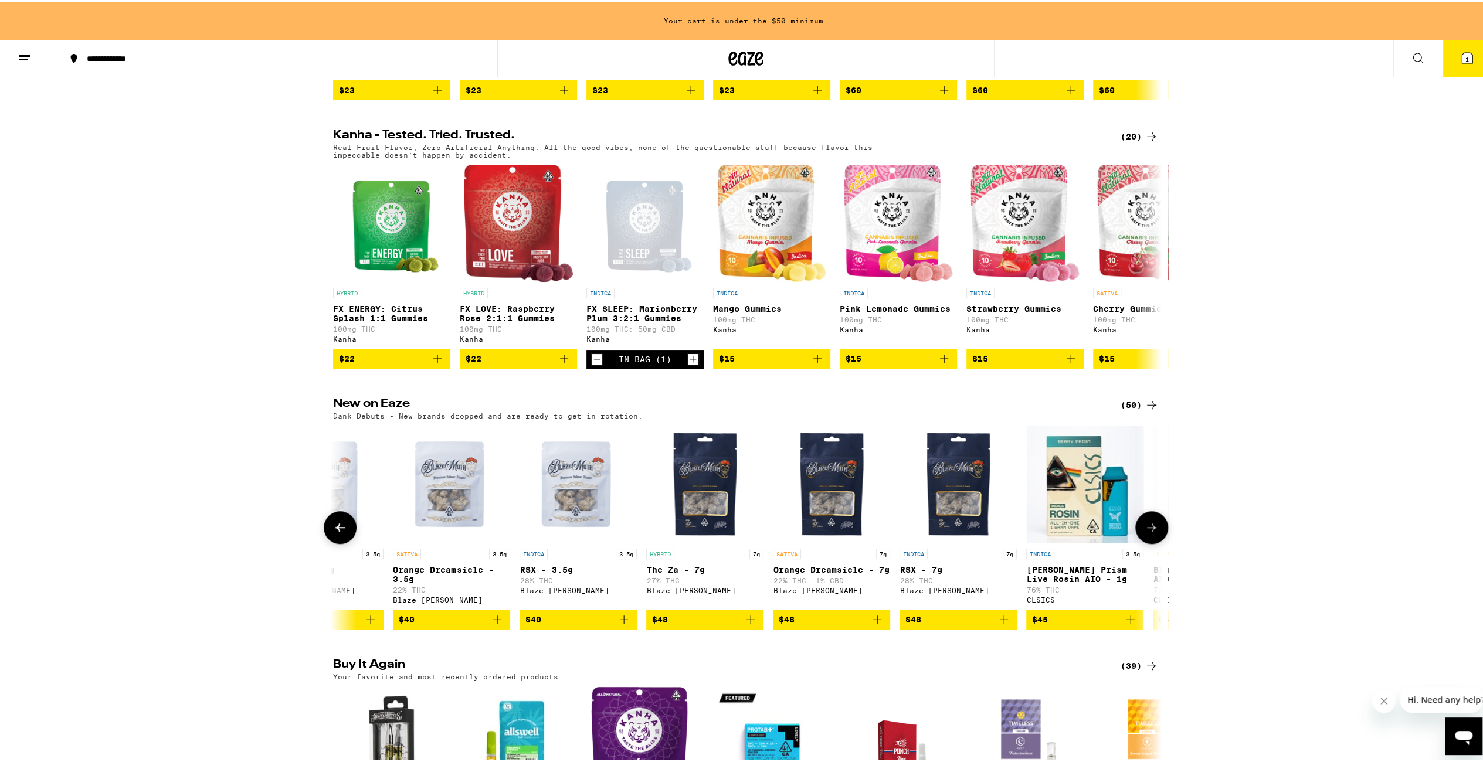
click at [1154, 533] on icon at bounding box center [1152, 525] width 14 height 14
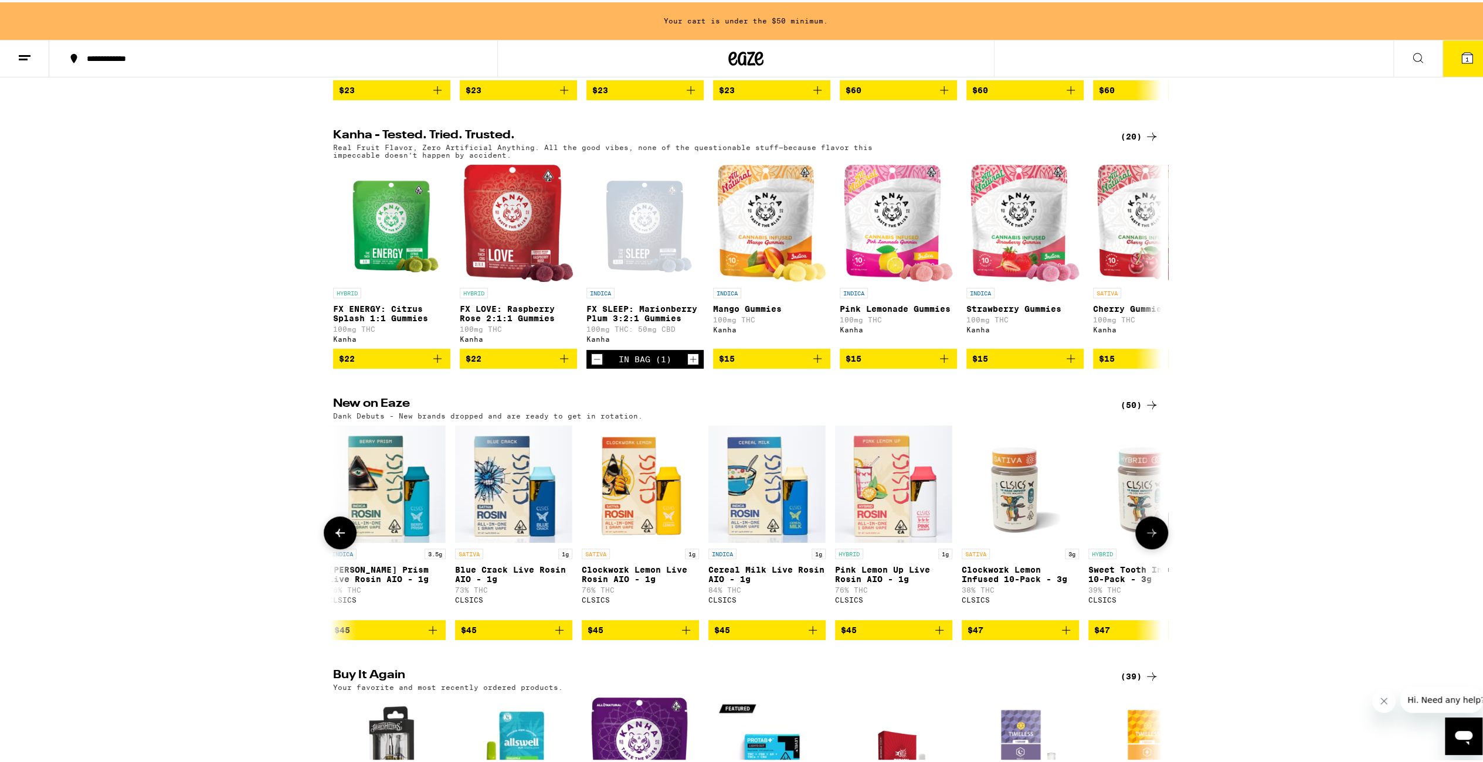
click at [1154, 547] on button at bounding box center [1151, 530] width 33 height 33
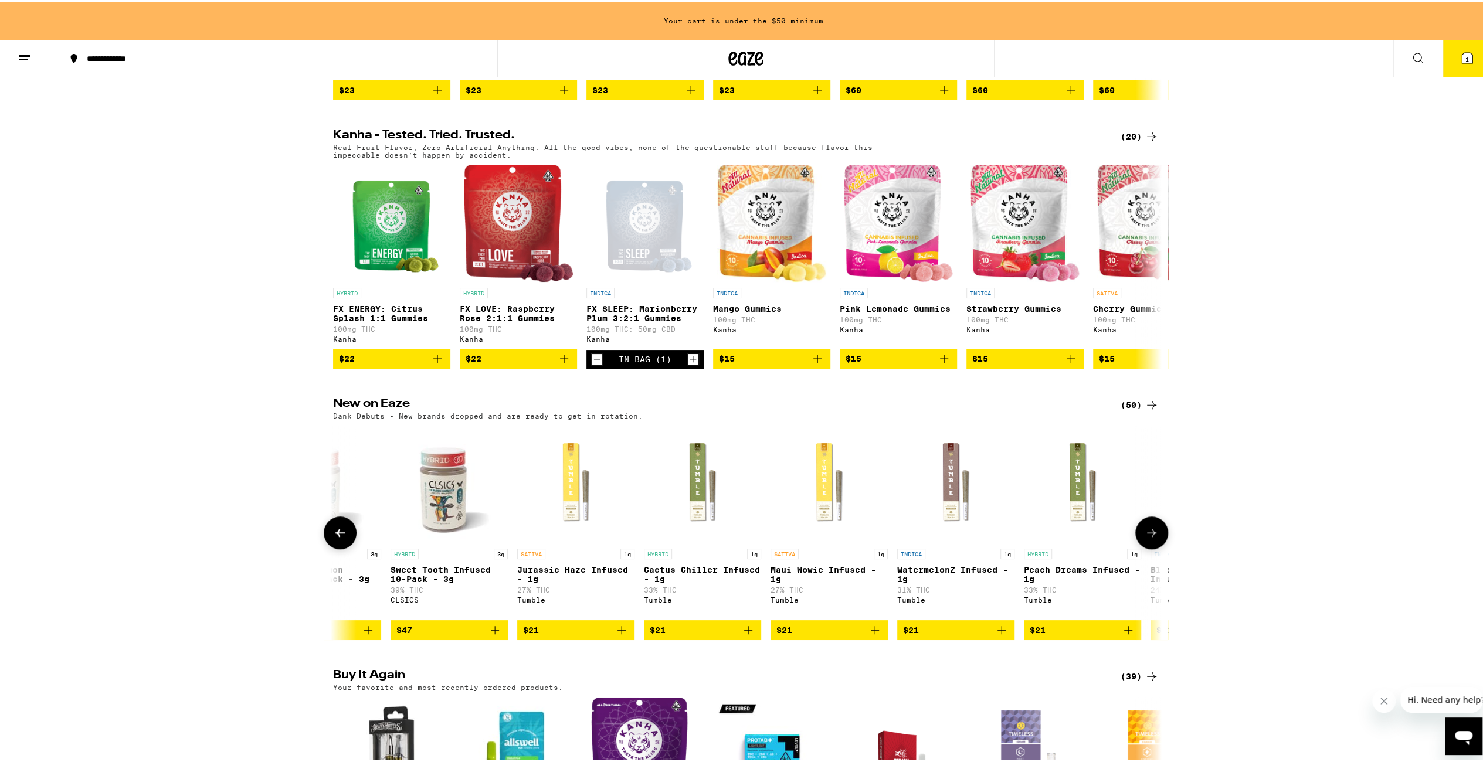
click at [1154, 547] on button at bounding box center [1151, 530] width 33 height 33
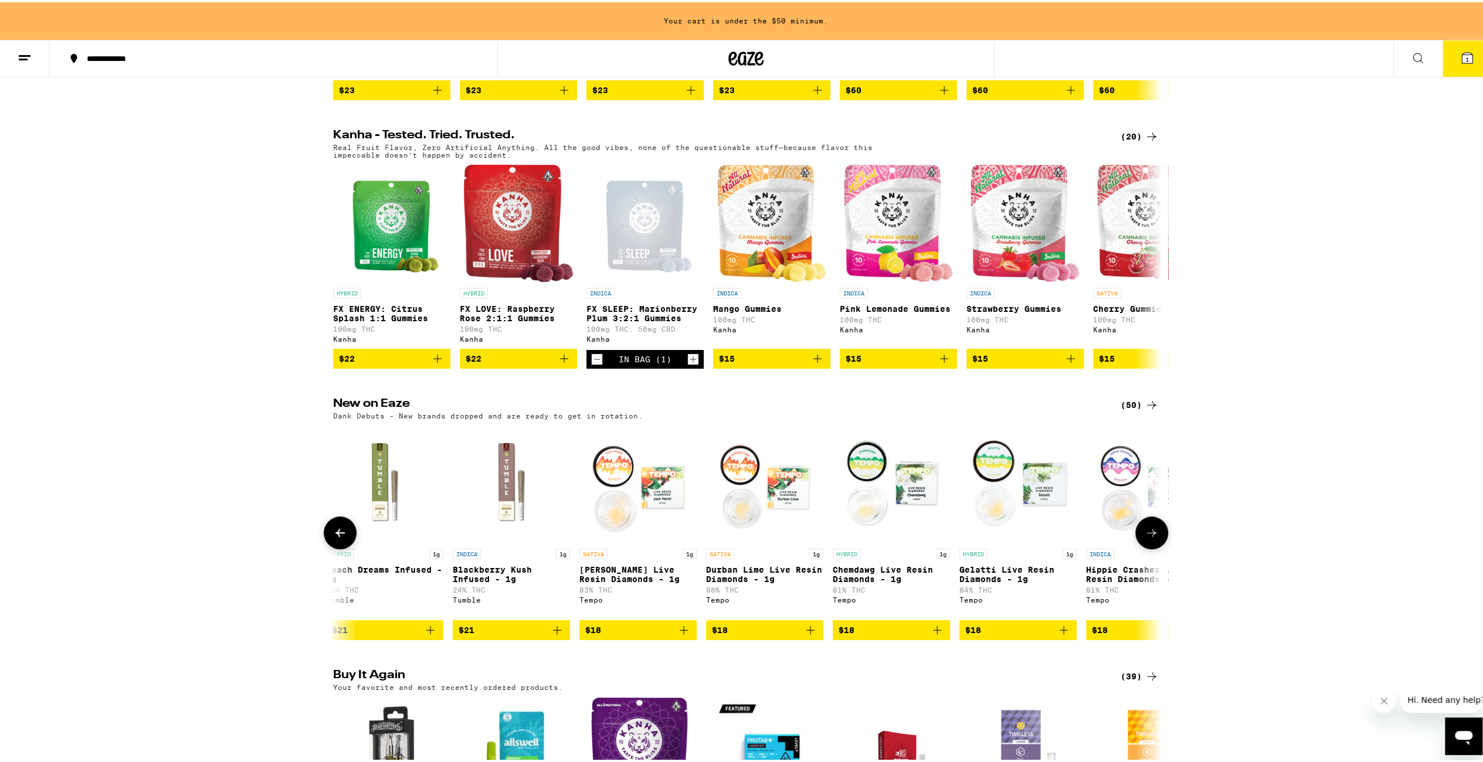
click at [1154, 547] on button at bounding box center [1151, 530] width 33 height 33
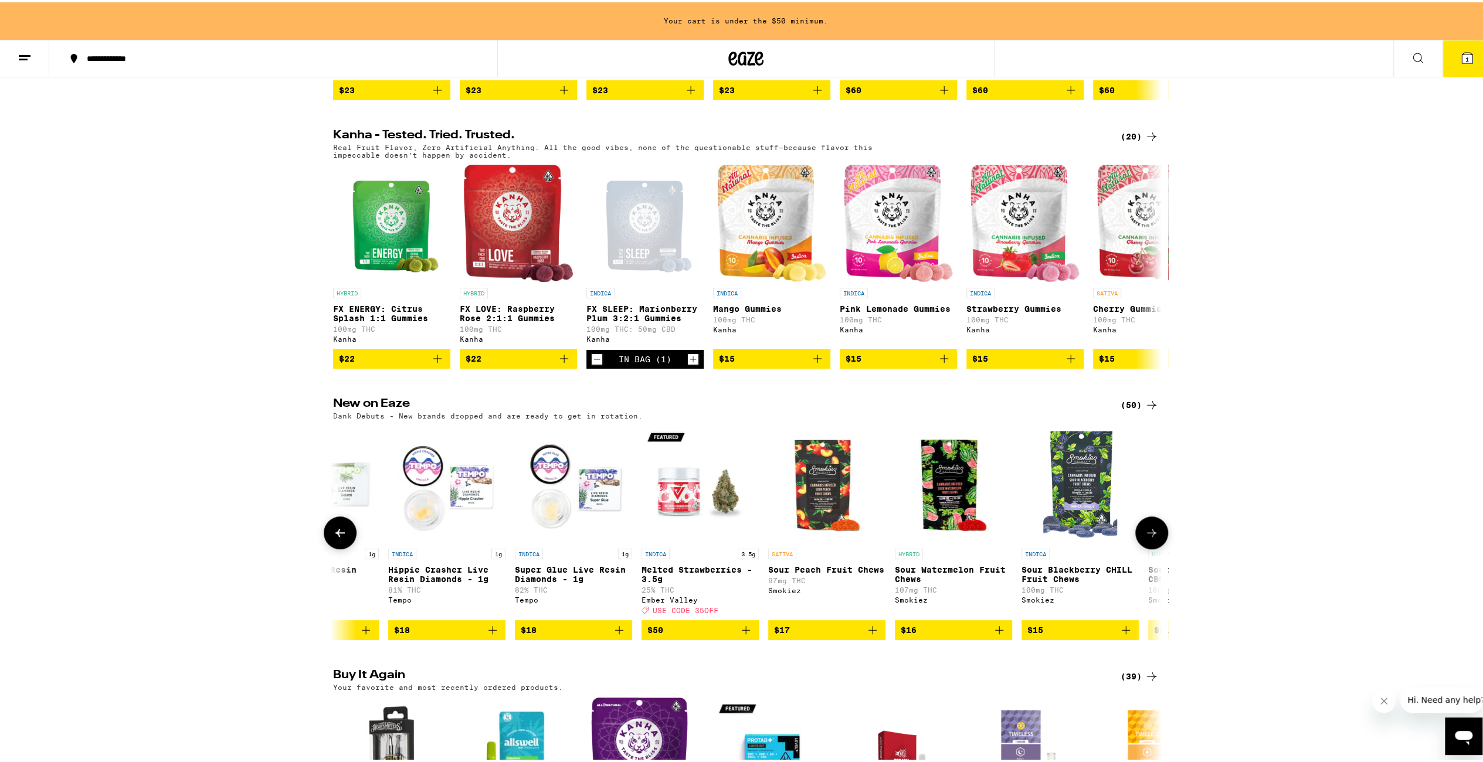
click at [1154, 547] on button at bounding box center [1151, 530] width 33 height 33
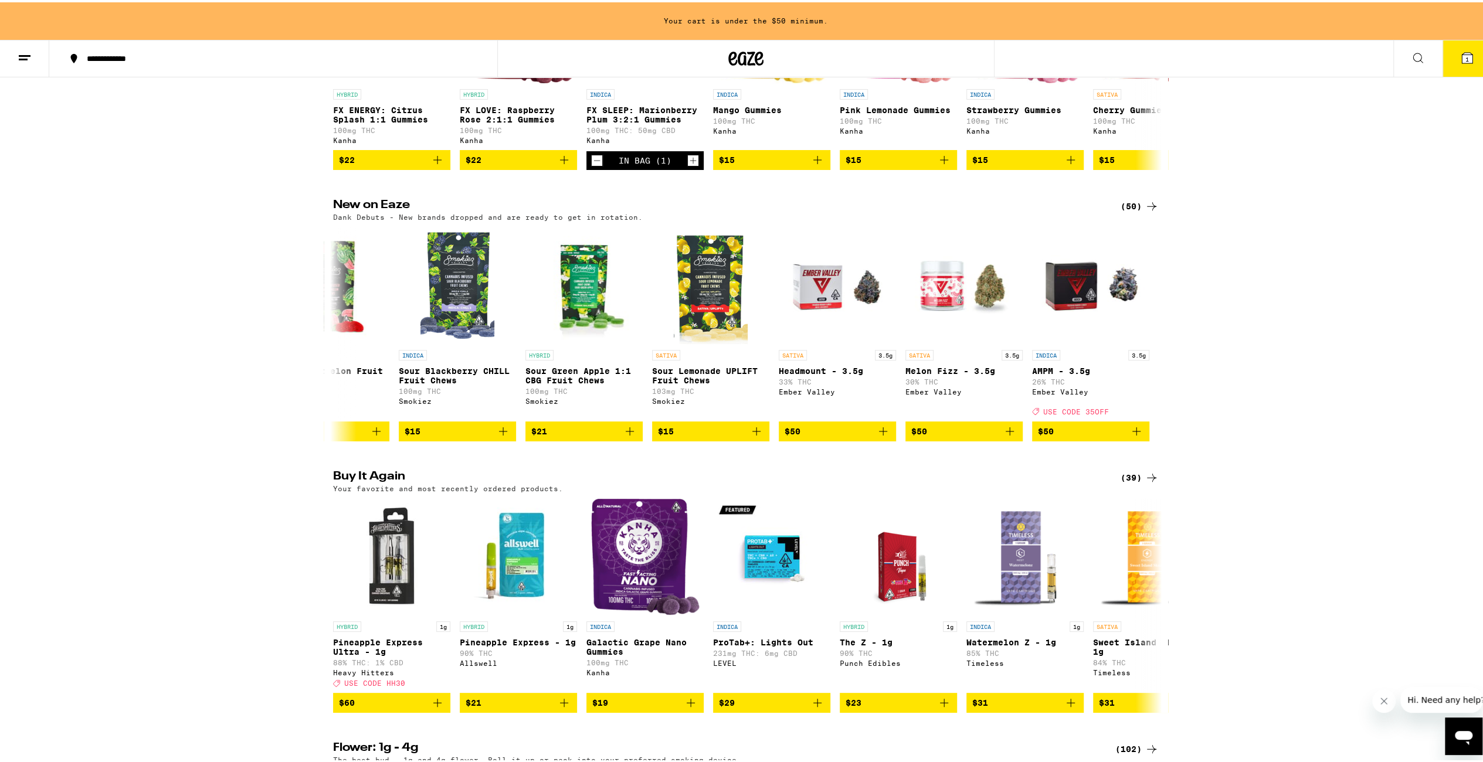
scroll to position [859, 0]
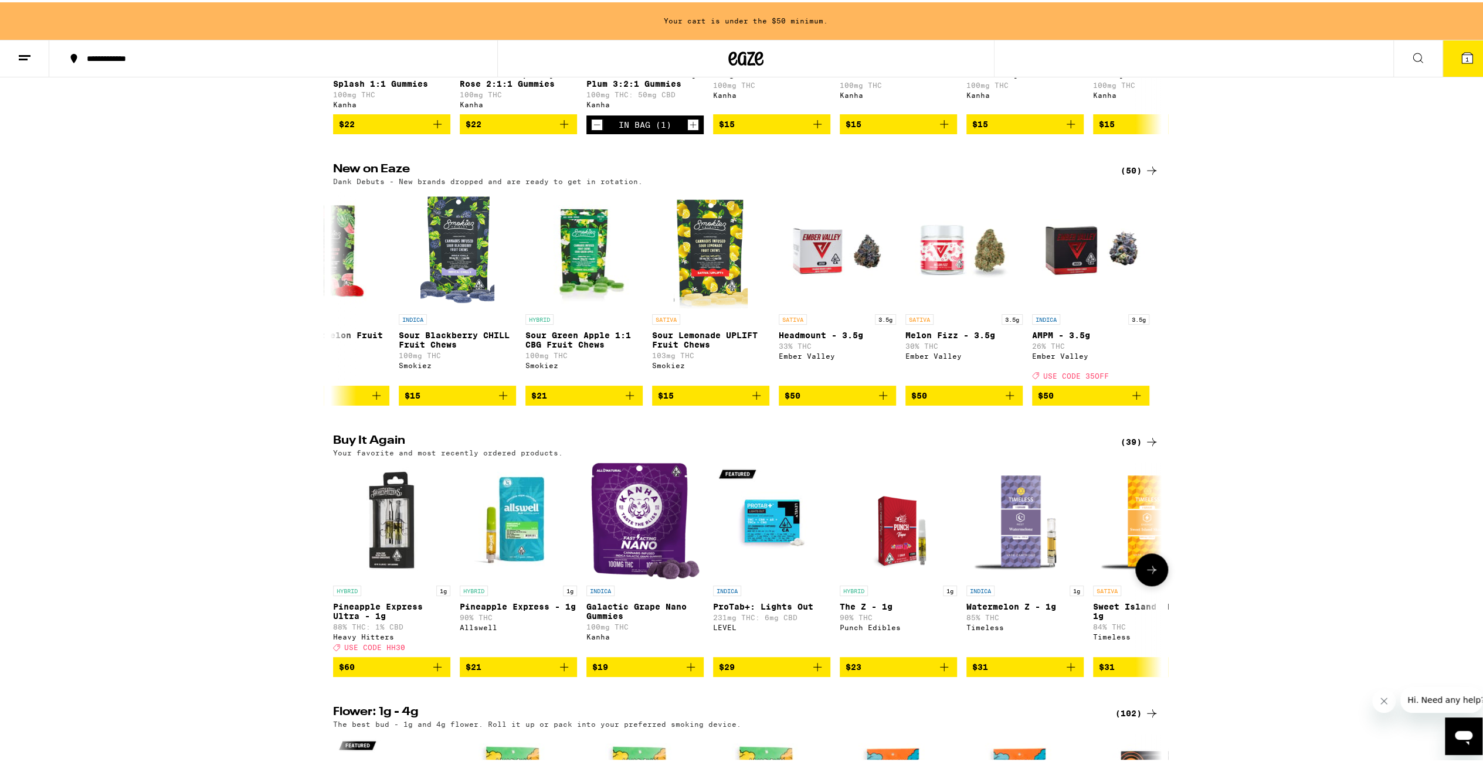
click at [1145, 575] on icon at bounding box center [1152, 568] width 14 height 14
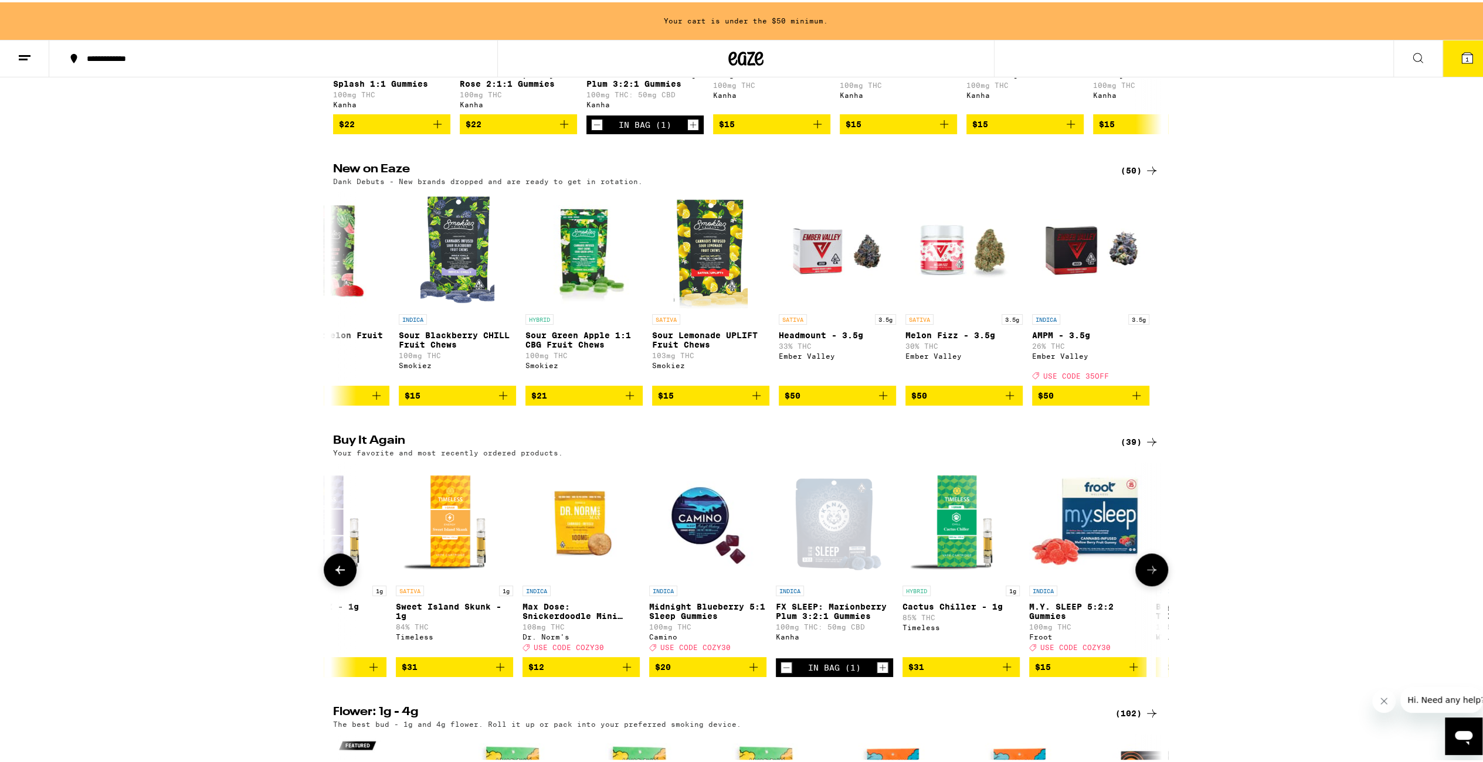
scroll to position [0, 698]
click at [497, 672] on icon "Add to bag" at bounding box center [500, 665] width 14 height 14
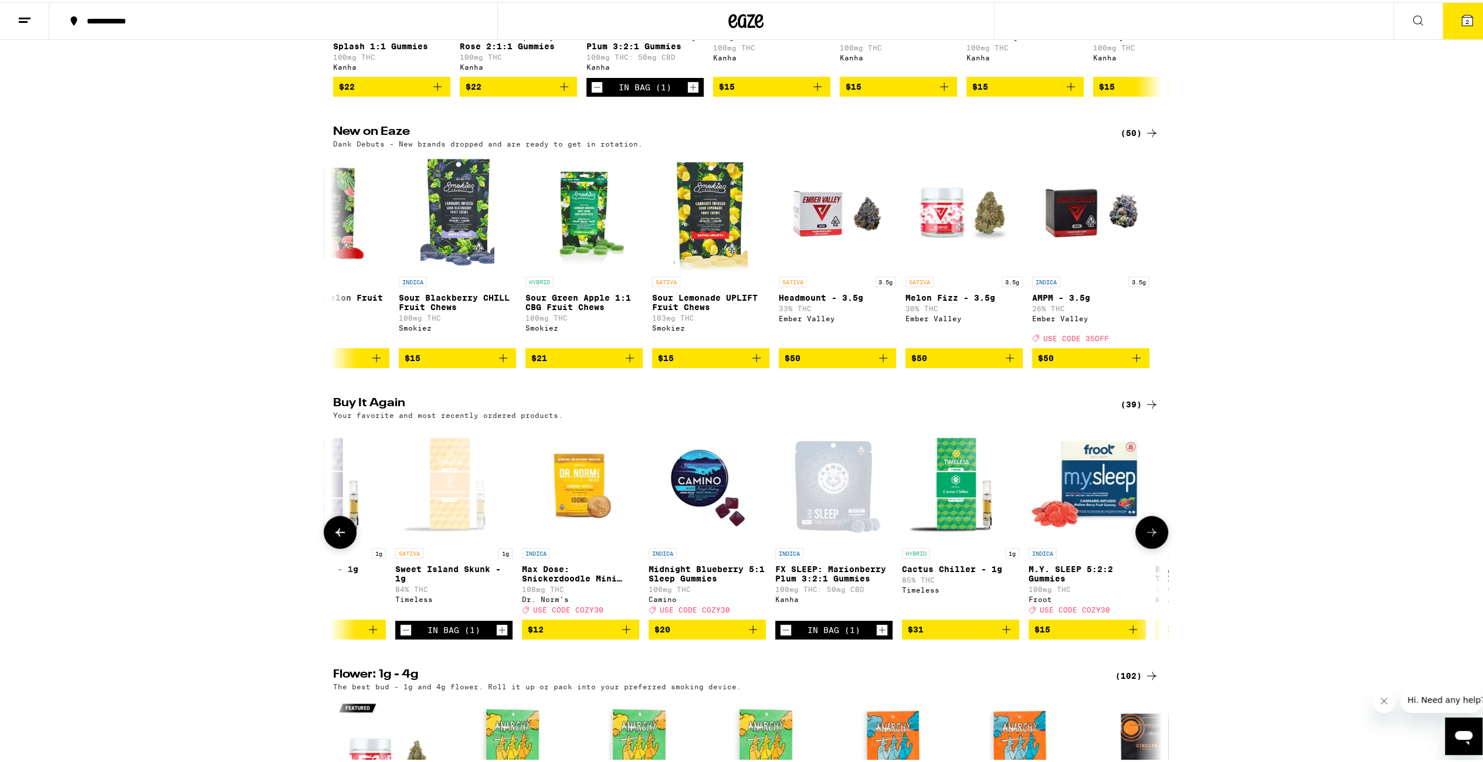
scroll to position [821, 0]
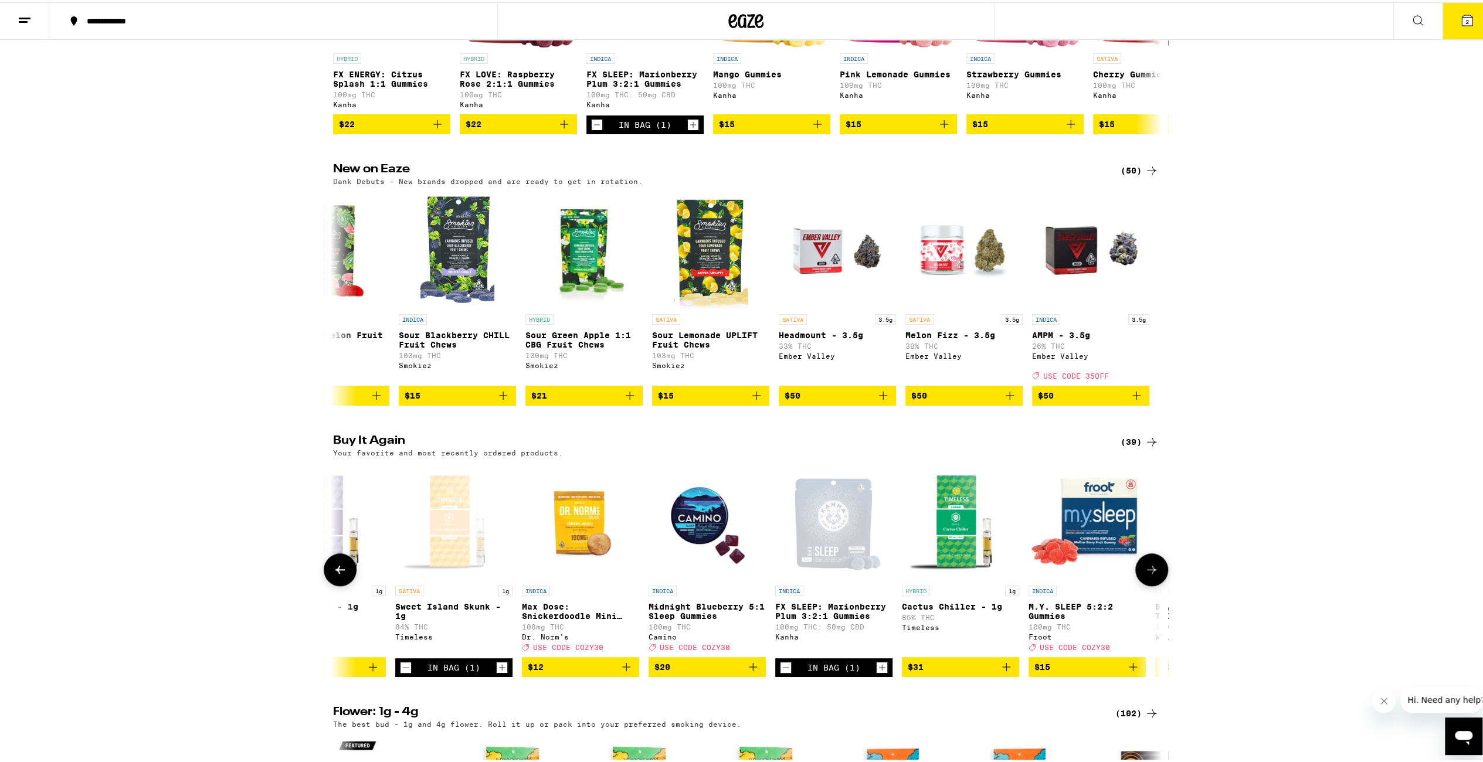
click at [1005, 672] on icon "Add to bag" at bounding box center [1006, 665] width 14 height 14
click at [335, 572] on icon at bounding box center [339, 568] width 9 height 8
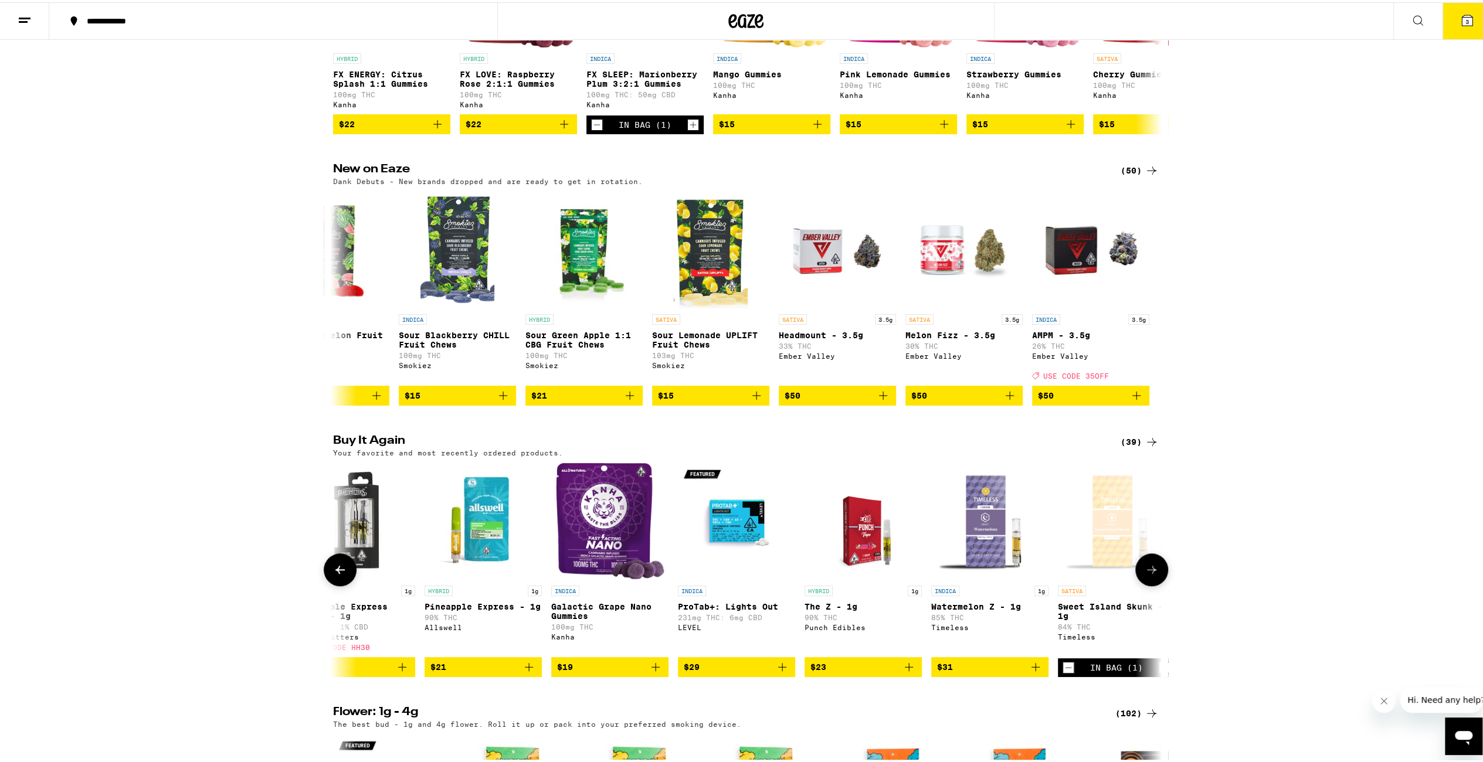
scroll to position [0, 0]
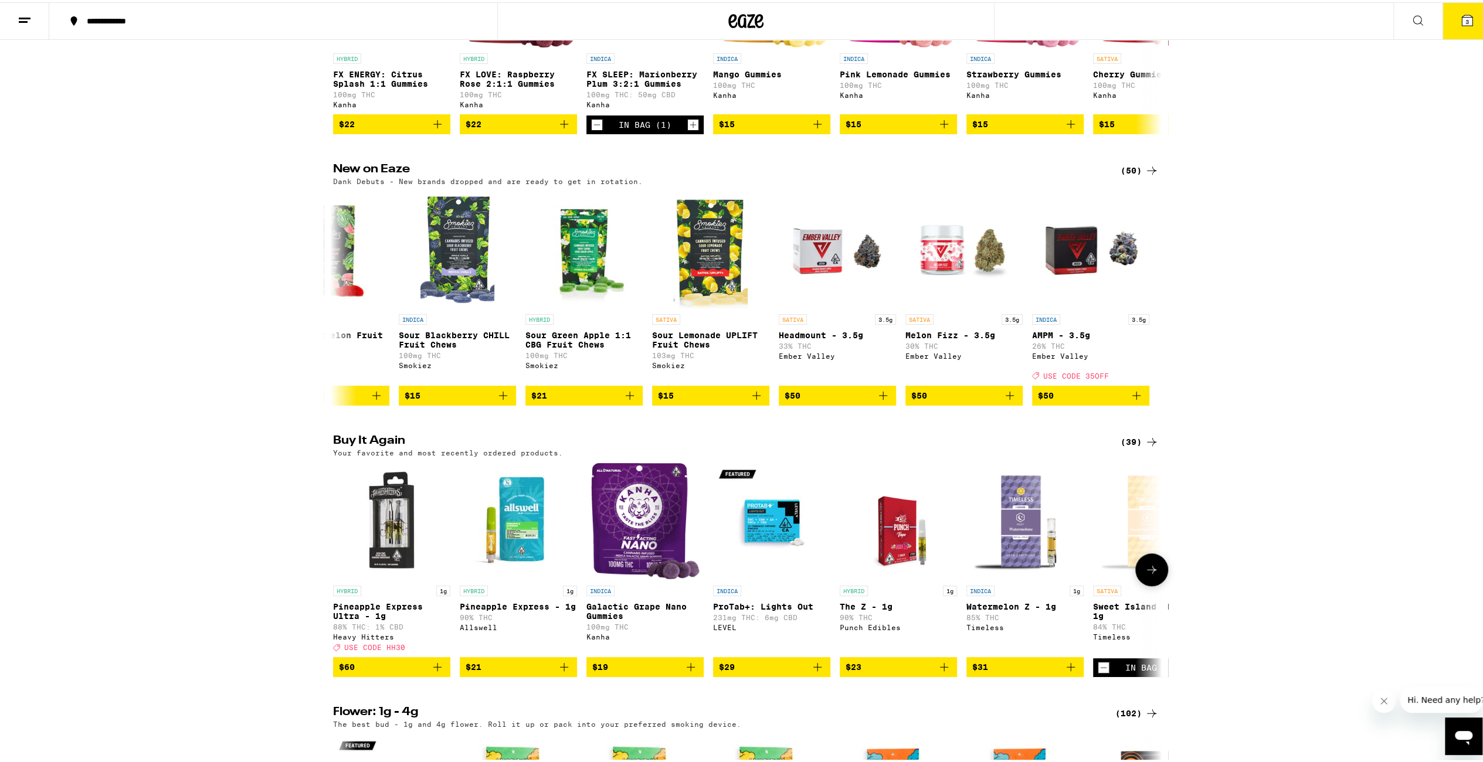
click at [1147, 575] on icon at bounding box center [1152, 568] width 14 height 14
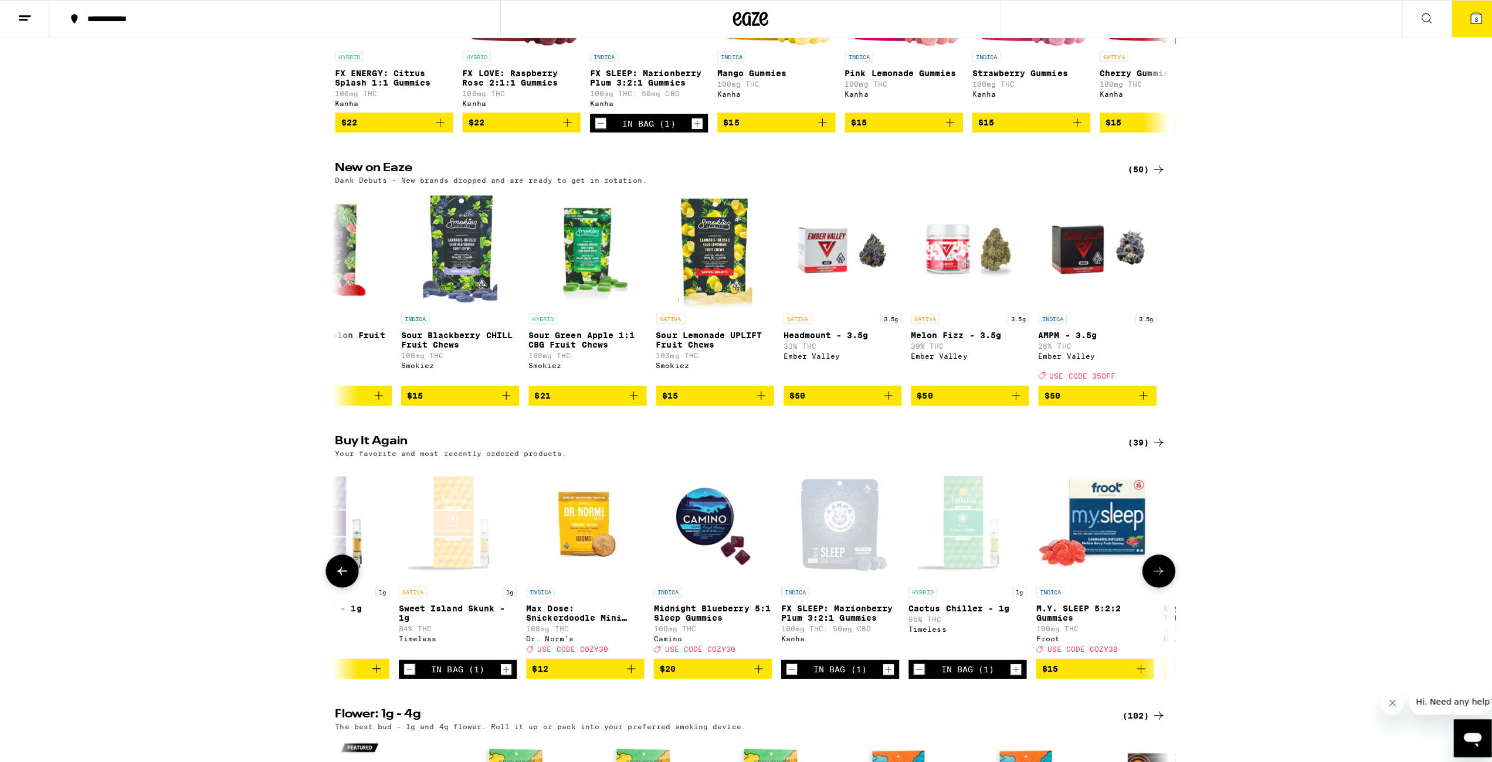
scroll to position [0, 698]
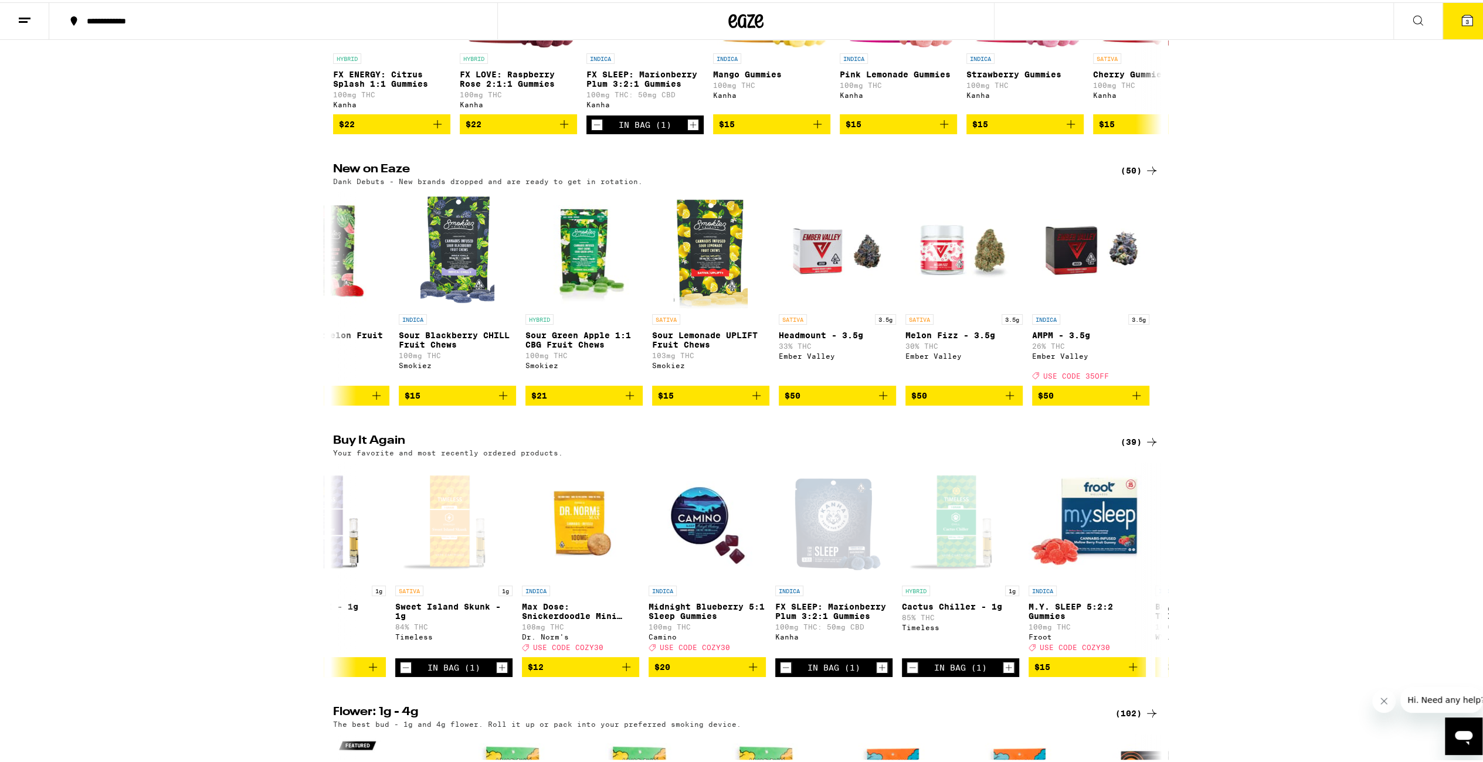
click at [1450, 23] on button "3" at bounding box center [1467, 19] width 49 height 36
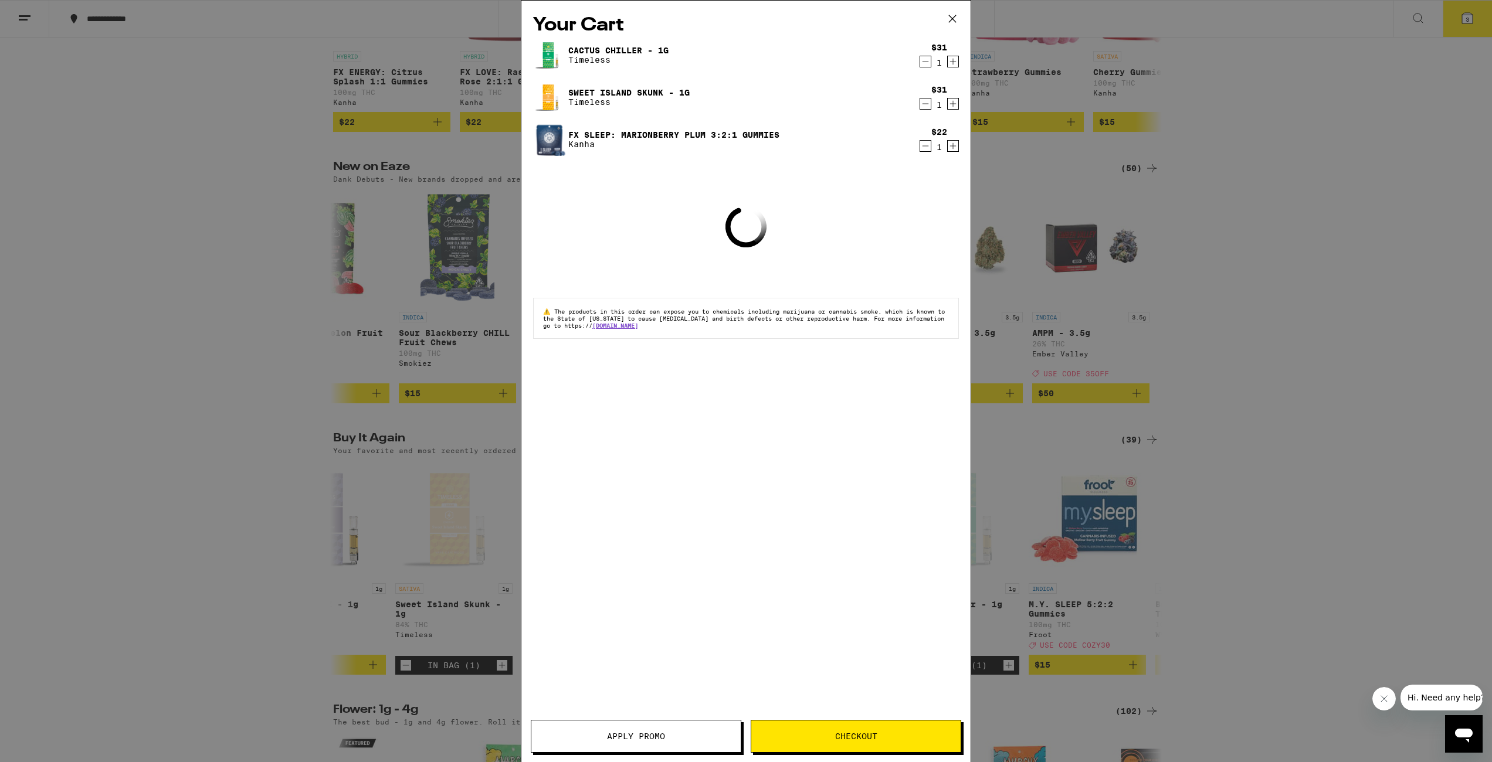
click at [639, 727] on button "Apply Promo" at bounding box center [636, 736] width 211 height 33
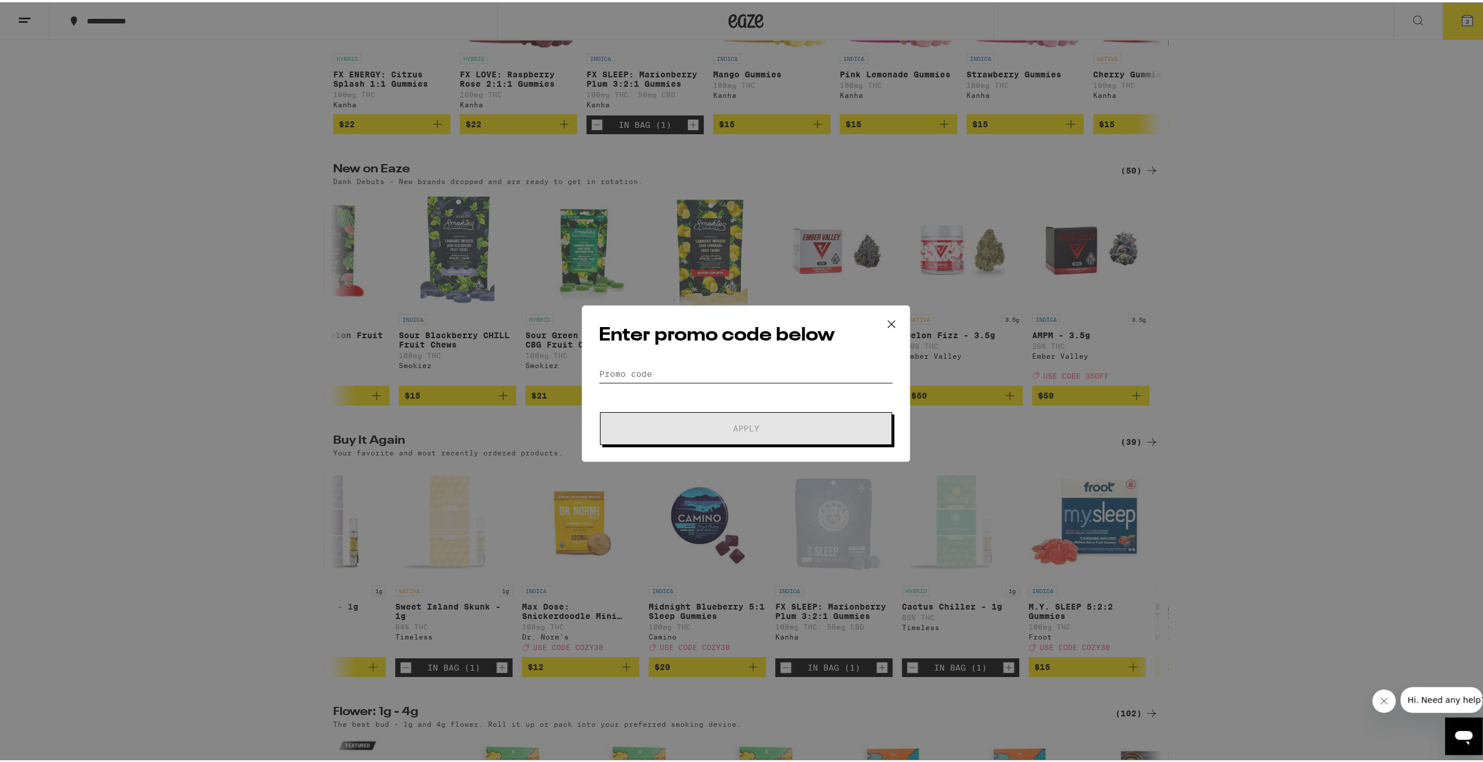
click at [750, 371] on input "Promo Code" at bounding box center [746, 372] width 294 height 18
type input "Cozy30"
click at [776, 428] on span "Apply" at bounding box center [745, 426] width 211 height 8
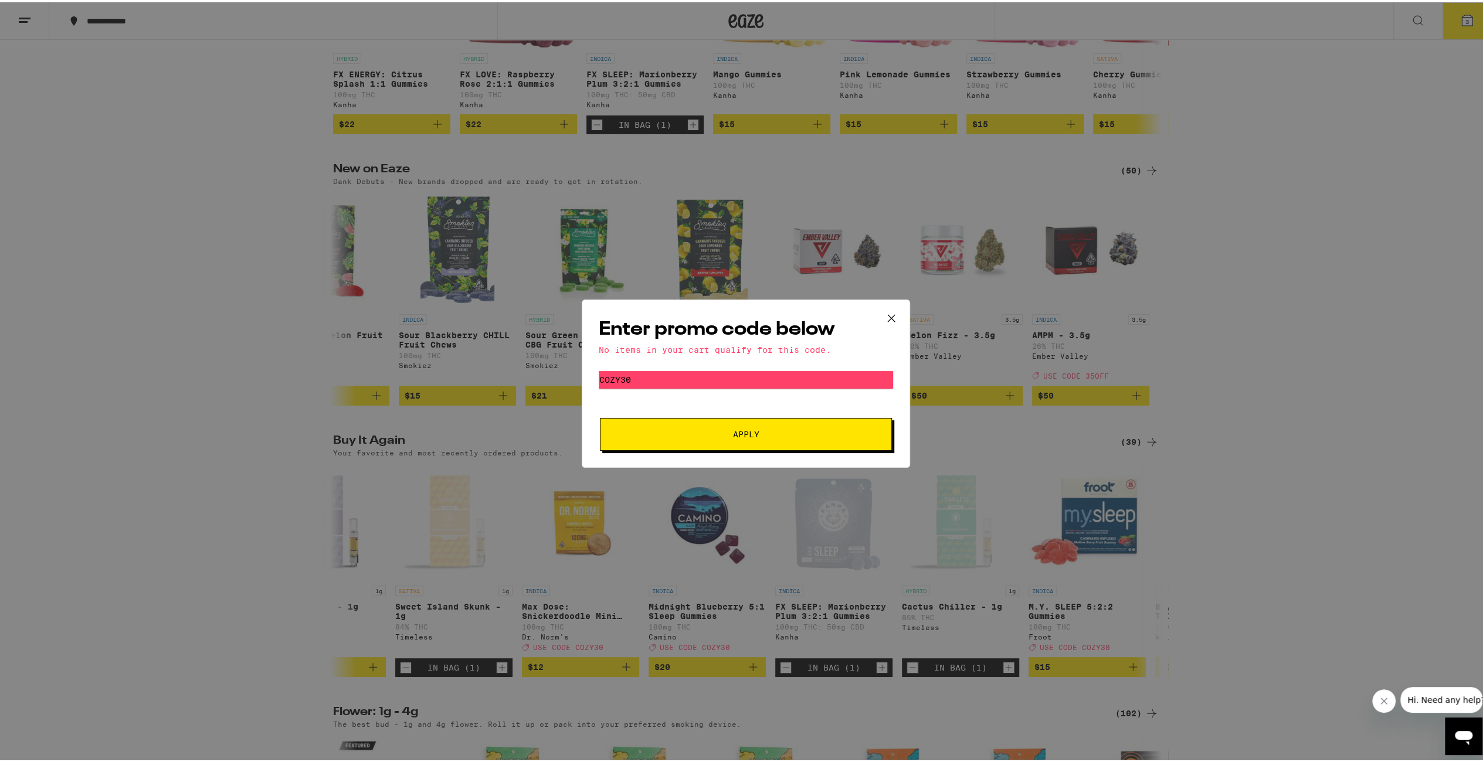
click at [887, 312] on icon at bounding box center [892, 316] width 18 height 18
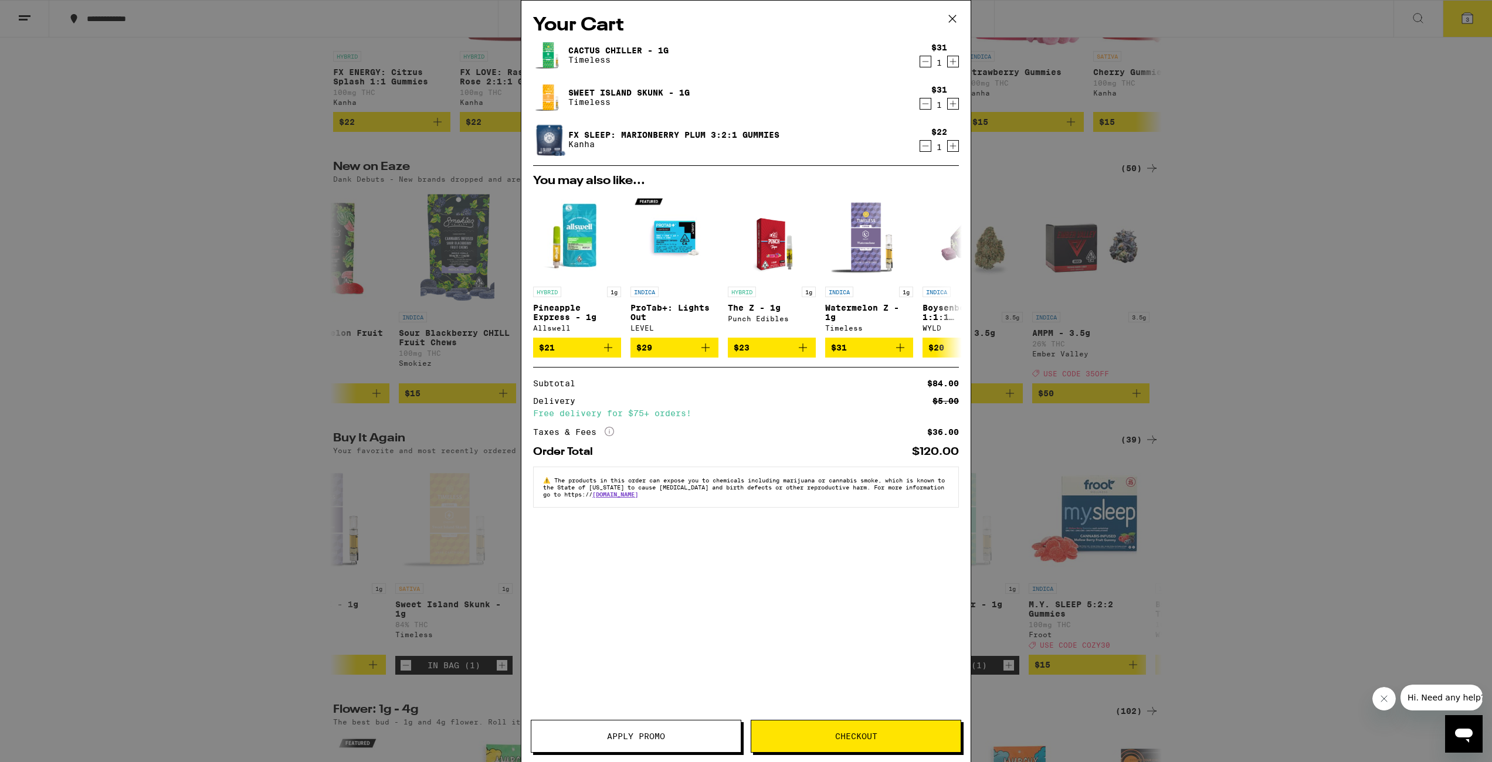
click at [867, 734] on span "Checkout" at bounding box center [856, 736] width 42 height 8
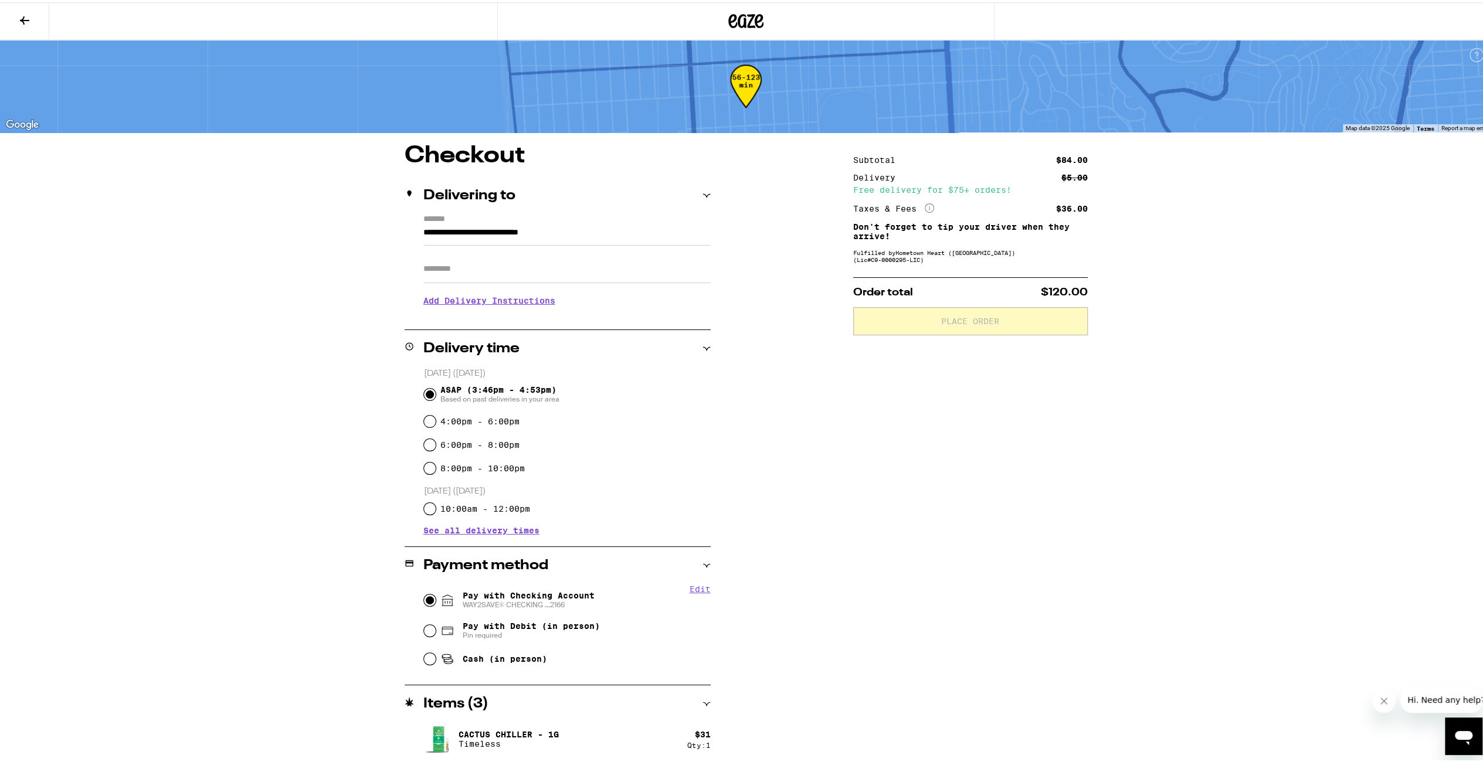
click at [425, 599] on input "Pay with Checking Account WAY2SAVE® CHECKING ...2166" at bounding box center [430, 598] width 12 height 12
radio input "true"
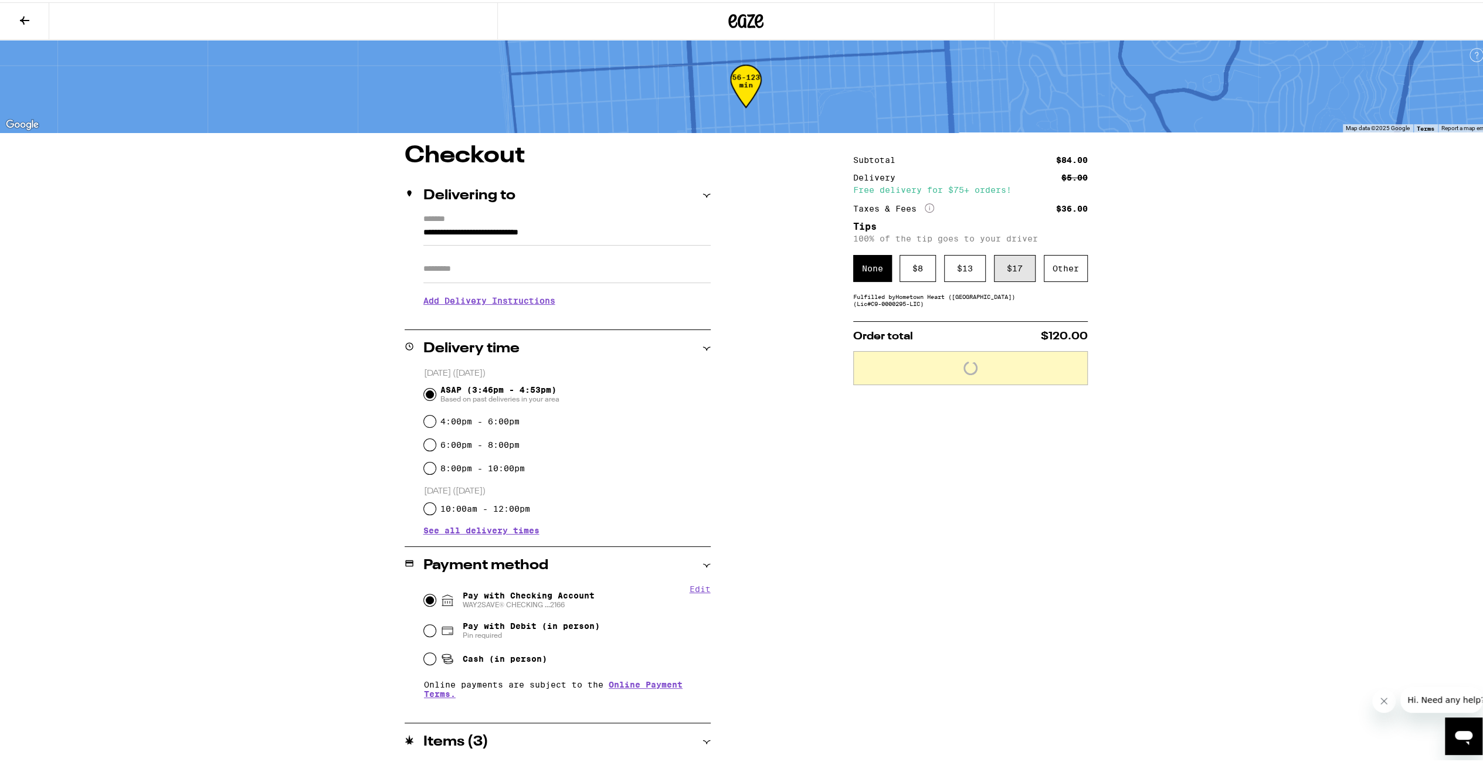
click at [1005, 272] on div "$ 17" at bounding box center [1015, 266] width 42 height 27
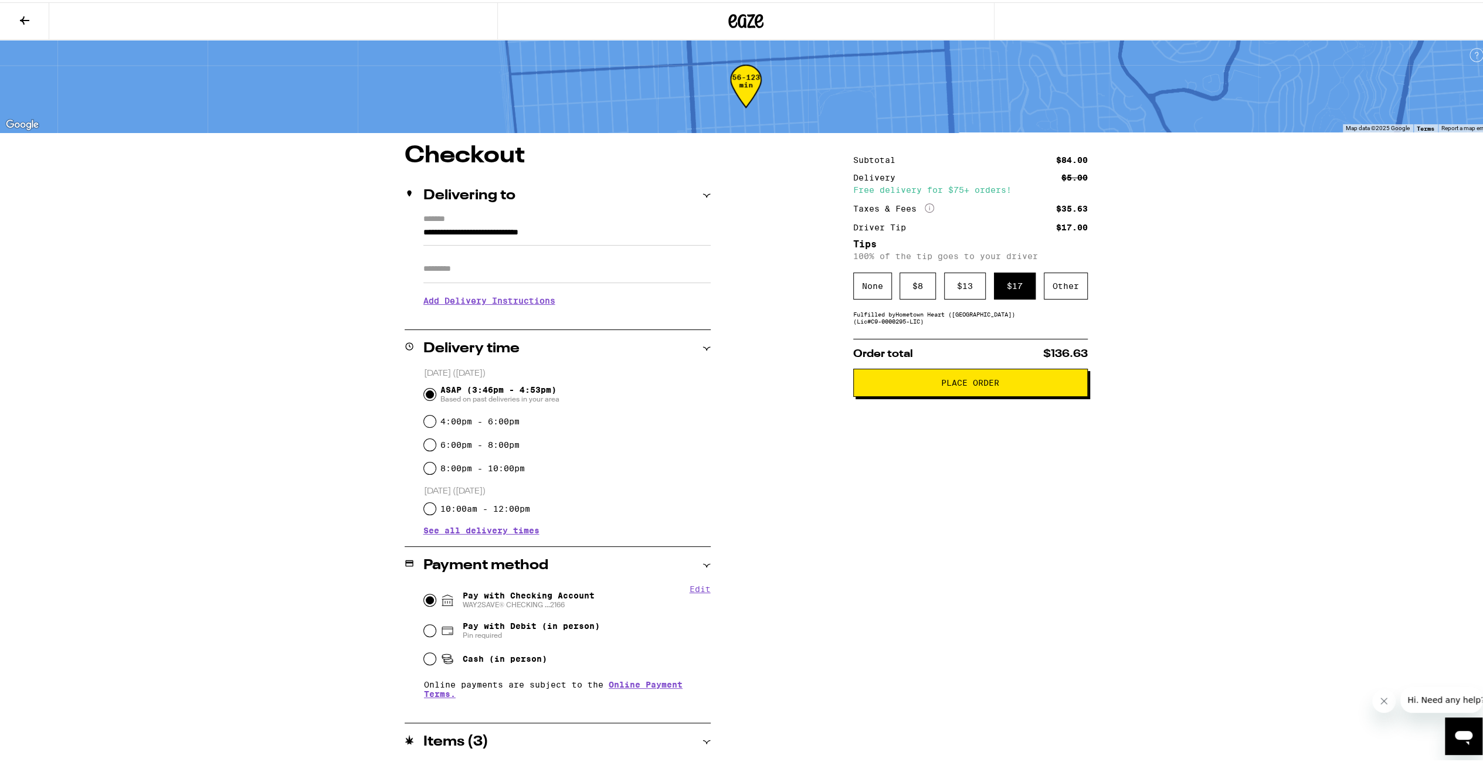
click at [1008, 378] on button "Place Order" at bounding box center [970, 381] width 235 height 28
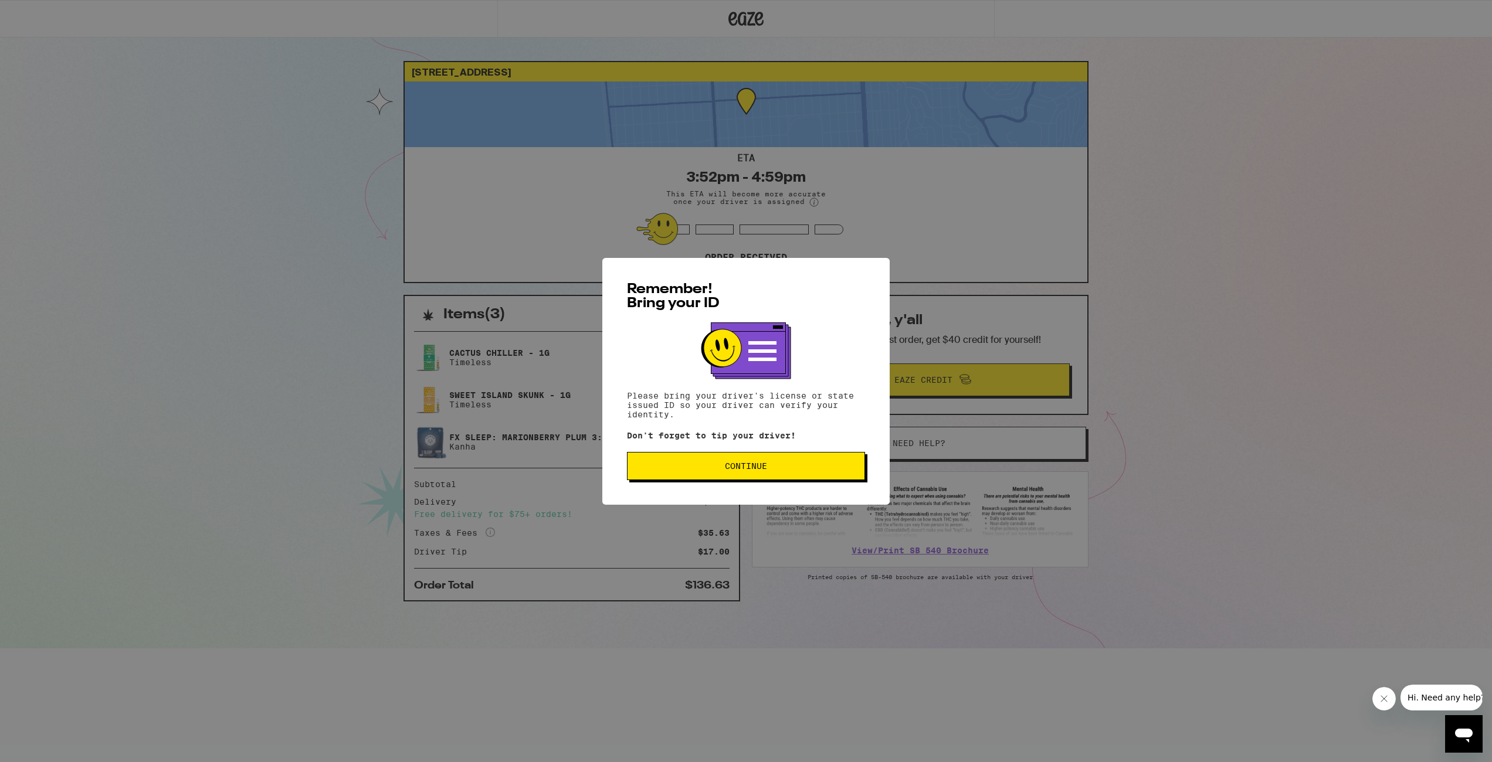
click at [804, 476] on button "Continue" at bounding box center [746, 466] width 238 height 28
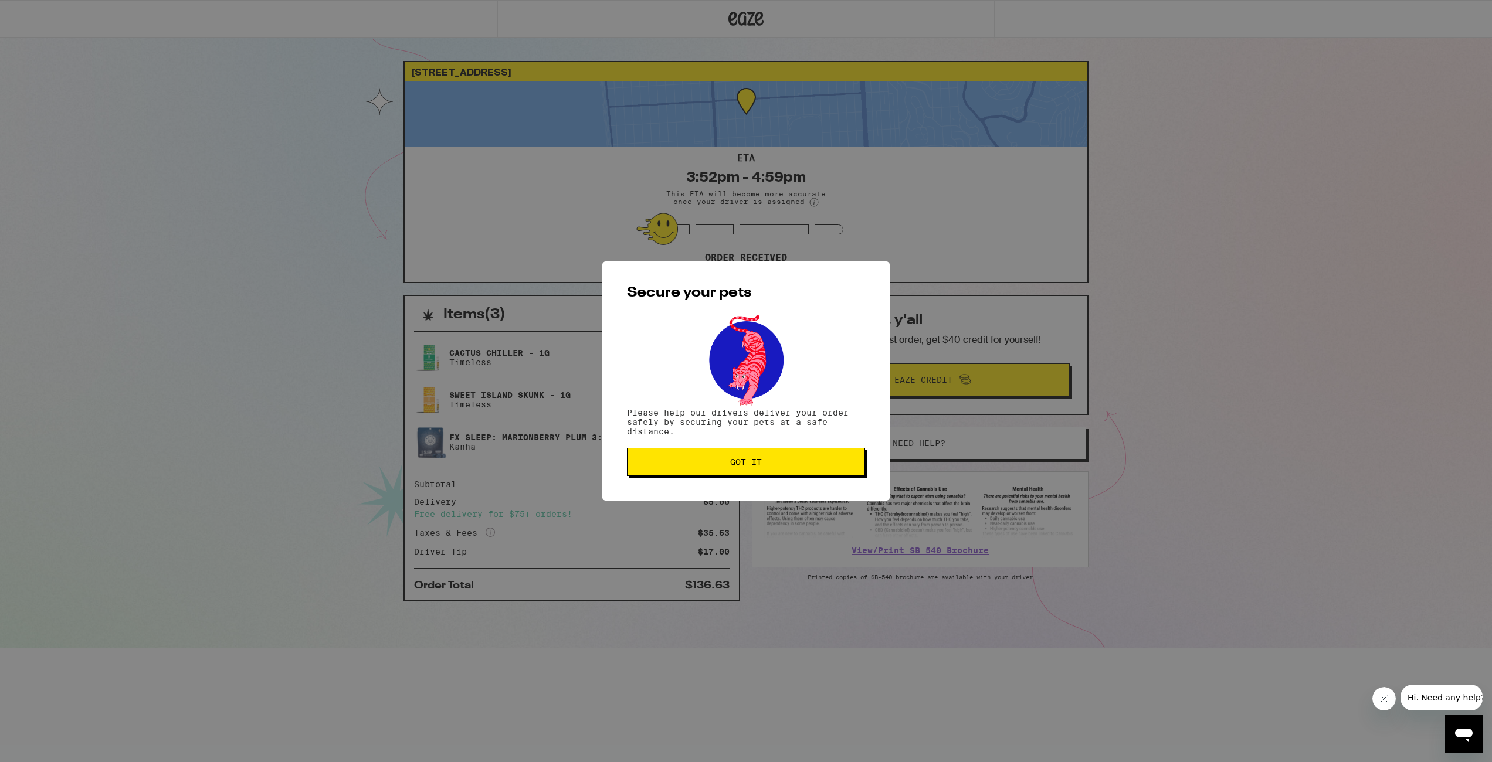
click at [804, 476] on button "Got it" at bounding box center [746, 462] width 238 height 28
